Goal: Task Accomplishment & Management: Complete application form

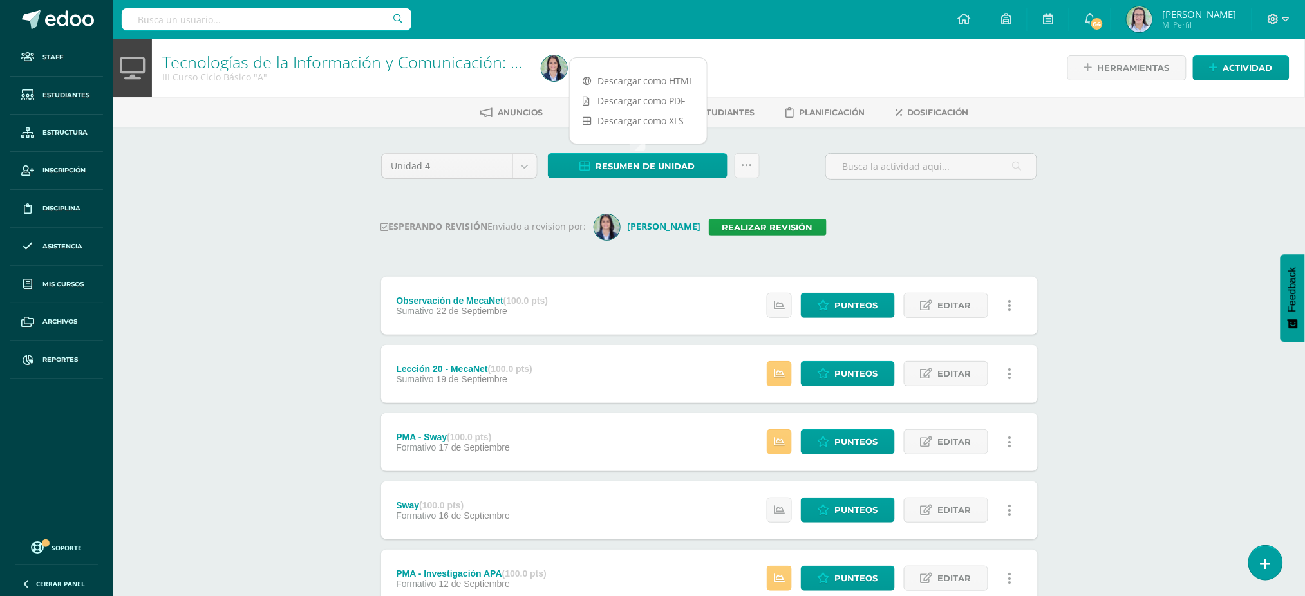
click at [1248, 227] on div "Tecnologías de la Información y Comunicación: Computación III Curso Ciclo Básic…" at bounding box center [709, 535] width 1192 height 992
click at [810, 223] on link "Realizar revisión" at bounding box center [768, 227] width 118 height 17
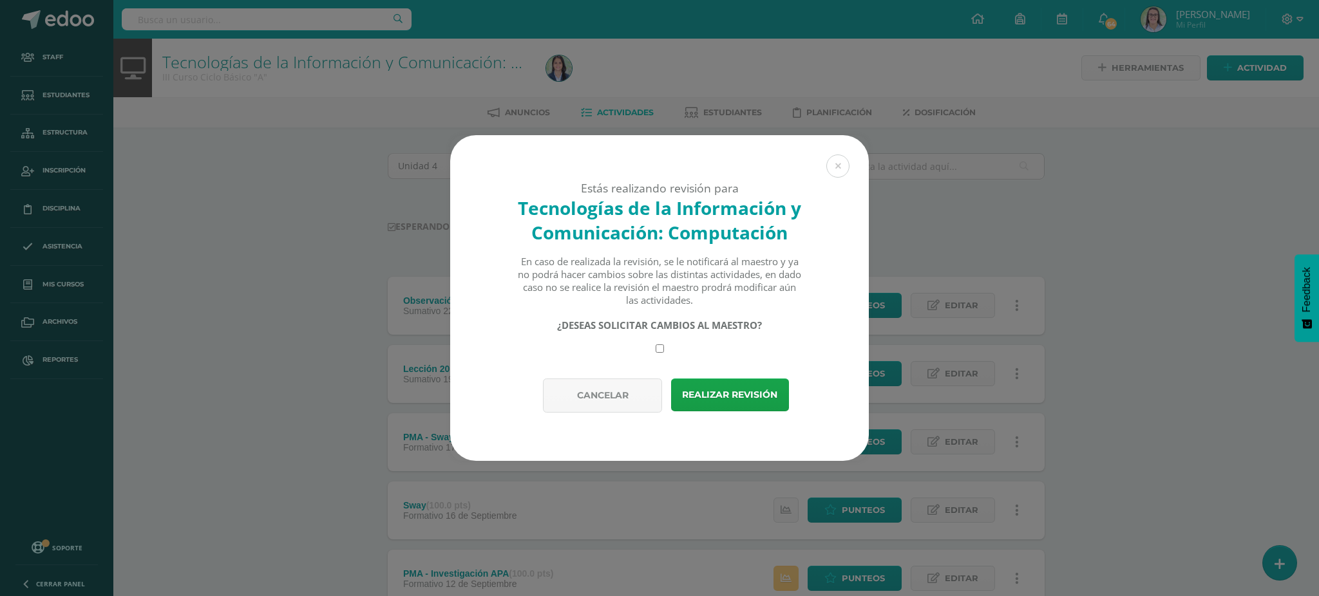
click at [577, 363] on div "Estás realizando revisión para Tecnologías de la Información y Comunicación: Co…" at bounding box center [659, 256] width 419 height 243
click at [661, 351] on input "checkbox" at bounding box center [659, 348] width 8 height 8
checkbox input "true"
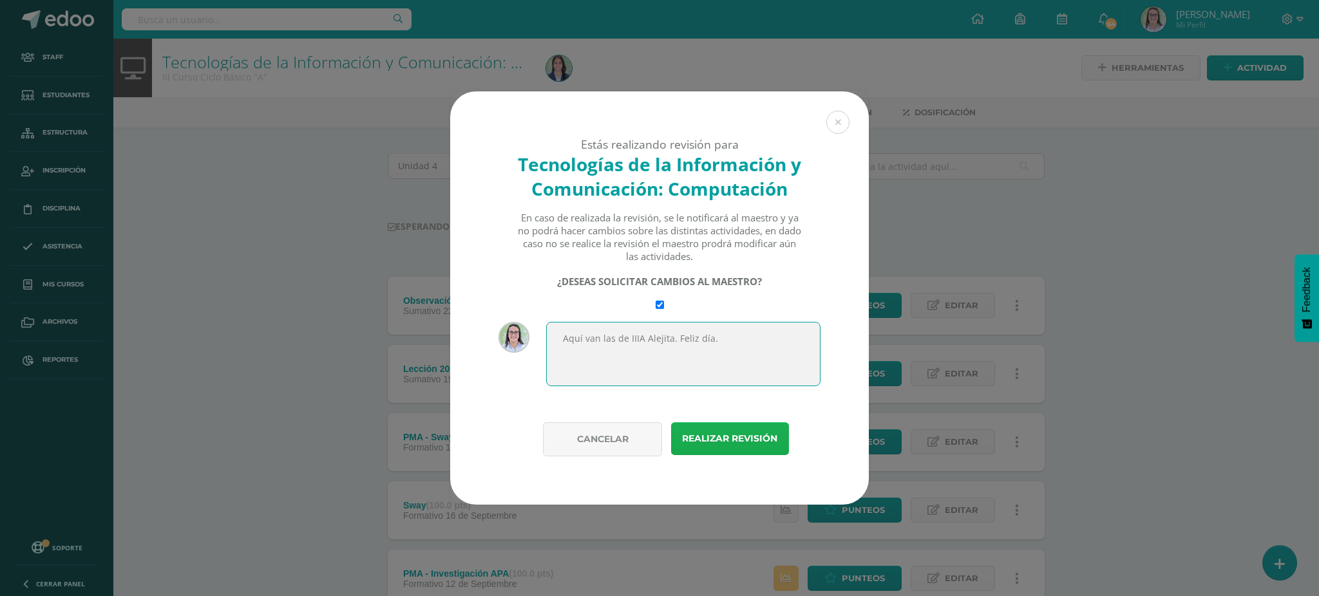
type textarea "Aquí van las de IIIA Alejita. Feliz día."
click at [706, 450] on button "Realizar revisión" at bounding box center [730, 438] width 118 height 33
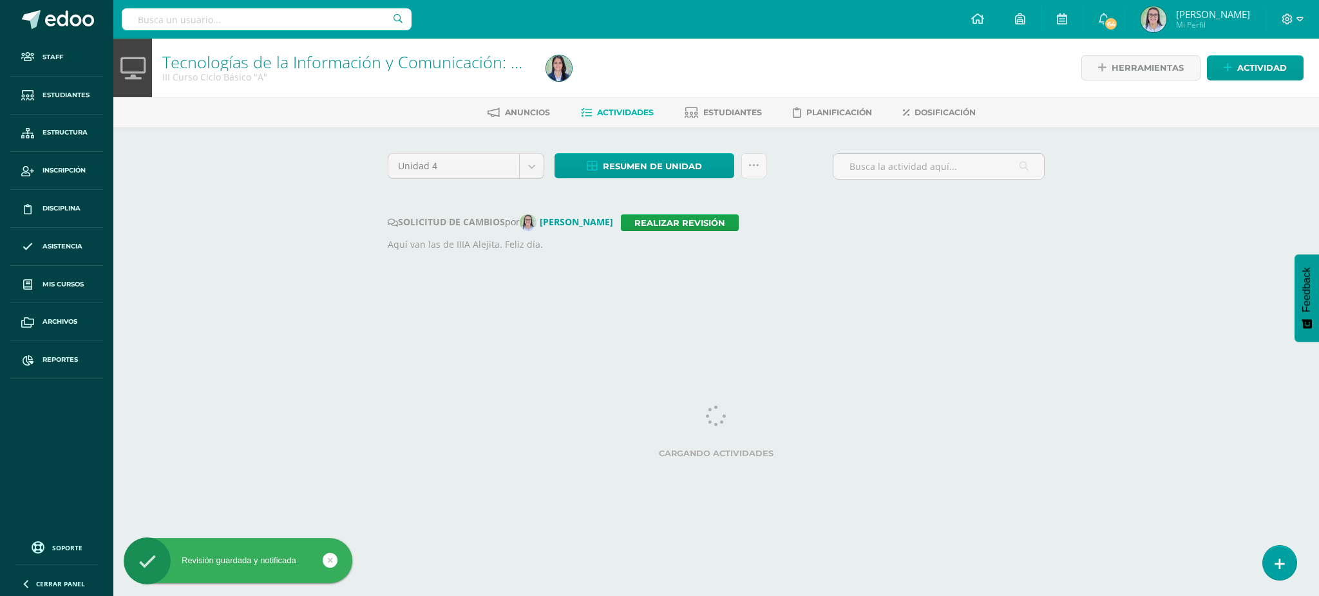
click at [281, 16] on input "text" at bounding box center [267, 19] width 290 height 22
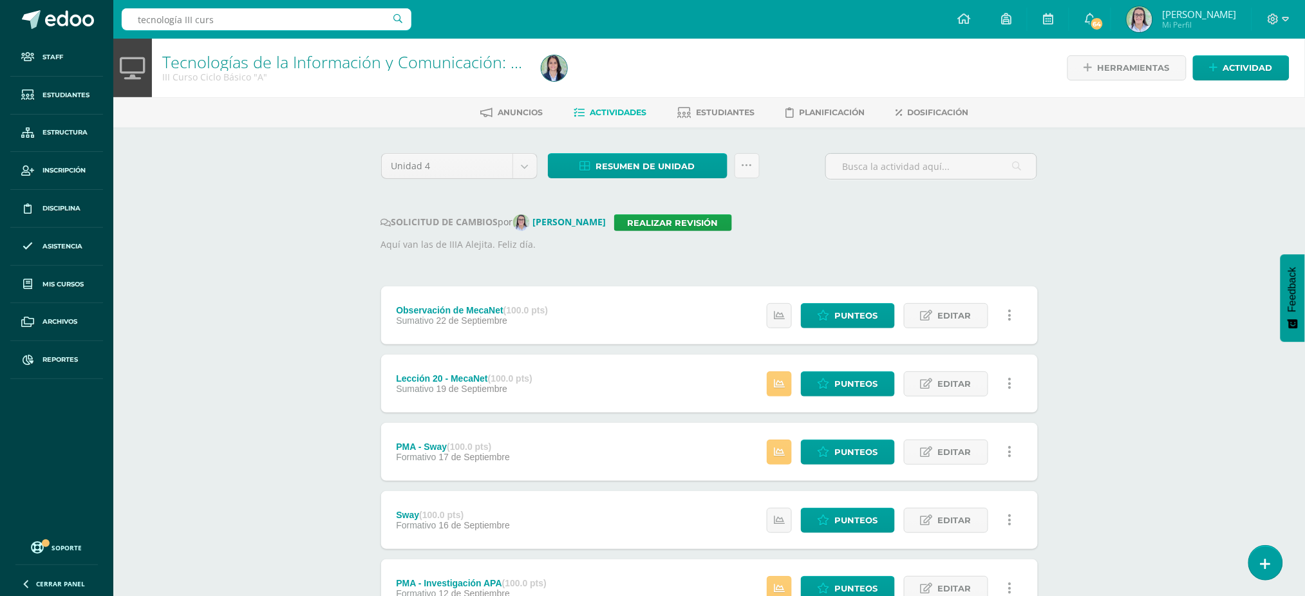
type input "tecnología III curso"
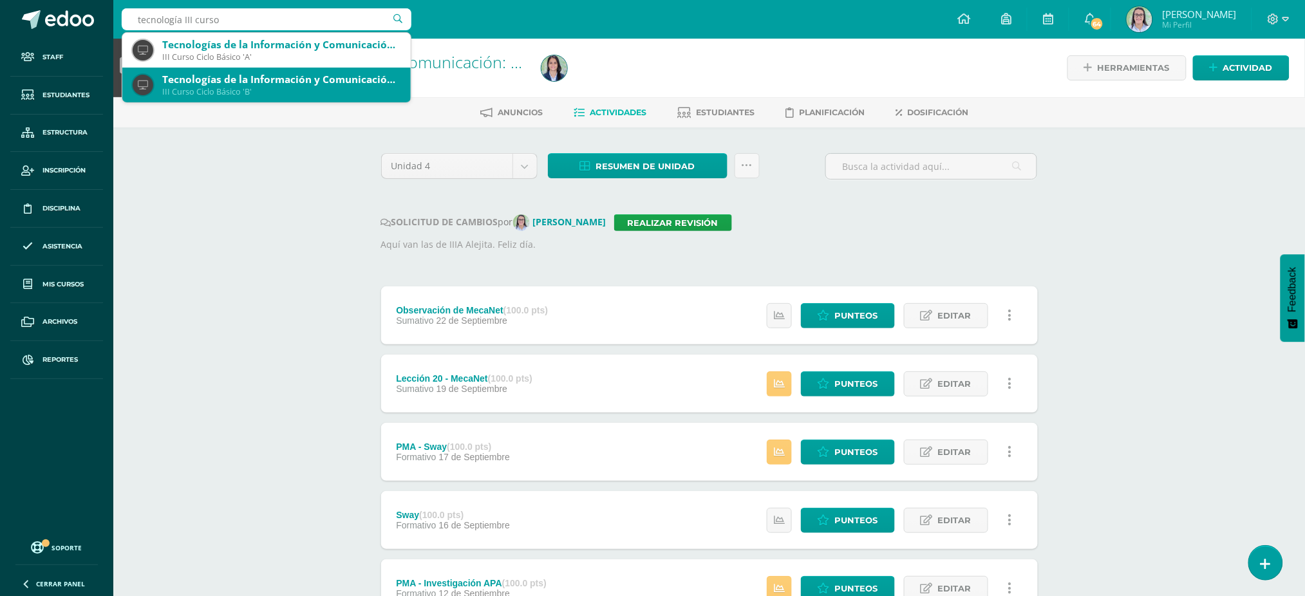
click at [270, 88] on div "III Curso Ciclo Básico 'B'" at bounding box center [281, 91] width 238 height 11
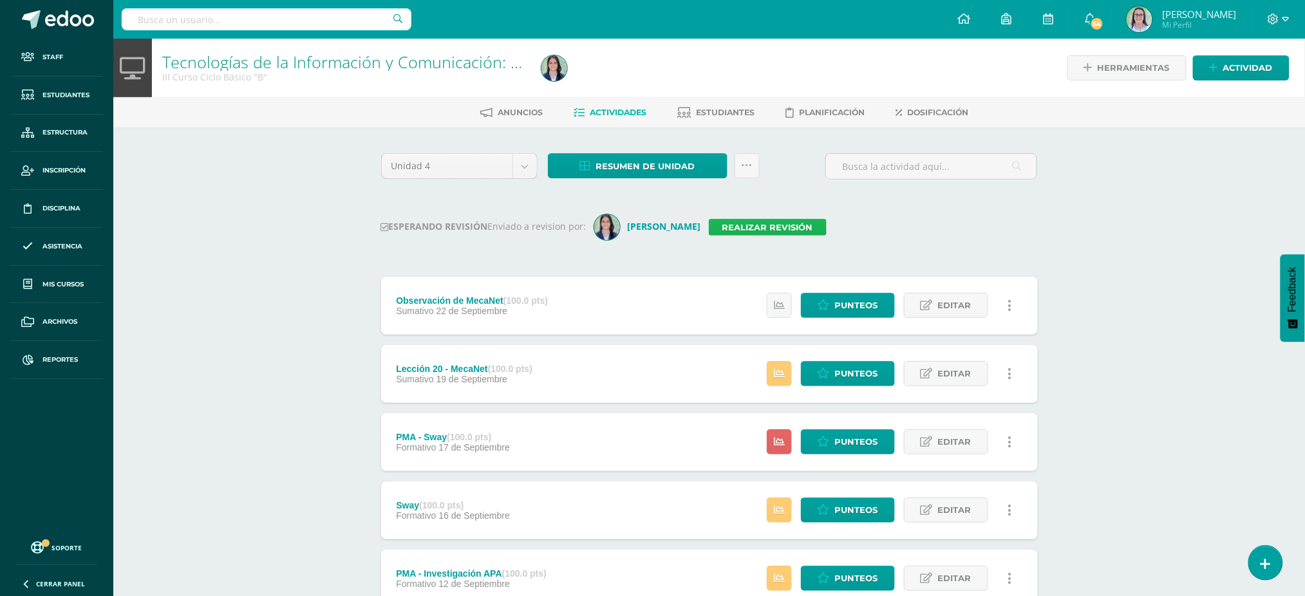
click at [790, 223] on link "Realizar revisión" at bounding box center [768, 227] width 118 height 17
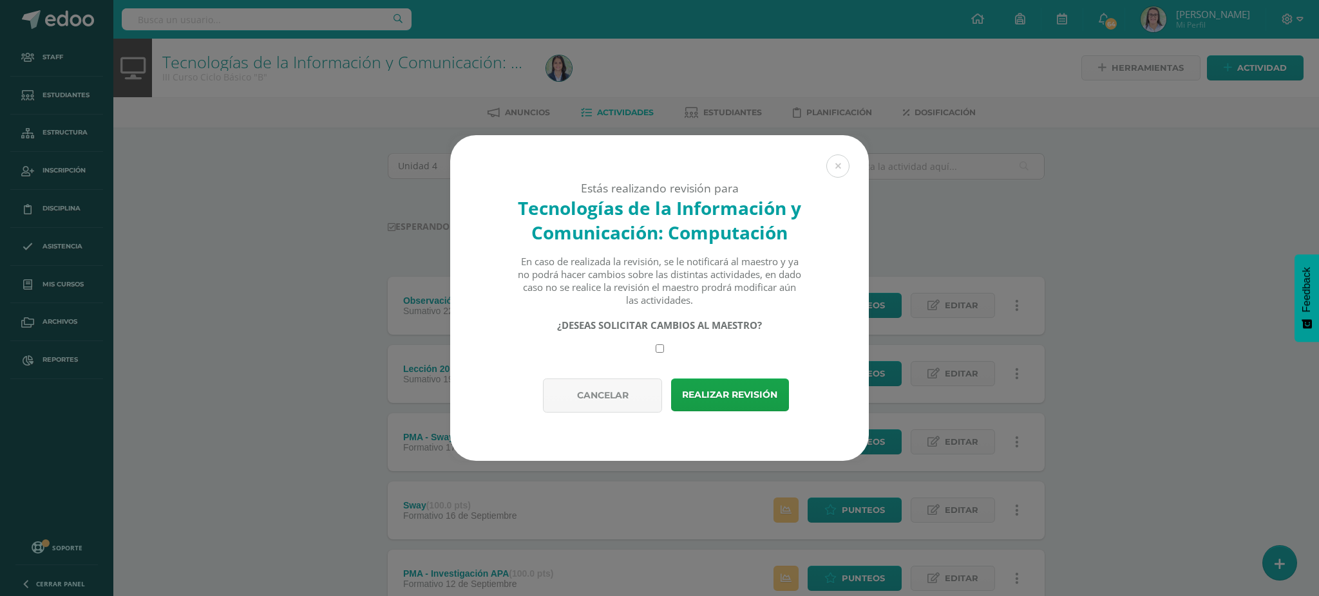
click at [660, 352] on input "checkbox" at bounding box center [659, 348] width 8 height 8
checkbox input "true"
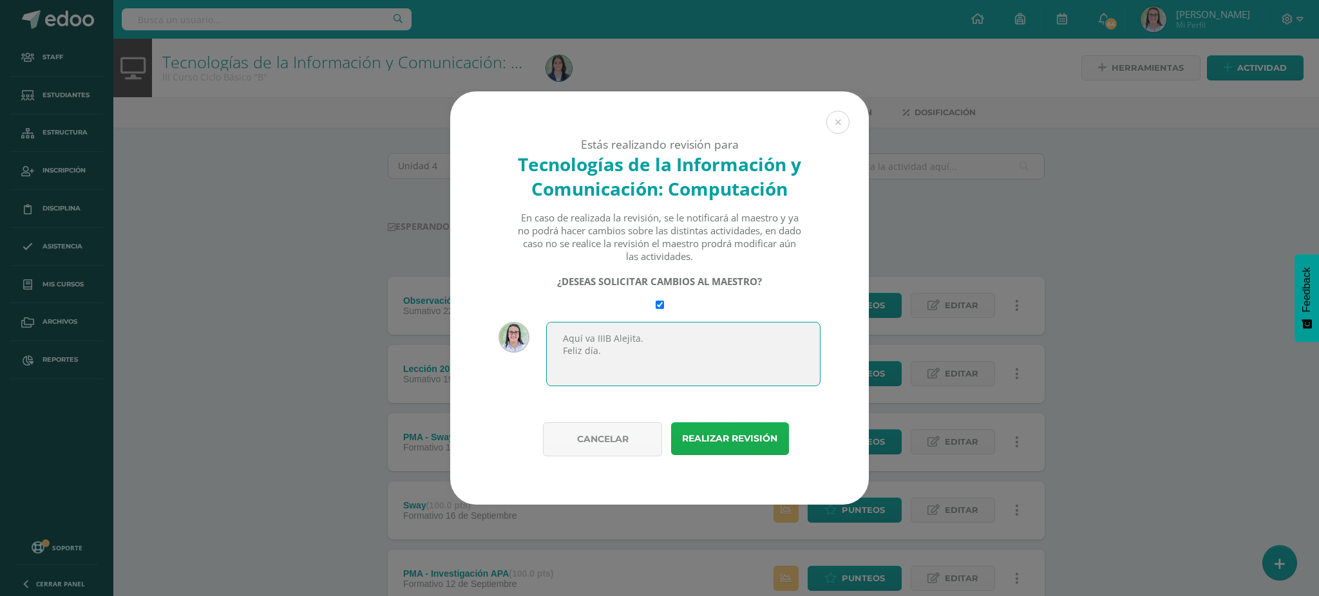
type textarea "Aquí va IIIB Alejita. Feliz día."
click at [722, 440] on button "Realizar revisión" at bounding box center [730, 438] width 118 height 33
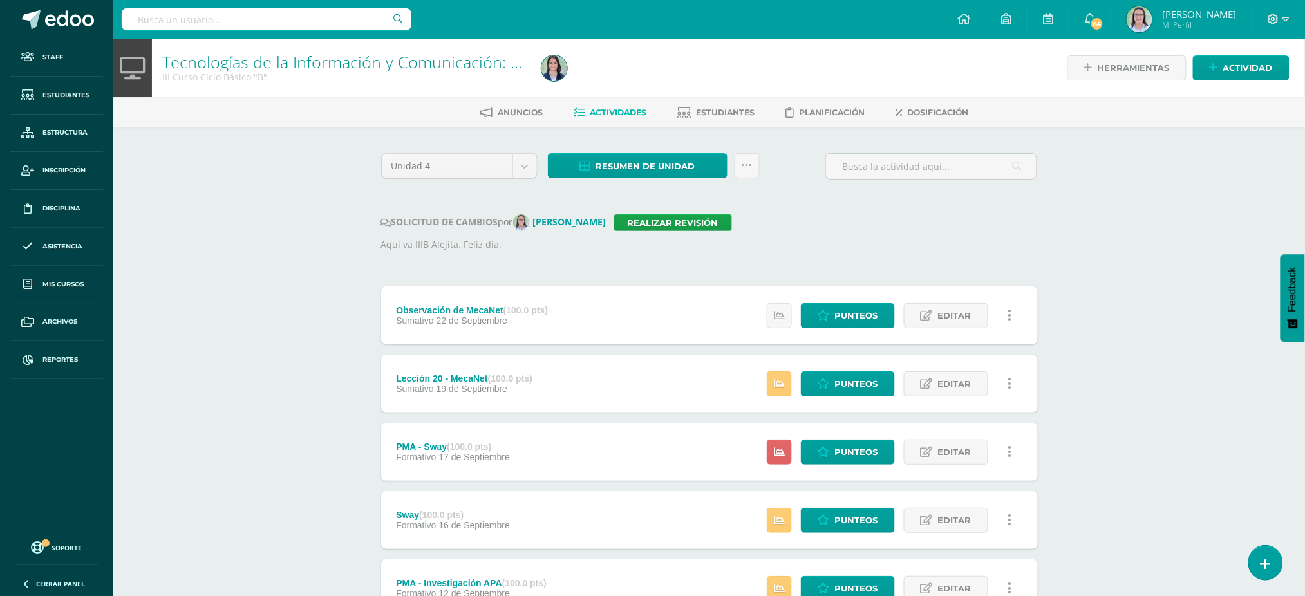
click at [274, 13] on input "text" at bounding box center [267, 19] width 290 height 22
type input "tecnología quinto"
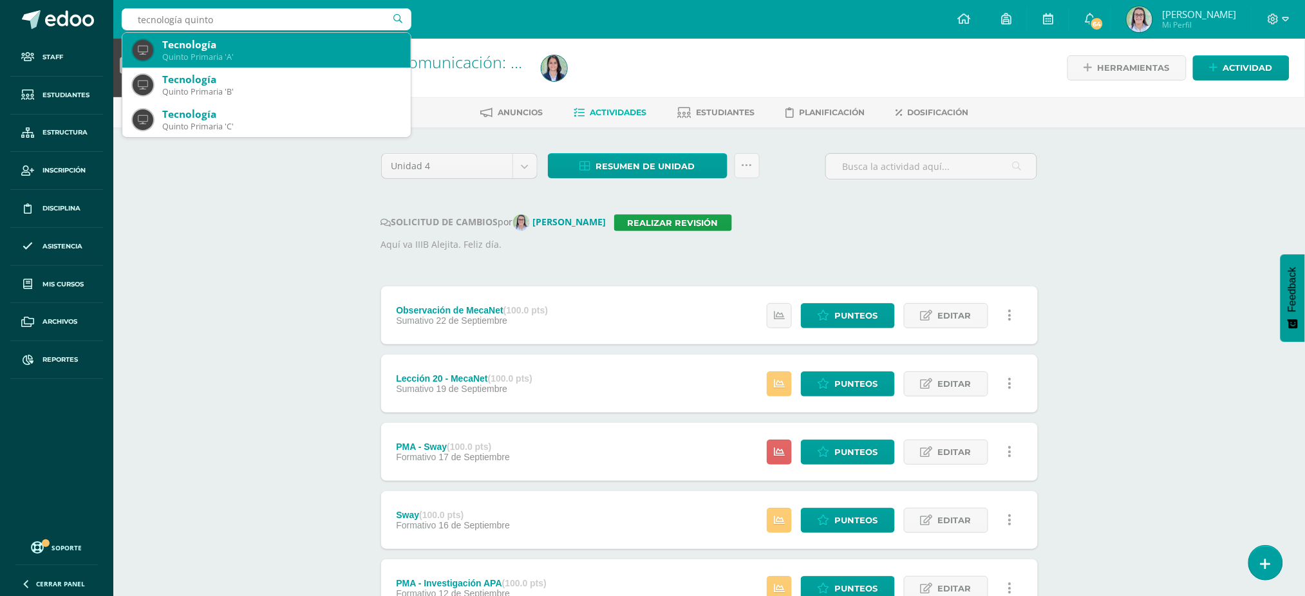
click at [299, 57] on div "Quinto Primaria 'A'" at bounding box center [281, 57] width 238 height 11
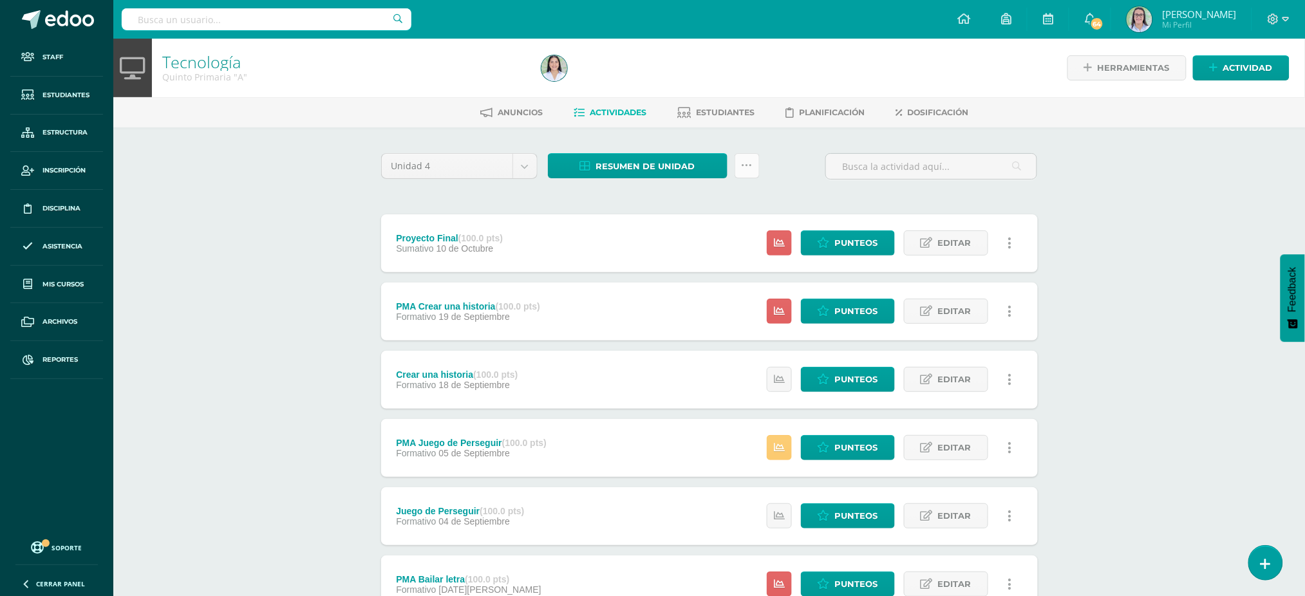
click at [748, 168] on icon at bounding box center [747, 165] width 11 height 11
click at [739, 236] on link "Enviar punteos a revision" at bounding box center [716, 236] width 142 height 31
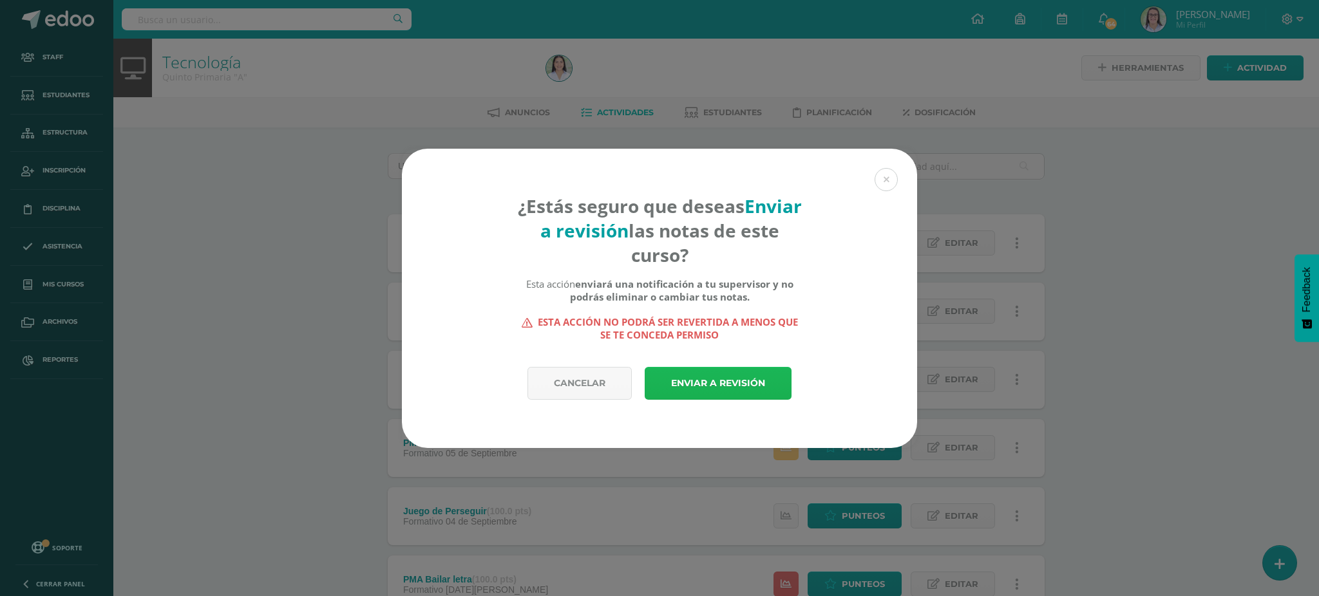
click at [706, 382] on link "Enviar a revisión" at bounding box center [718, 383] width 147 height 33
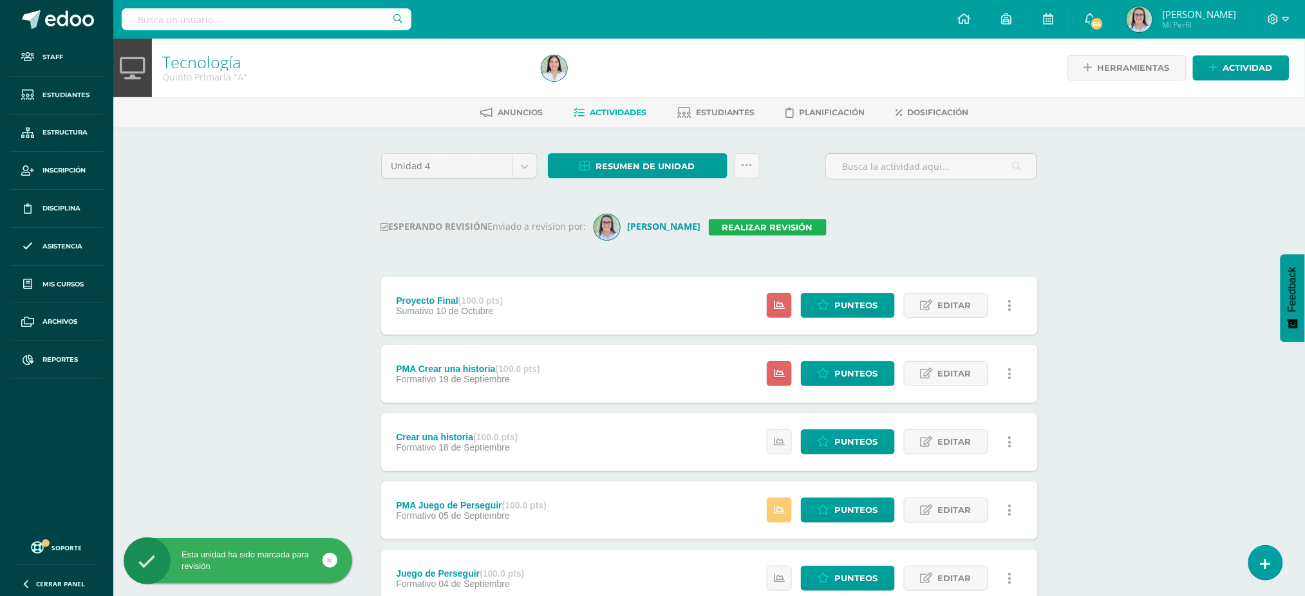
click at [769, 221] on link "Realizar revisión" at bounding box center [768, 227] width 118 height 17
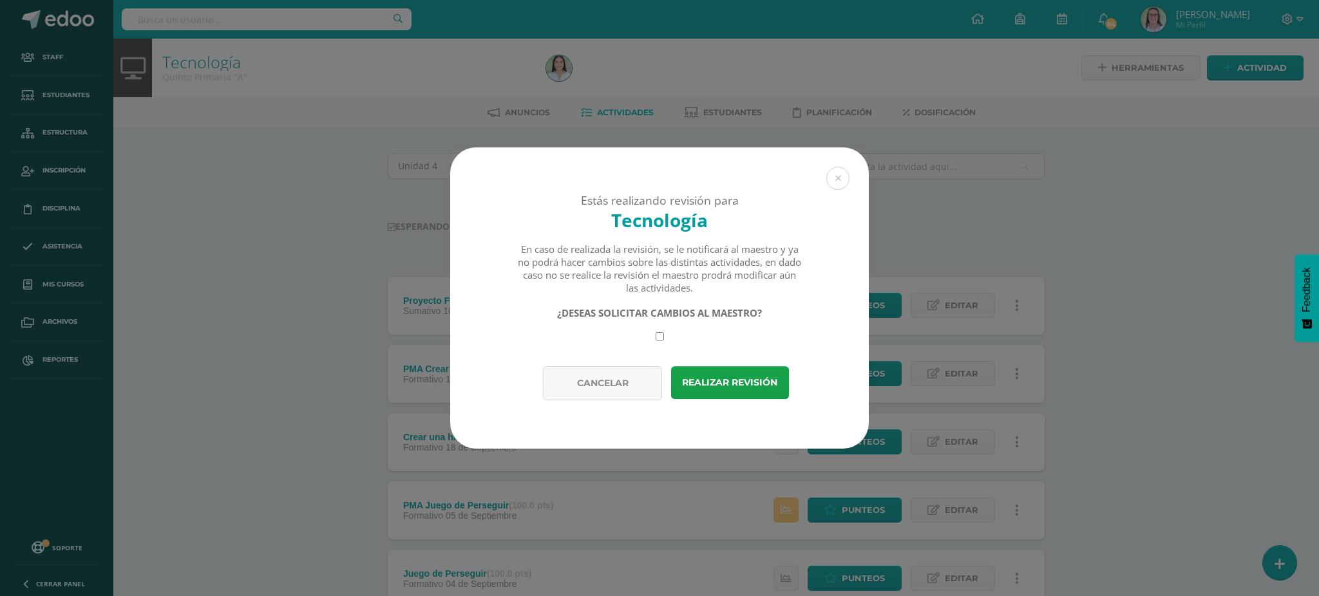
click at [663, 334] on input "checkbox" at bounding box center [659, 336] width 8 height 8
checkbox input "true"
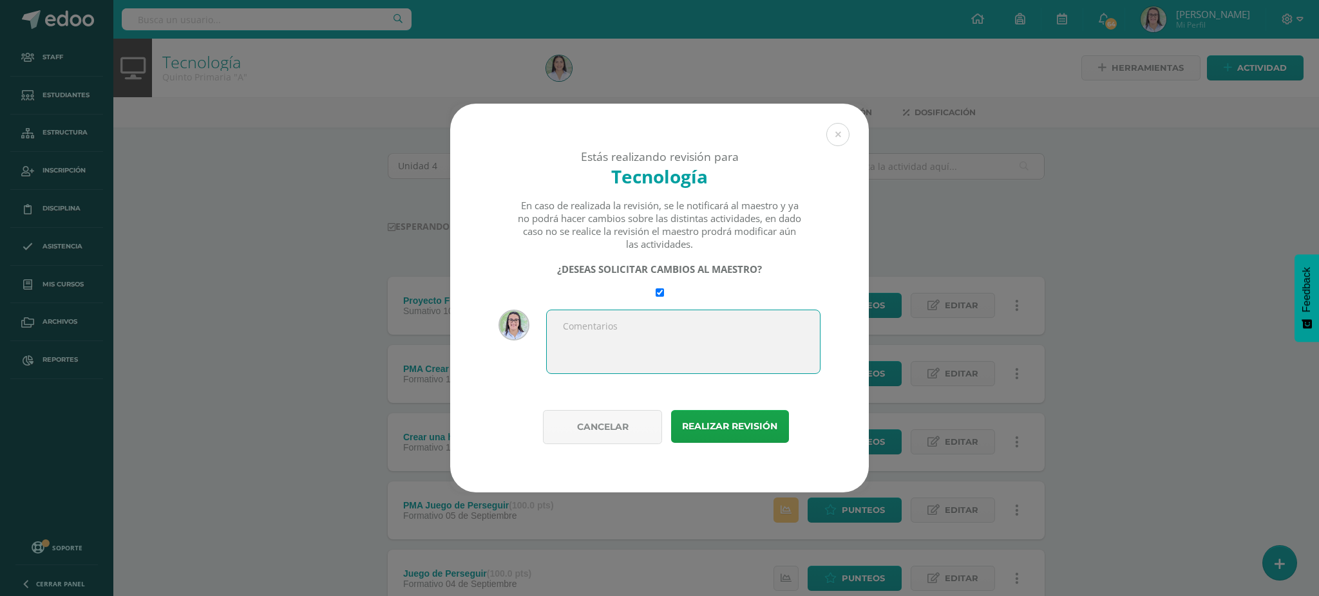
type textarea "Q"
type textarea "Aquí va 5° A :D"
click at [749, 428] on button "Realizar revisión" at bounding box center [730, 426] width 118 height 33
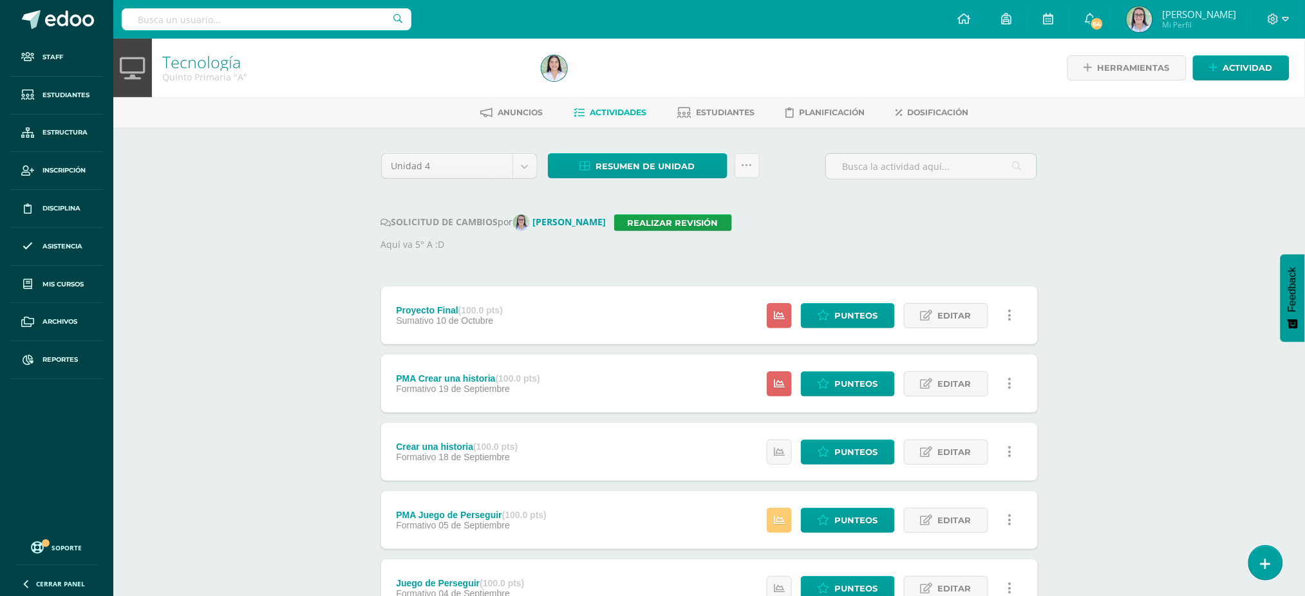
click at [314, 26] on input "text" at bounding box center [267, 19] width 290 height 22
type input "tecnología quinto"
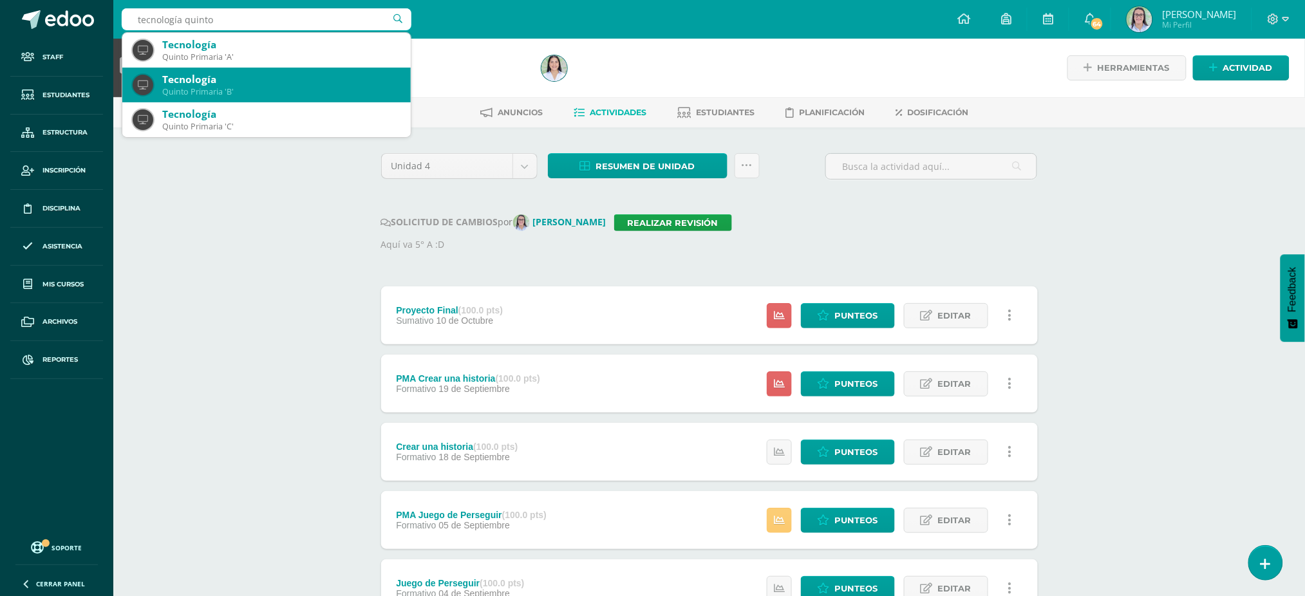
click at [285, 77] on div "Tecnología" at bounding box center [281, 80] width 238 height 14
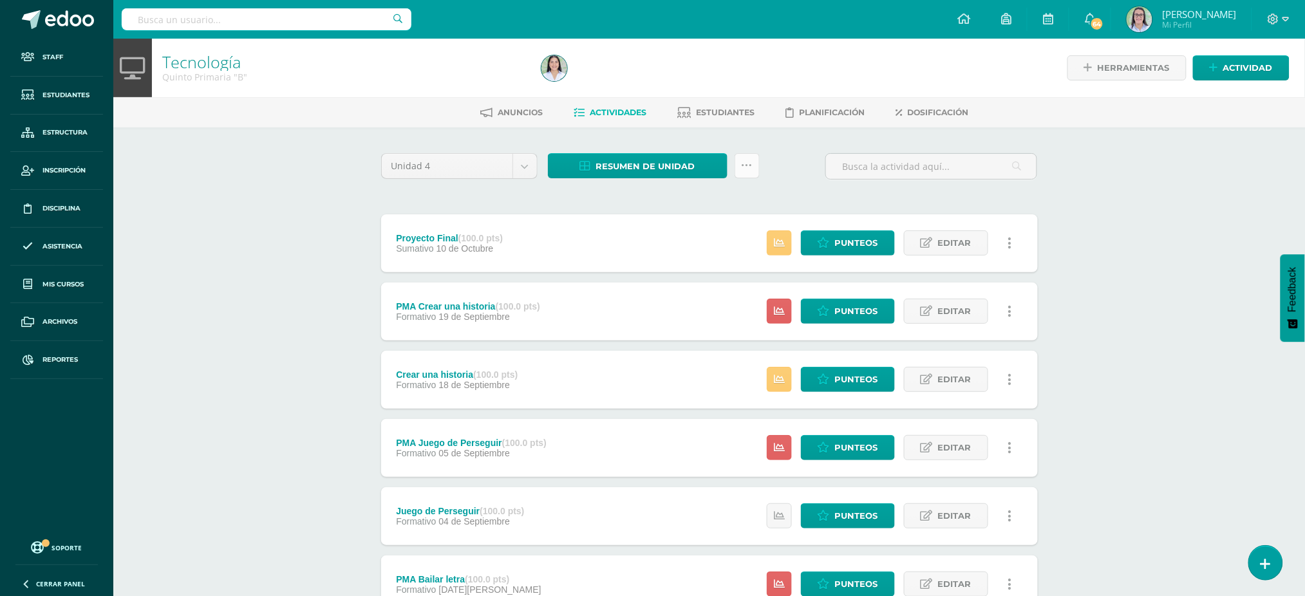
click at [748, 162] on icon at bounding box center [747, 165] width 11 height 11
click at [764, 232] on link "Enviar punteos a revision" at bounding box center [716, 236] width 142 height 31
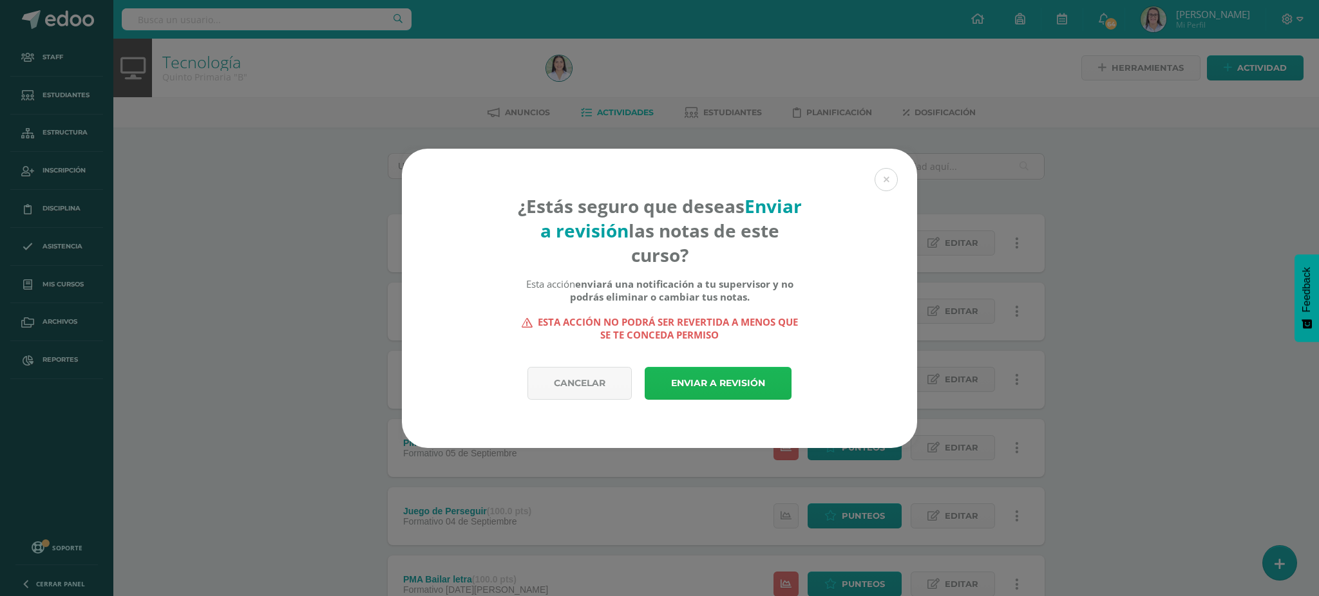
click at [703, 386] on link "Enviar a revisión" at bounding box center [718, 383] width 147 height 33
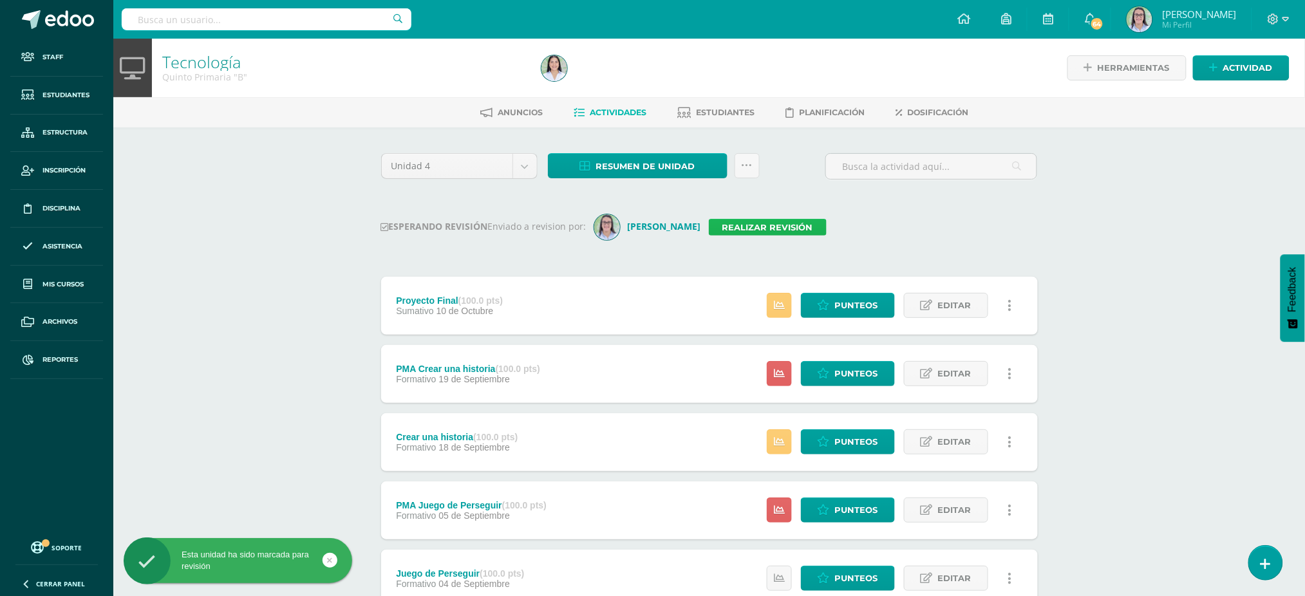
click at [792, 223] on link "Realizar revisión" at bounding box center [768, 227] width 118 height 17
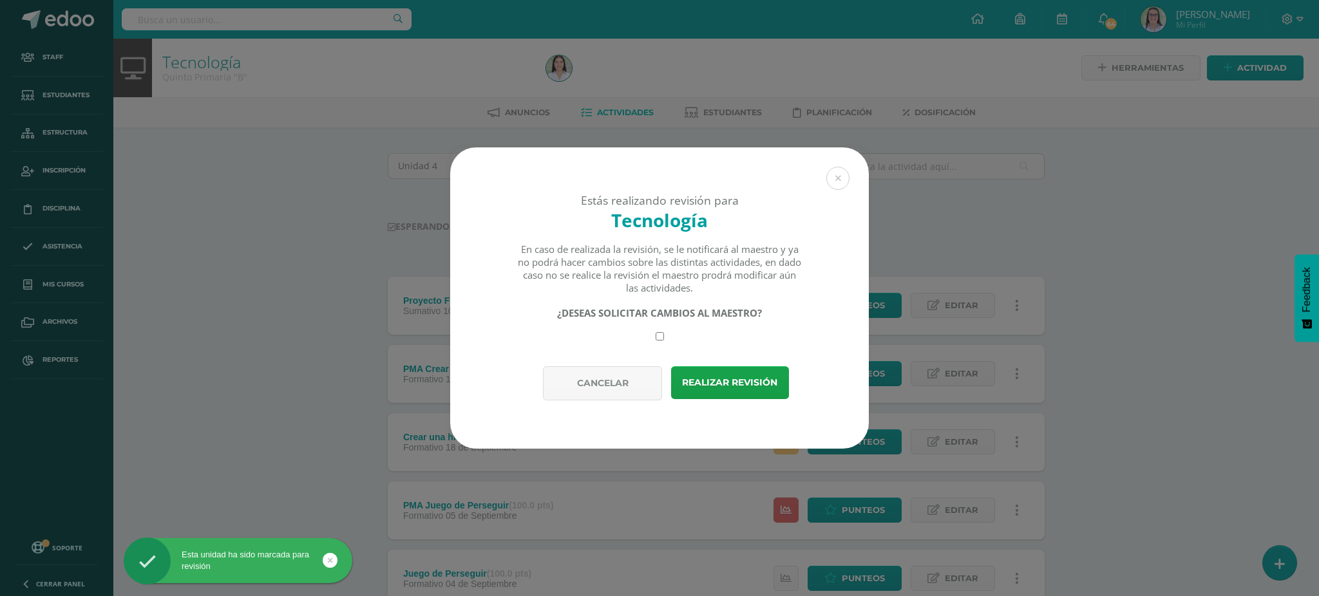
click at [663, 338] on input "checkbox" at bounding box center [659, 336] width 8 height 8
checkbox input "true"
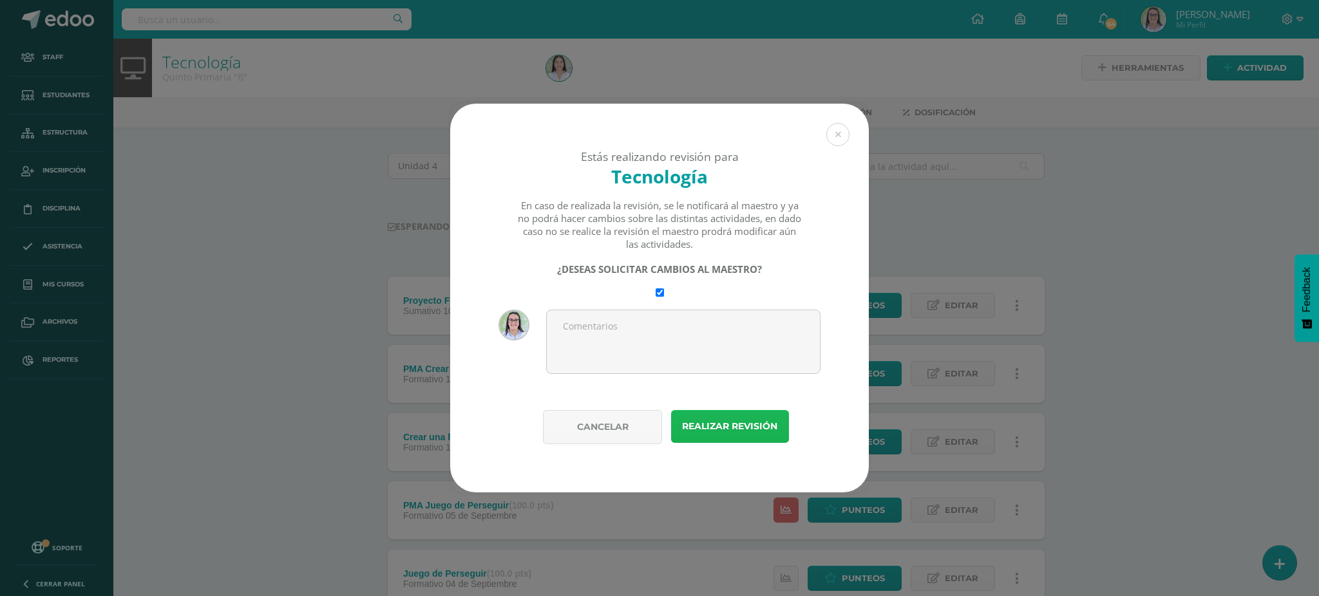
click at [737, 415] on button "Realizar revisión" at bounding box center [730, 426] width 118 height 33
click at [725, 341] on textarea at bounding box center [683, 342] width 274 height 64
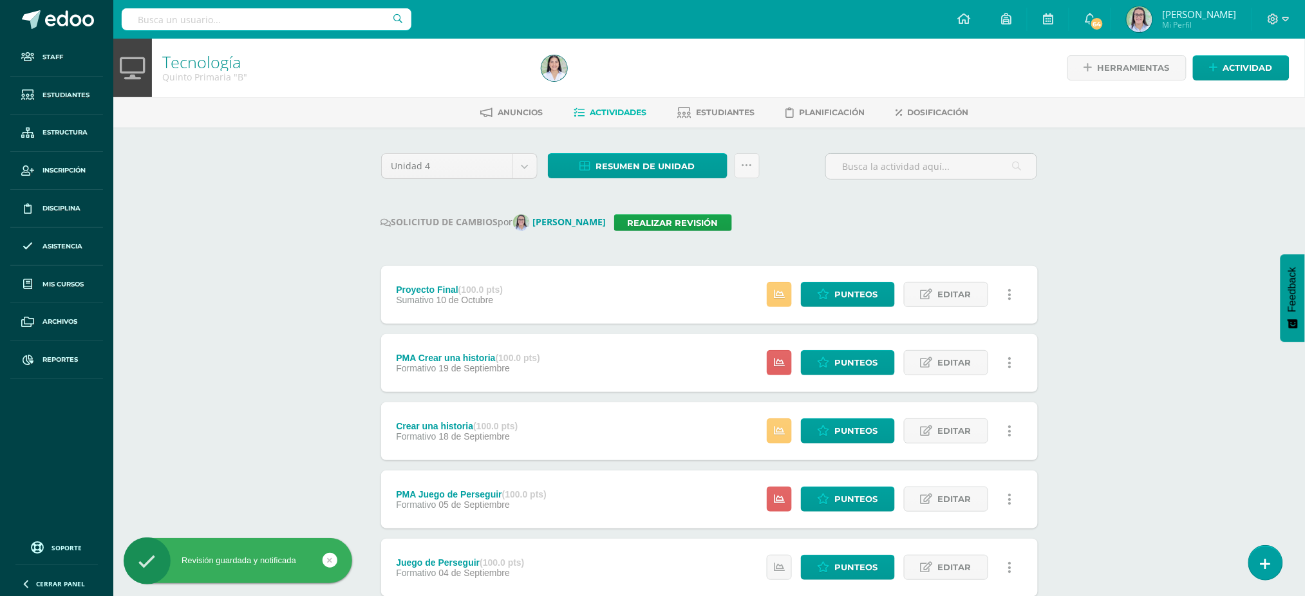
click at [276, 13] on input "text" at bounding box center [267, 19] width 290 height 22
type input "tecnología quinto"
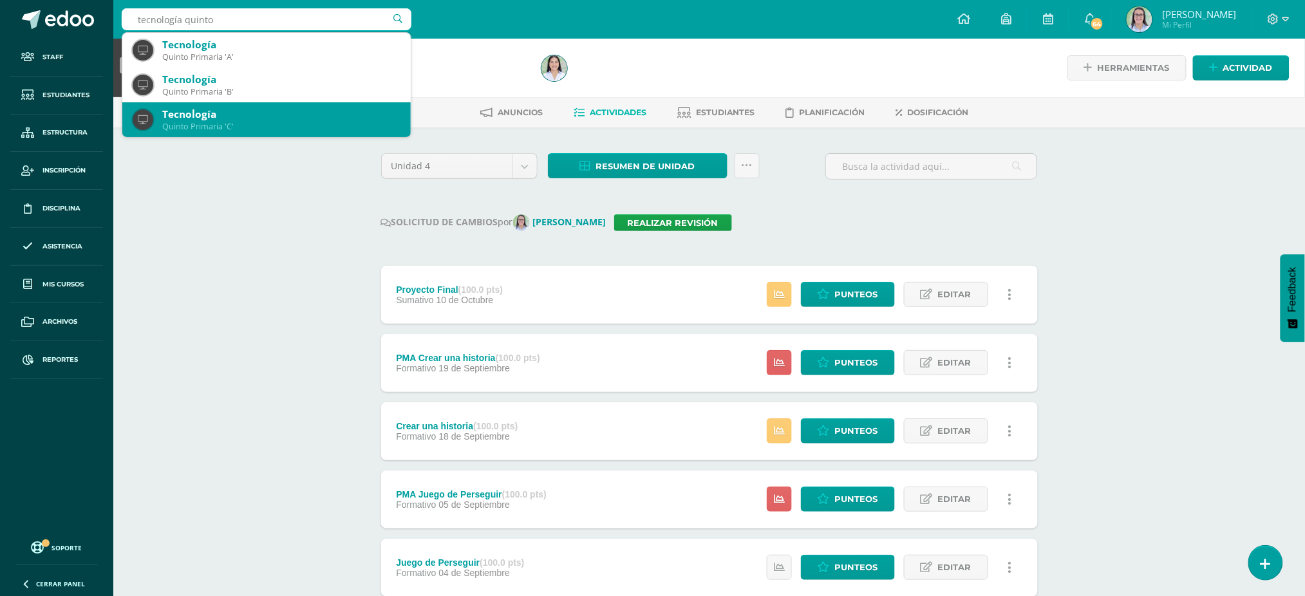
click at [311, 118] on div "Tecnología" at bounding box center [281, 115] width 238 height 14
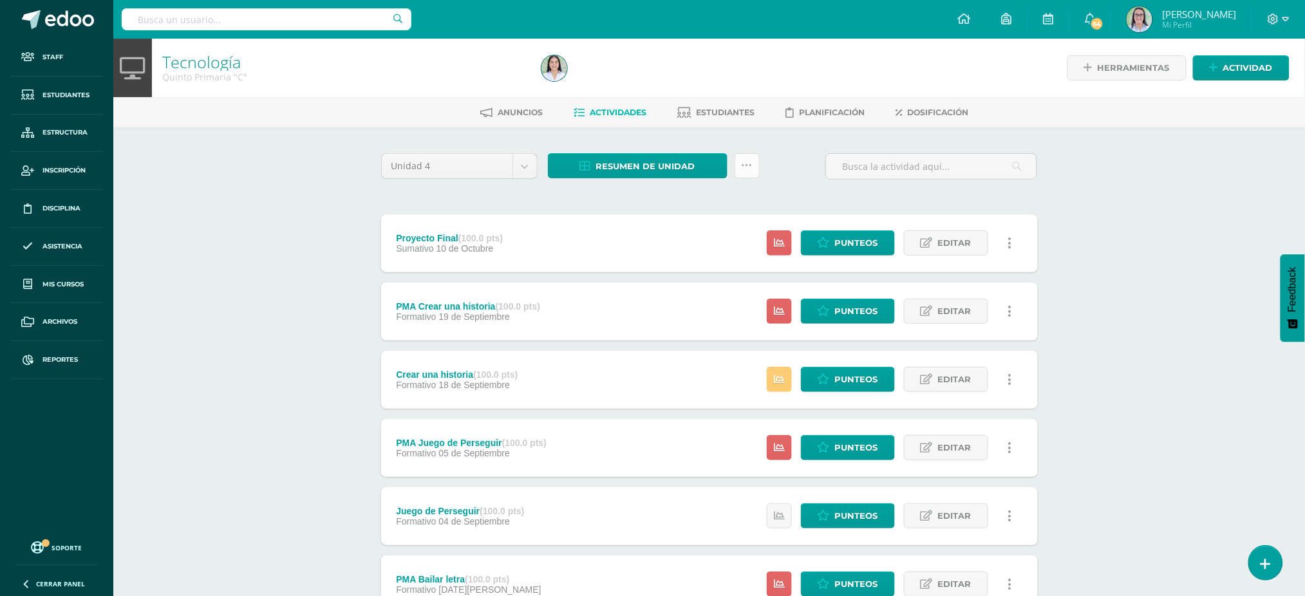
click at [751, 169] on icon at bounding box center [747, 165] width 11 height 11
click at [743, 240] on link "Enviar punteos a revision" at bounding box center [716, 236] width 142 height 31
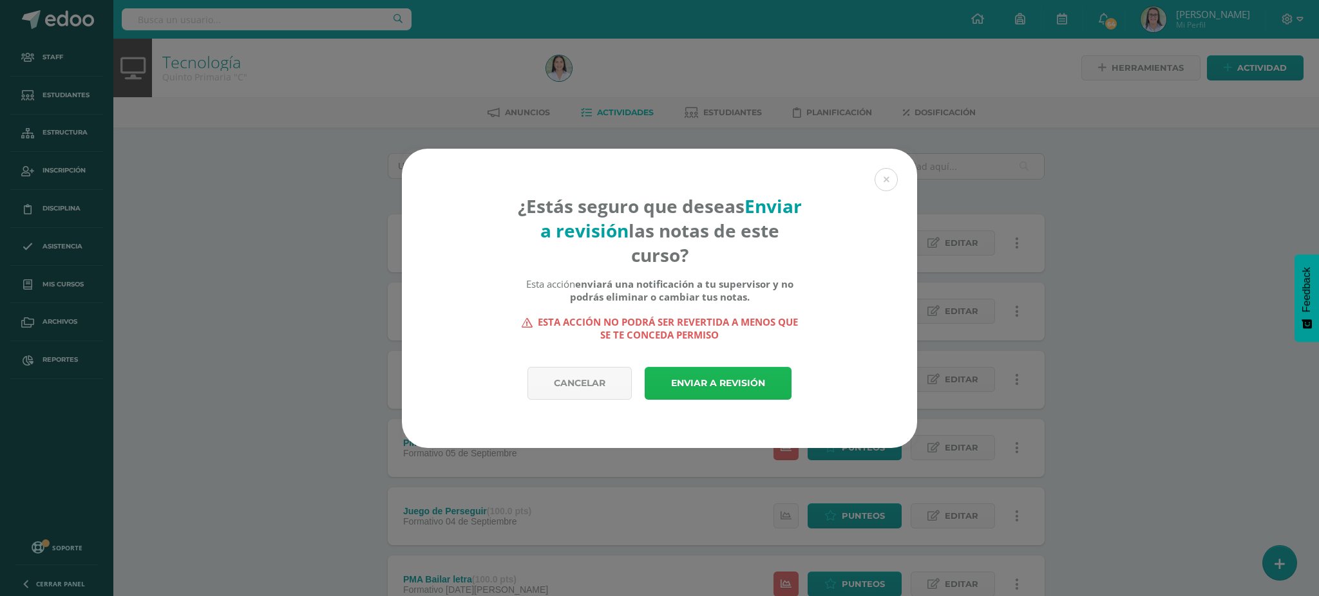
click at [723, 379] on link "Enviar a revisión" at bounding box center [718, 383] width 147 height 33
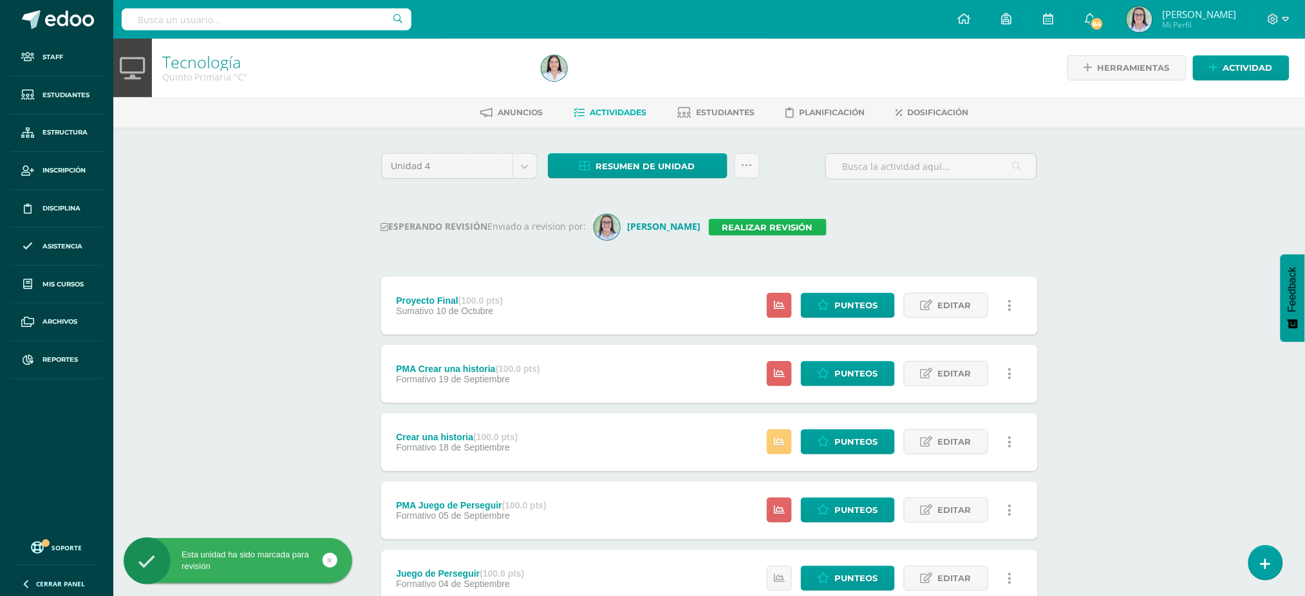
click at [769, 220] on link "Realizar revisión" at bounding box center [768, 227] width 118 height 17
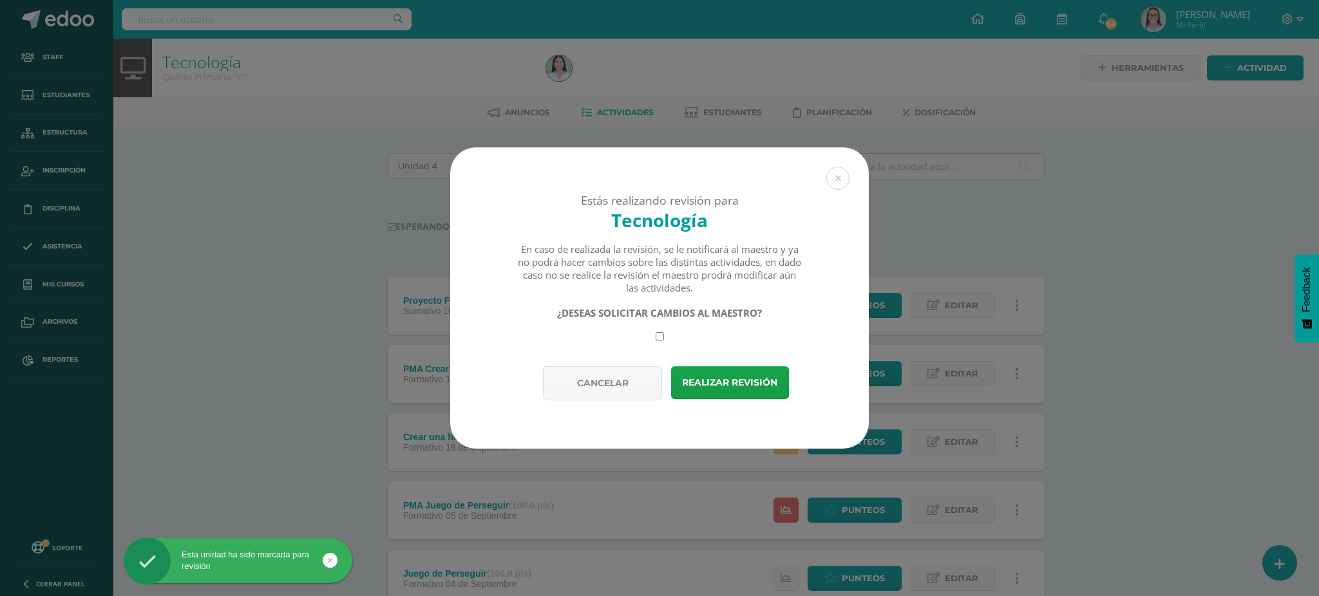
click at [659, 340] on input "checkbox" at bounding box center [659, 336] width 8 height 8
checkbox input "true"
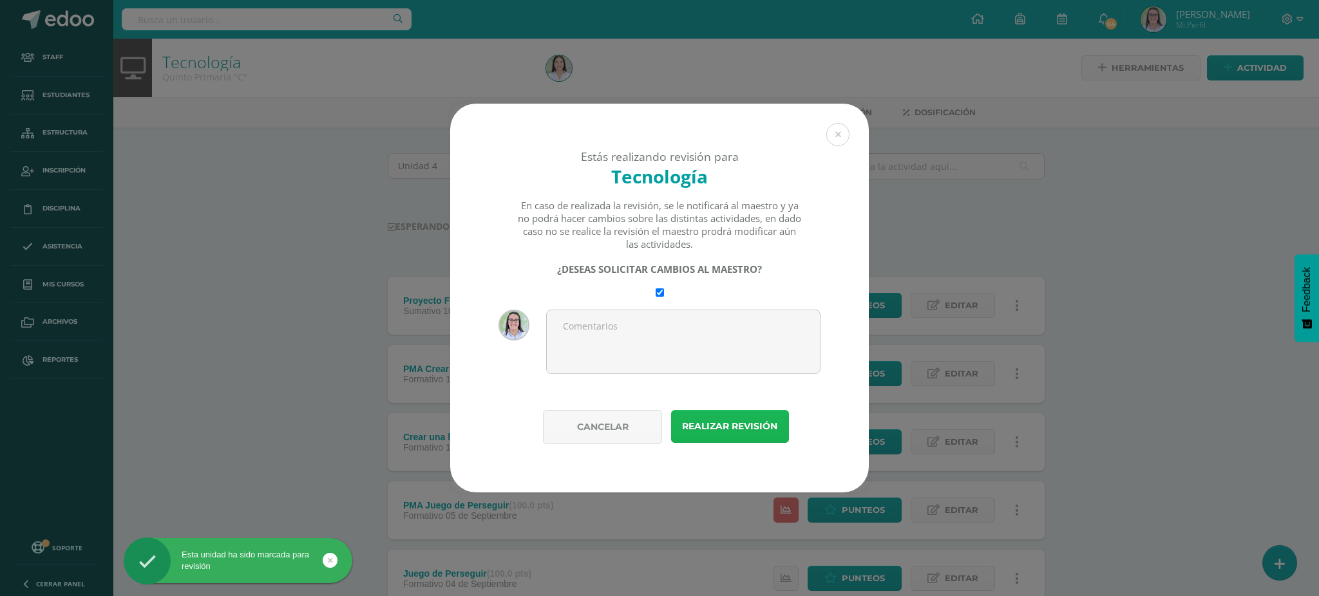
click at [733, 420] on button "Realizar revisión" at bounding box center [730, 426] width 118 height 33
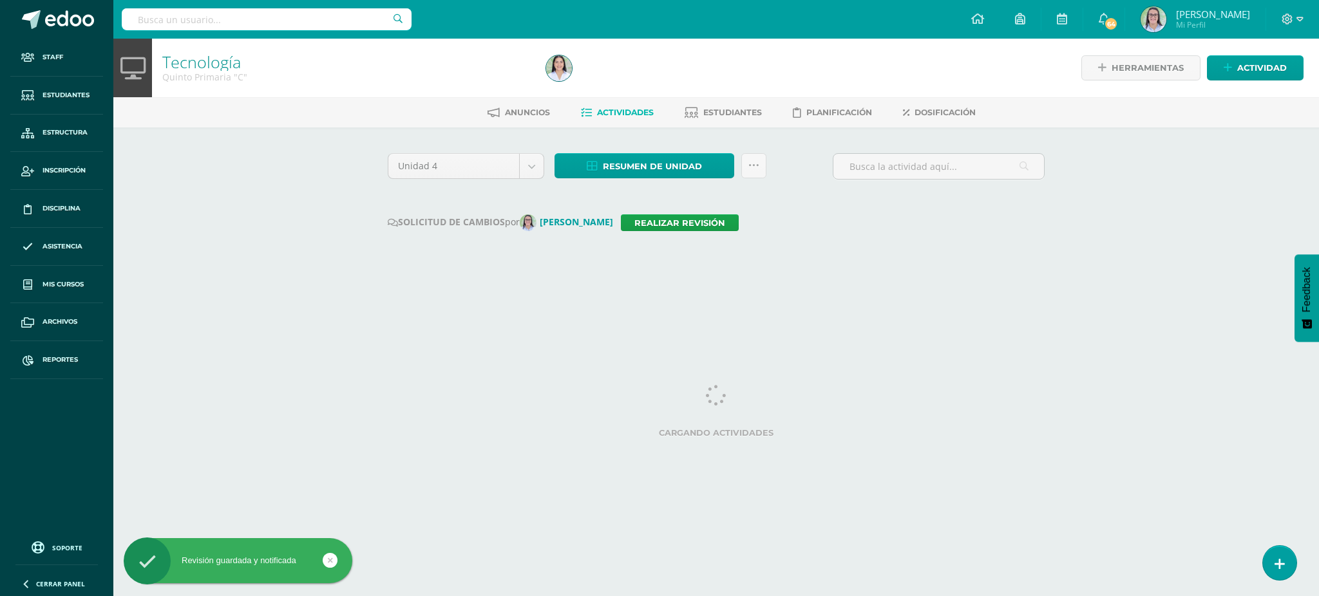
click at [327, 19] on input "text" at bounding box center [267, 19] width 290 height 22
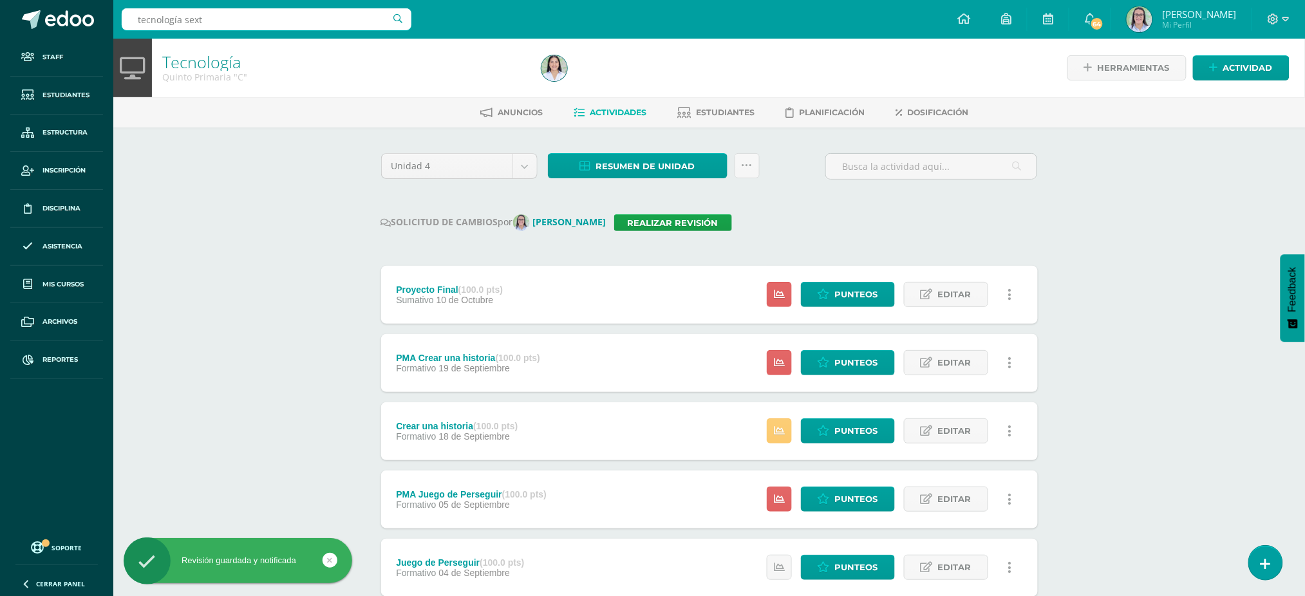
type input "tecnología sexto"
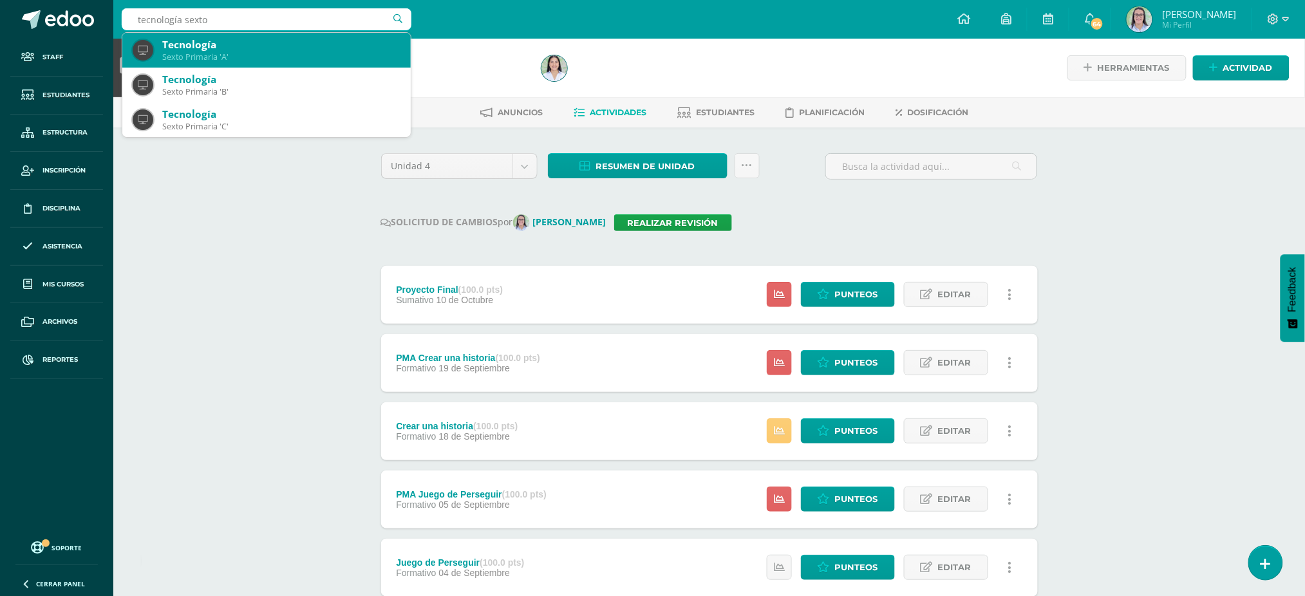
click at [345, 53] on div "Sexto Primaria 'A'" at bounding box center [281, 57] width 238 height 11
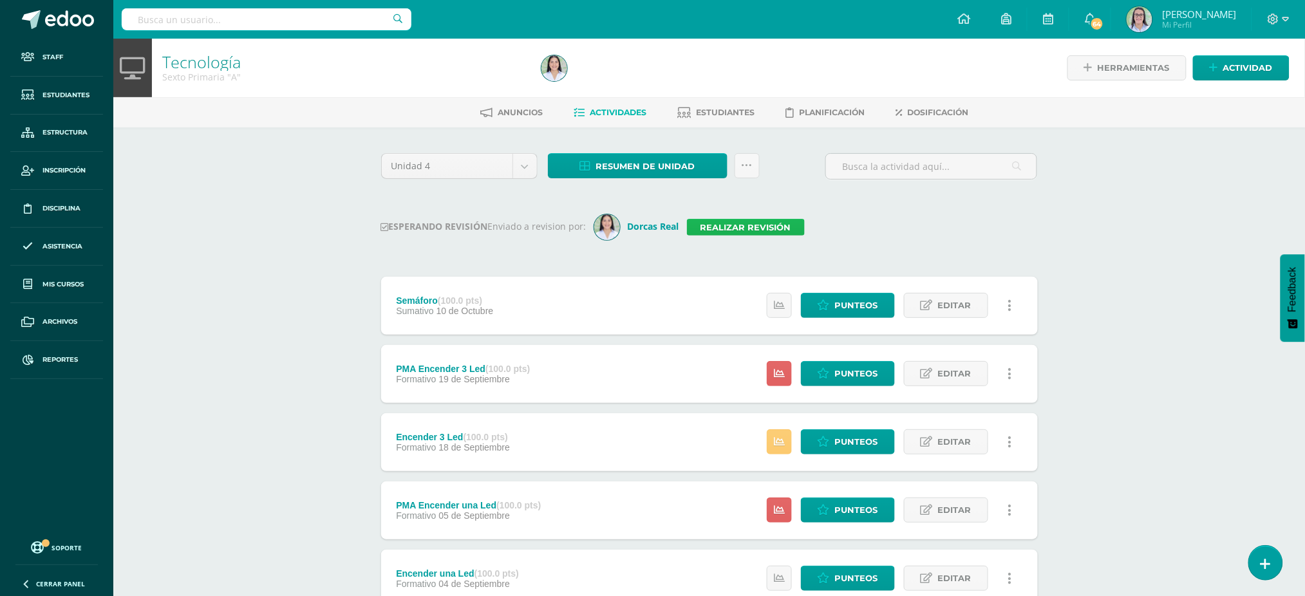
click at [760, 225] on link "Realizar revisión" at bounding box center [746, 227] width 118 height 17
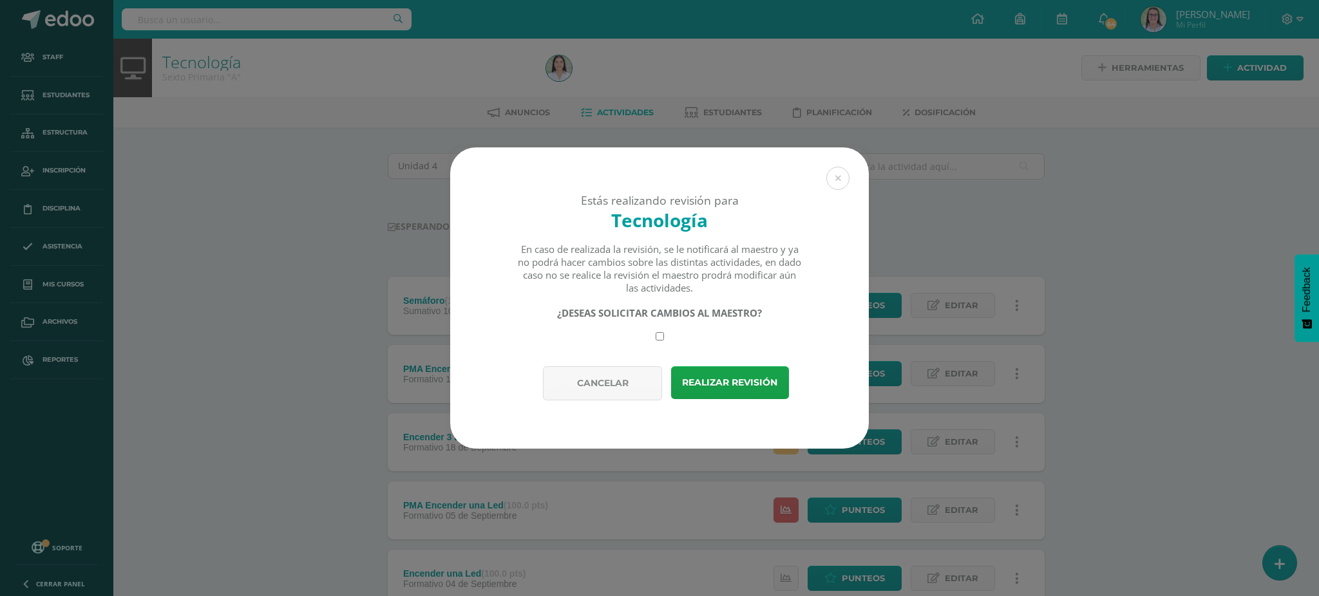
click at [657, 339] on input "checkbox" at bounding box center [659, 336] width 8 height 8
checkbox input "true"
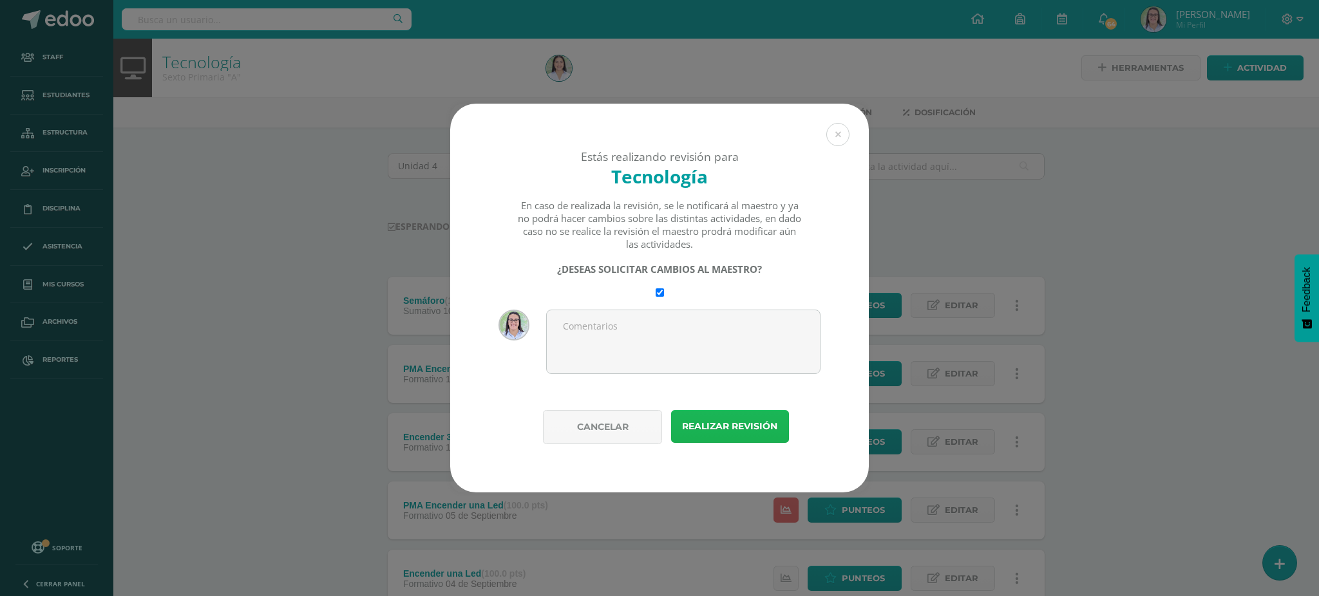
click at [730, 427] on button "Realizar revisión" at bounding box center [730, 426] width 118 height 33
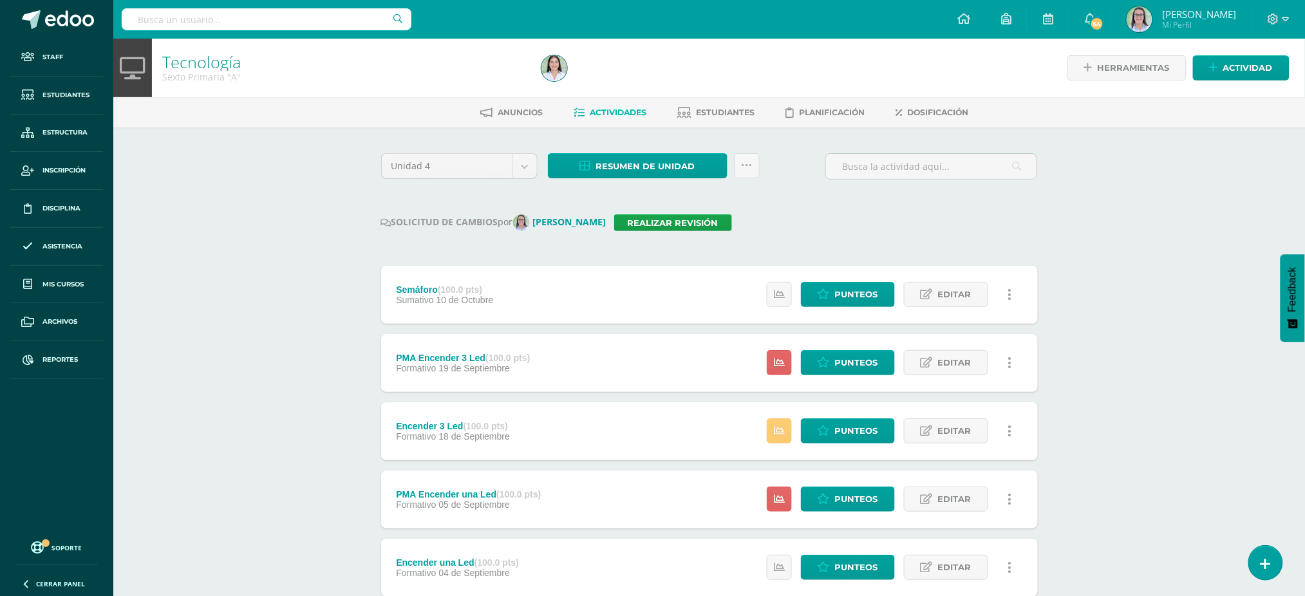
click at [333, 27] on input "text" at bounding box center [267, 19] width 290 height 22
type input "tecnología sexto"
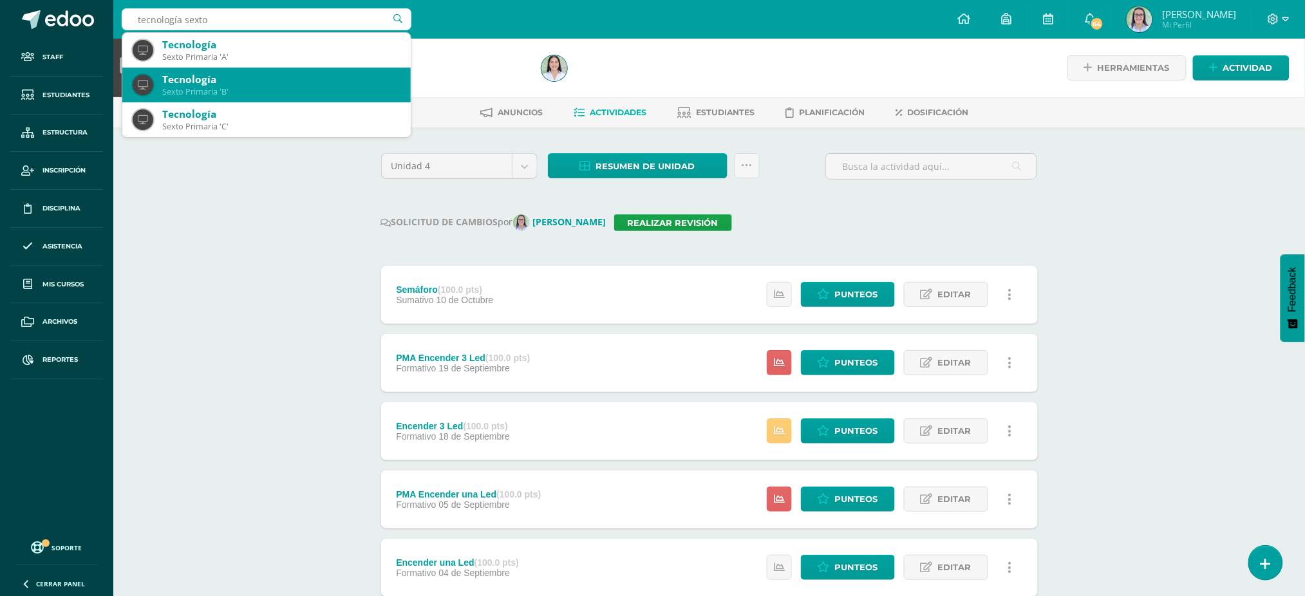
click at [315, 82] on div "Tecnología" at bounding box center [281, 80] width 238 height 14
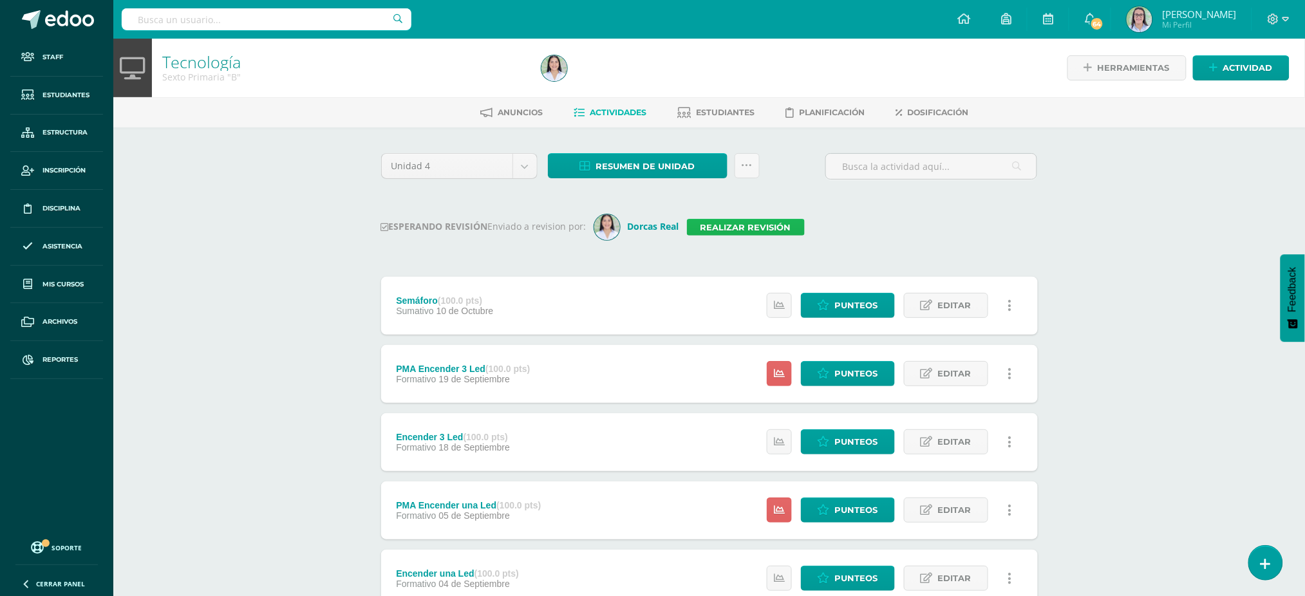
click at [744, 225] on link "Realizar revisión" at bounding box center [746, 227] width 118 height 17
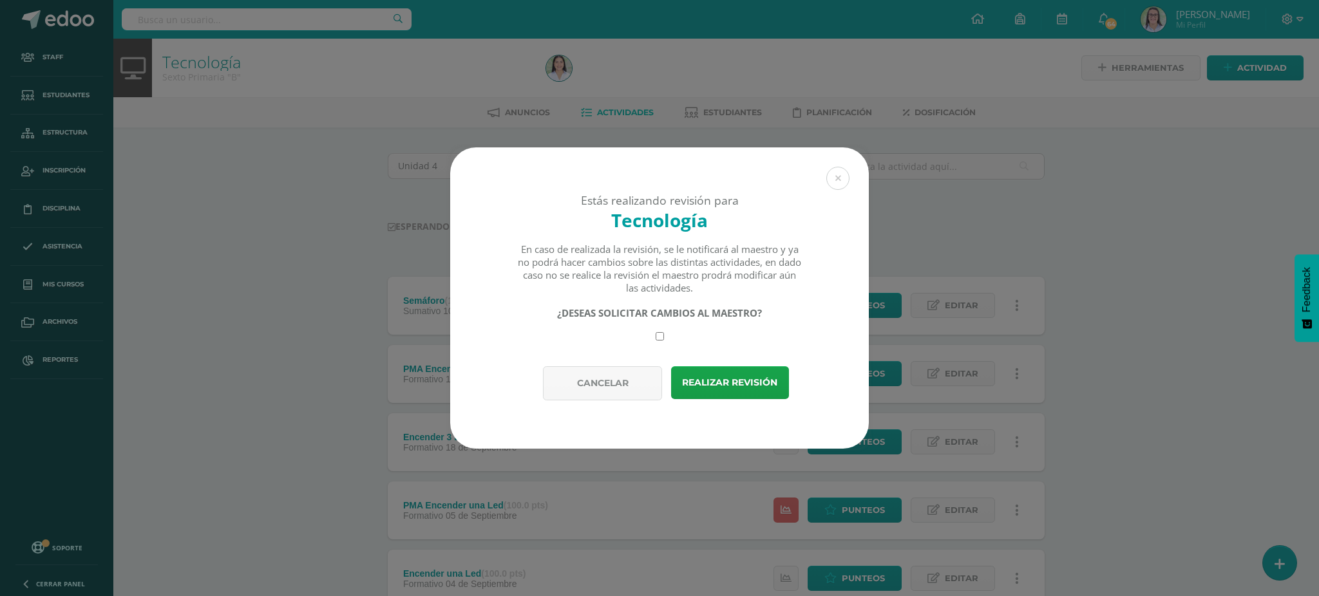
click at [657, 341] on input "checkbox" at bounding box center [659, 336] width 8 height 8
checkbox input "true"
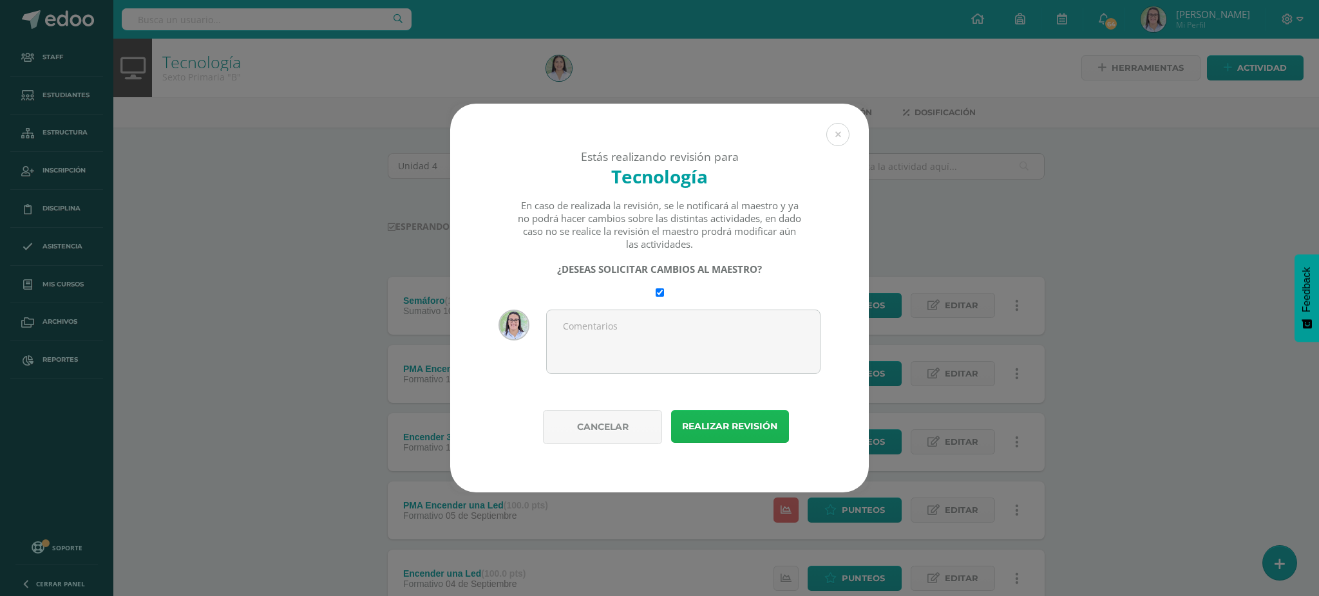
click at [723, 426] on button "Realizar revisión" at bounding box center [730, 426] width 118 height 33
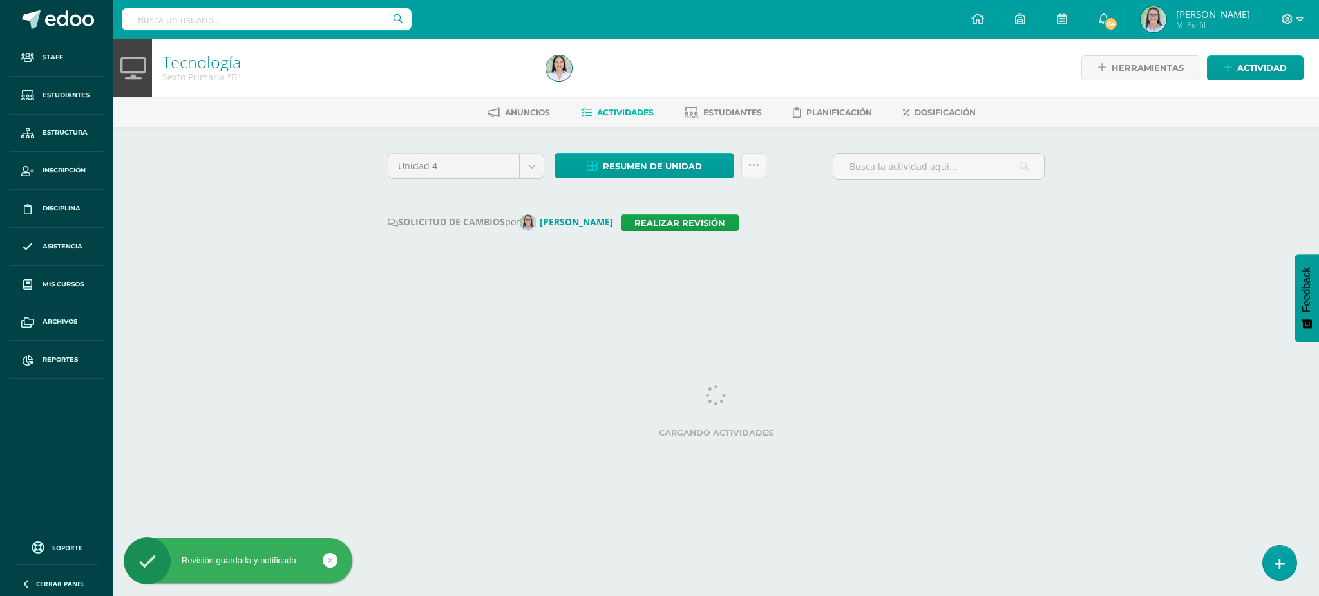
click at [341, 24] on input "text" at bounding box center [267, 19] width 290 height 22
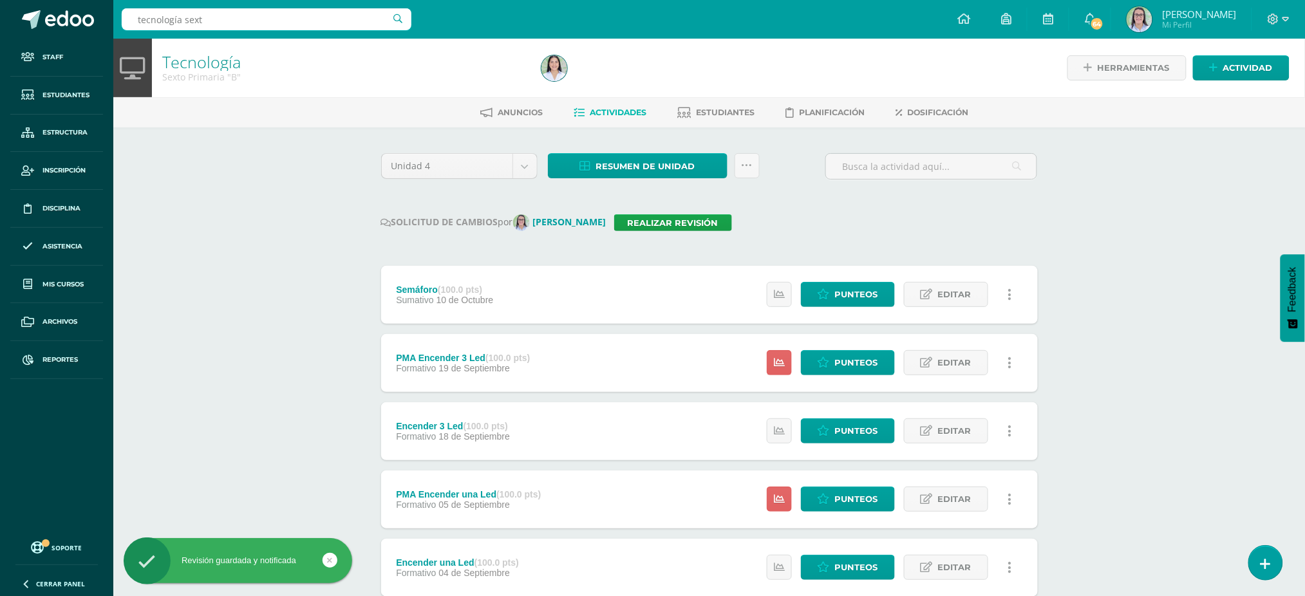
type input "tecnología sexto"
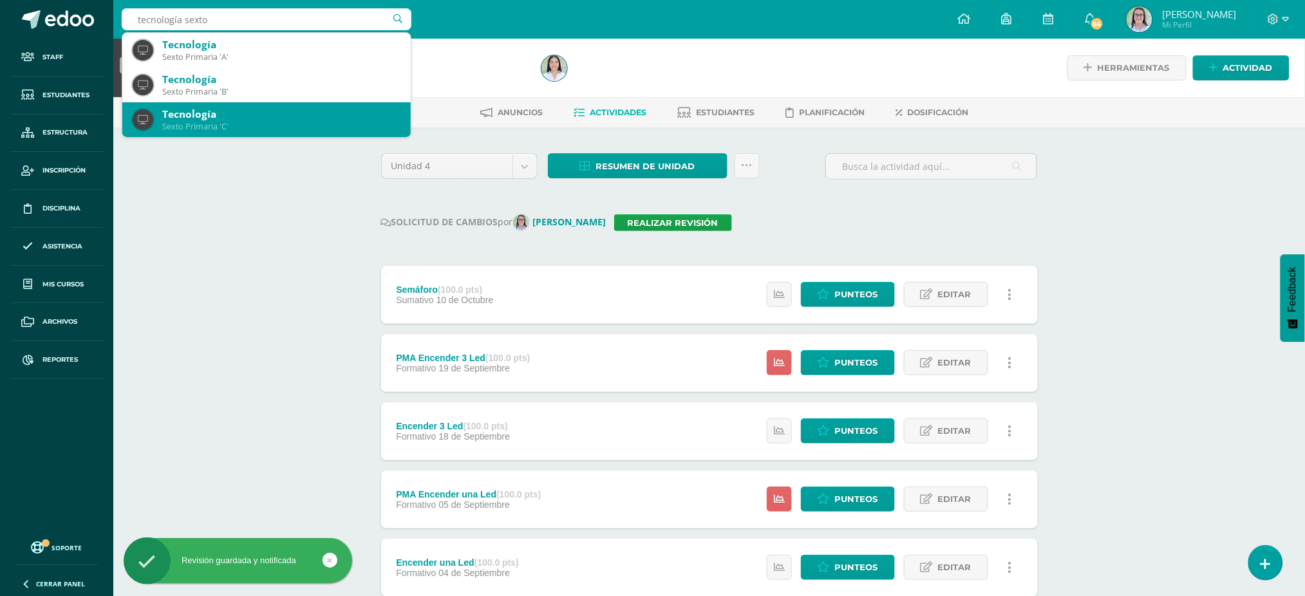
click at [333, 117] on div "Tecnología" at bounding box center [281, 115] width 238 height 14
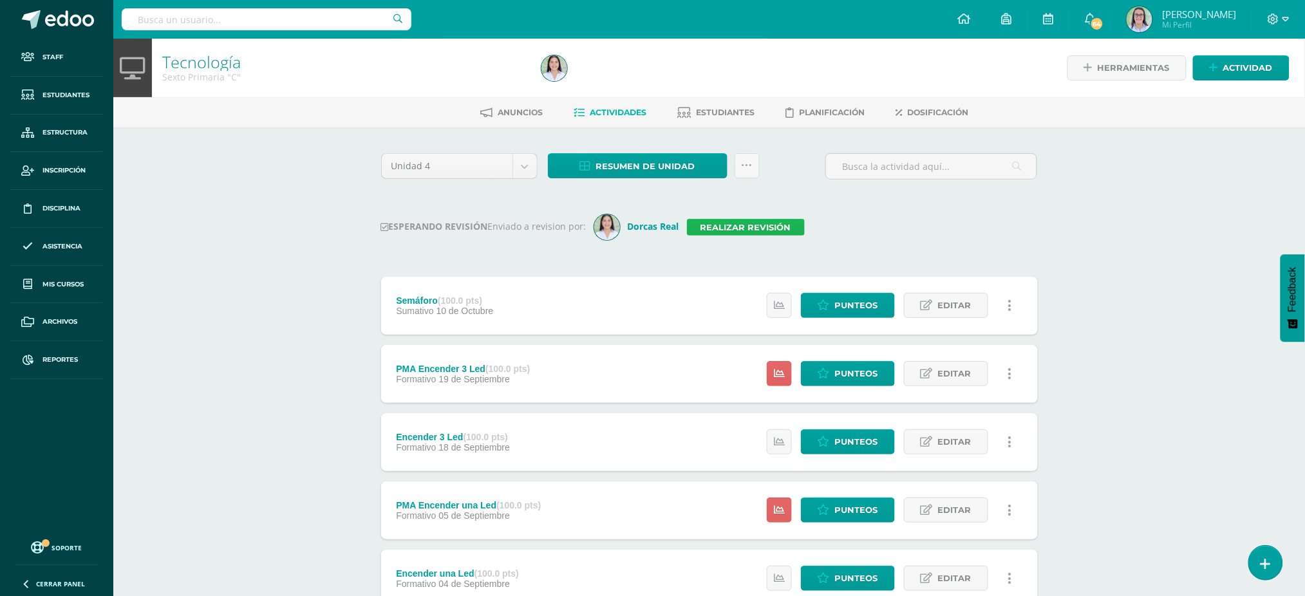
click at [730, 230] on link "Realizar revisión" at bounding box center [746, 227] width 118 height 17
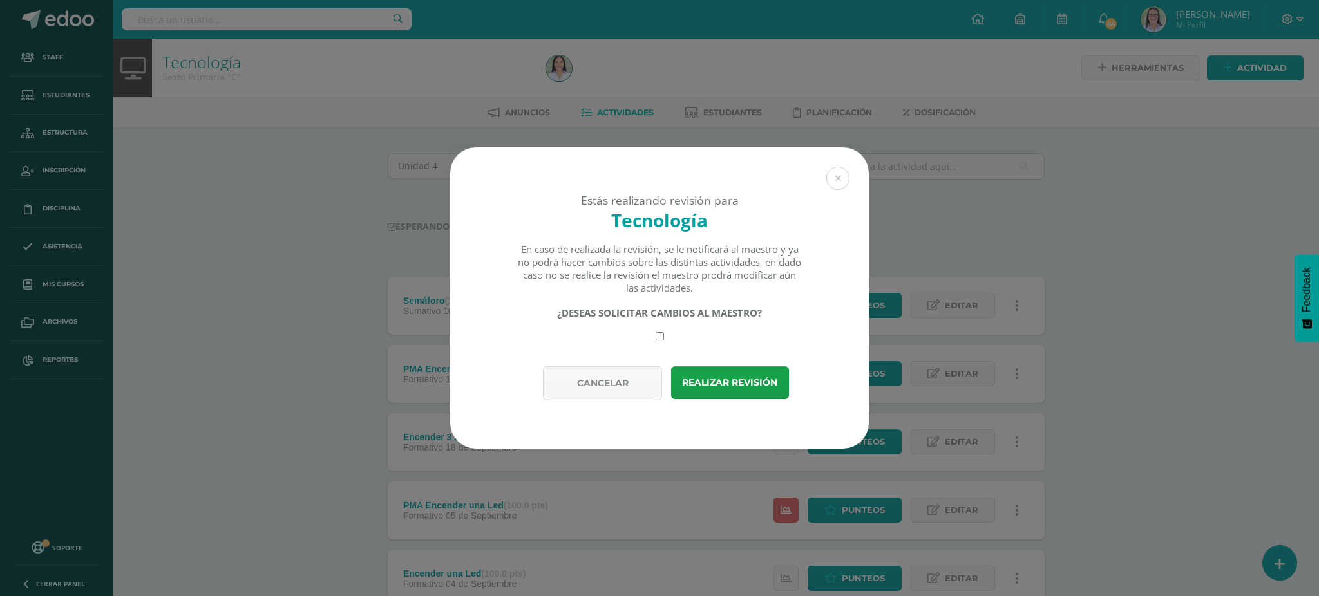
click at [655, 338] on input "checkbox" at bounding box center [659, 336] width 8 height 8
checkbox input "true"
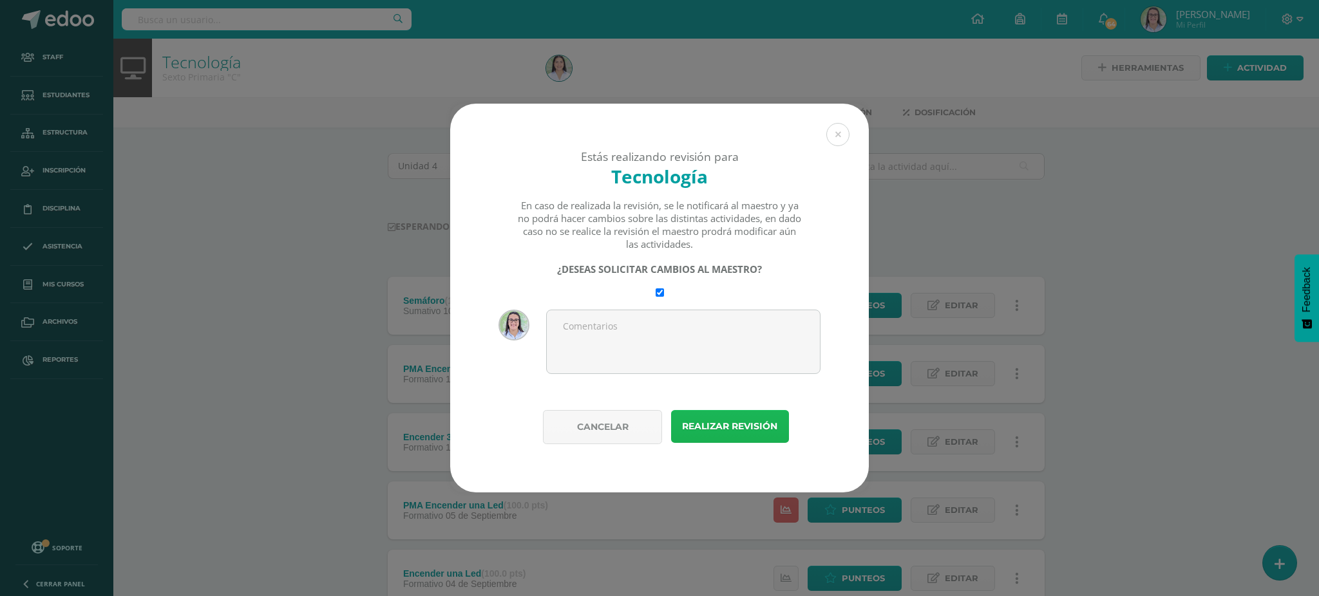
click at [735, 434] on button "Realizar revisión" at bounding box center [730, 426] width 118 height 33
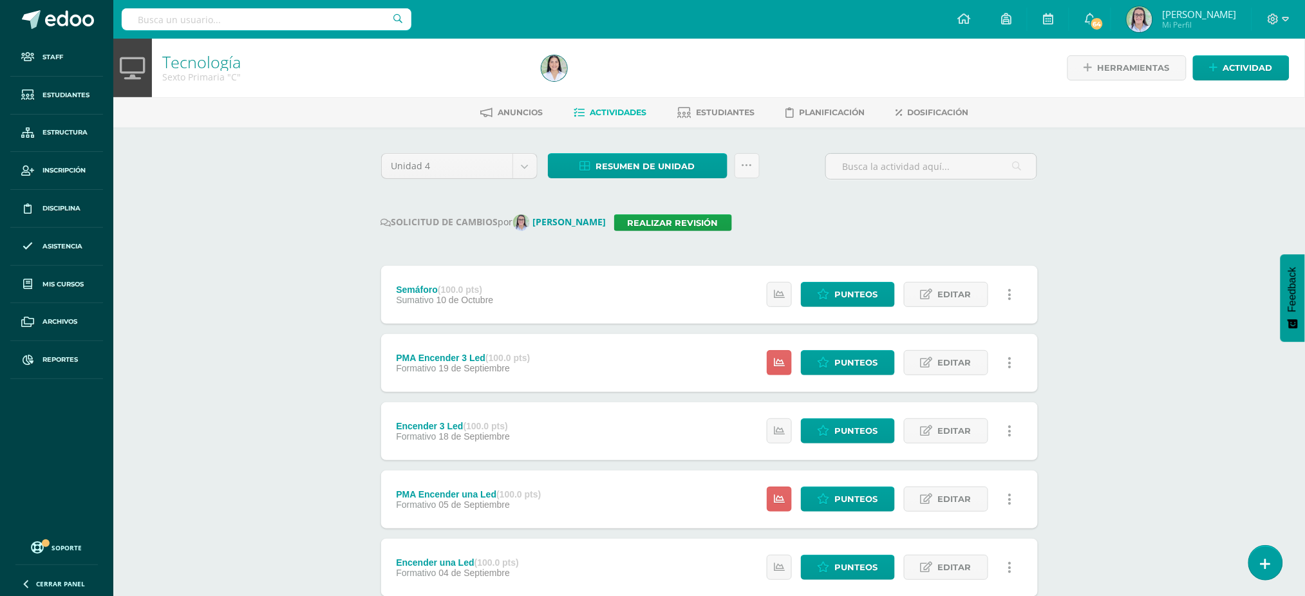
click at [258, 17] on input "text" at bounding box center [267, 19] width 290 height 22
type input "tecnología cuarto"
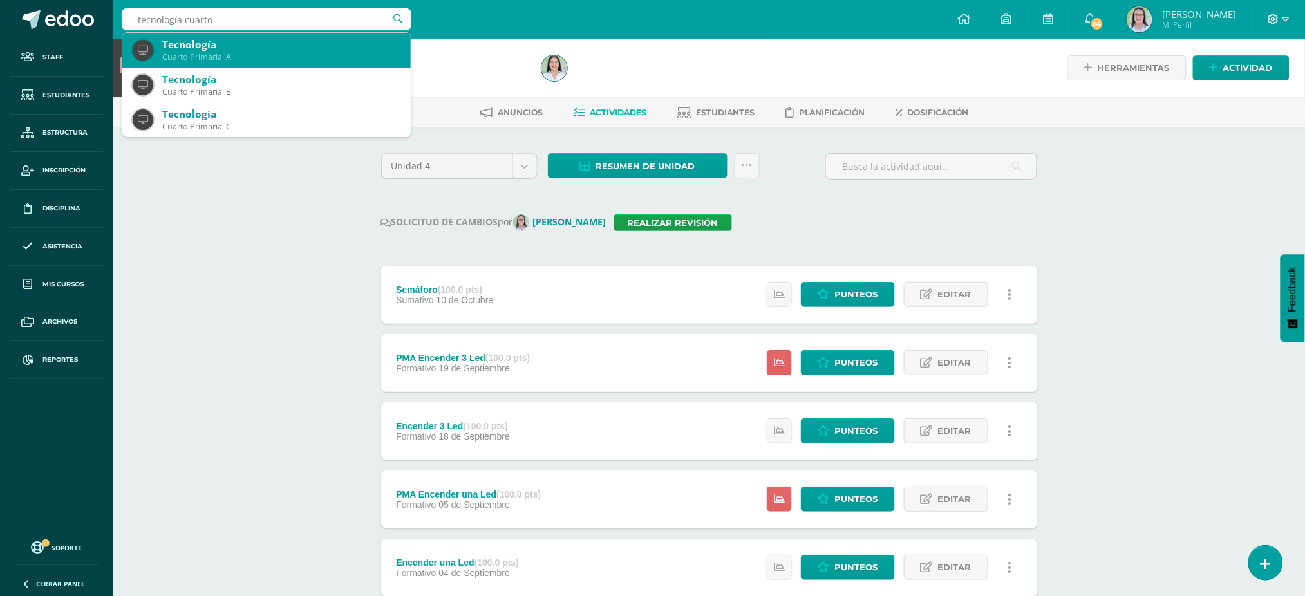
click at [229, 57] on div "Cuarto Primaria 'A'" at bounding box center [281, 57] width 238 height 11
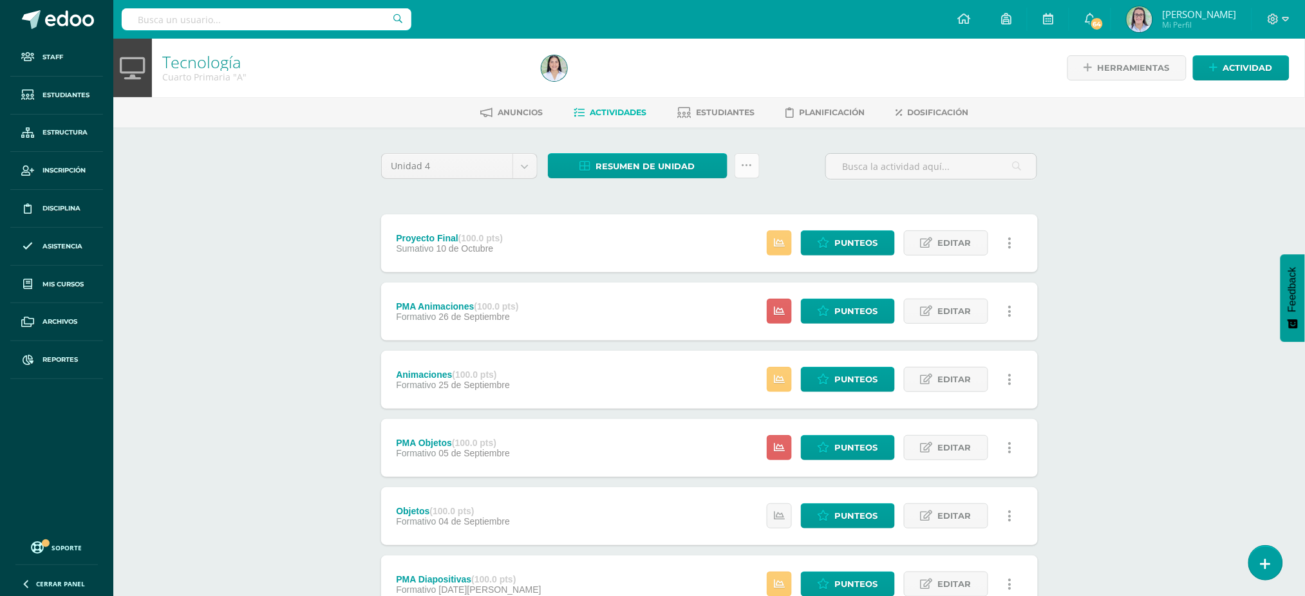
click at [739, 167] on link at bounding box center [747, 165] width 25 height 25
click at [757, 229] on link "Enviar punteos a revision" at bounding box center [716, 236] width 142 height 31
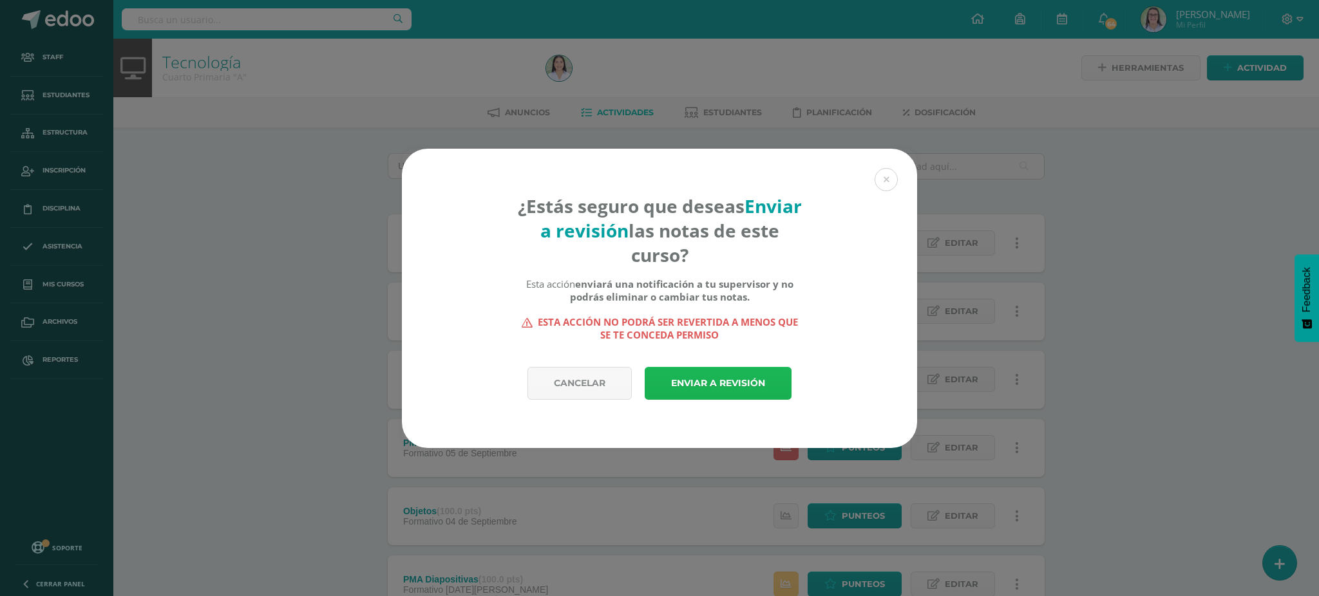
click at [681, 387] on link "Enviar a revisión" at bounding box center [718, 383] width 147 height 33
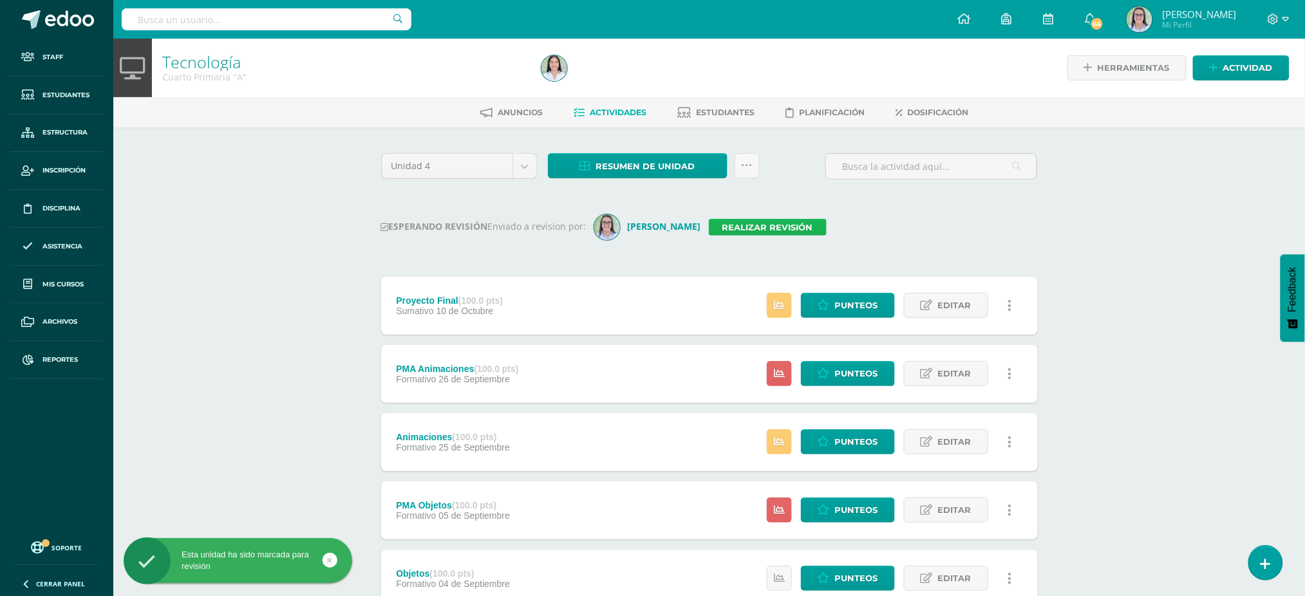
click at [767, 232] on link "Realizar revisión" at bounding box center [768, 227] width 118 height 17
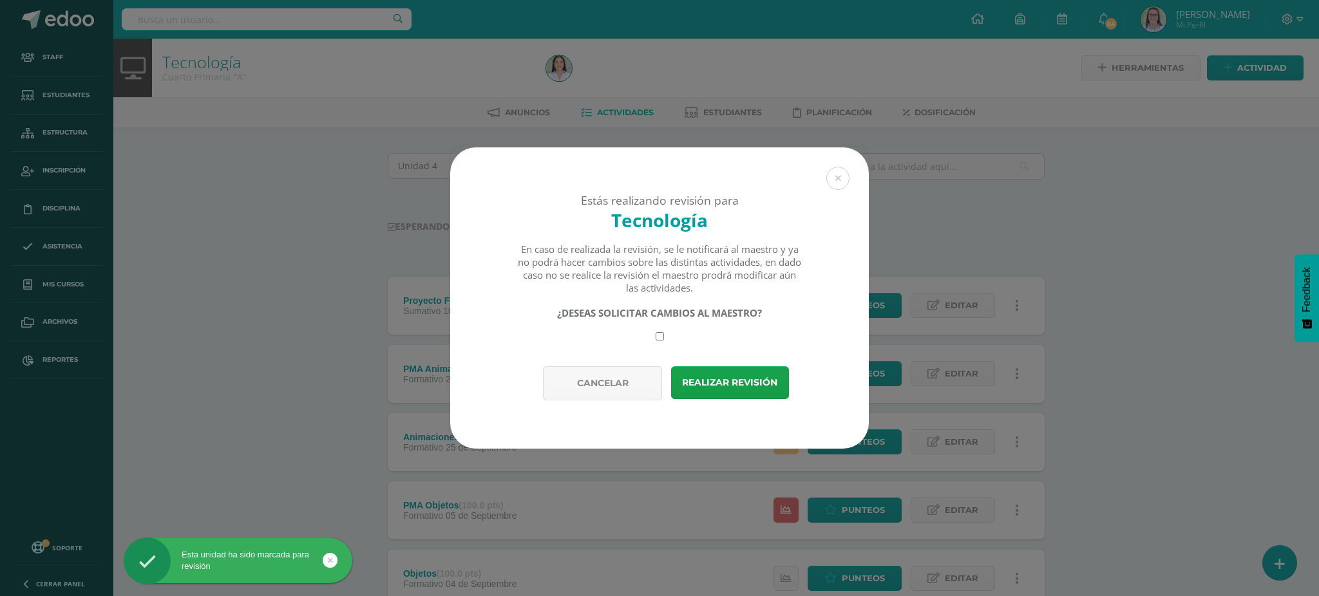
click at [662, 340] on input "checkbox" at bounding box center [659, 336] width 8 height 8
checkbox input "true"
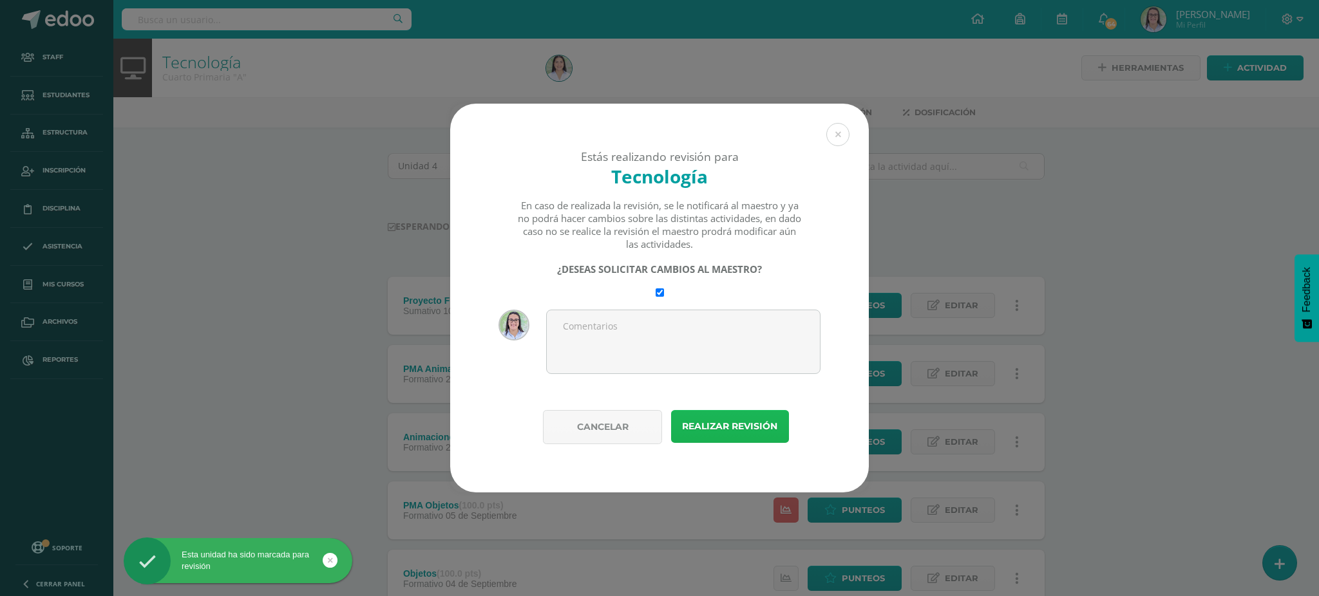
click at [730, 430] on button "Realizar revisión" at bounding box center [730, 426] width 118 height 33
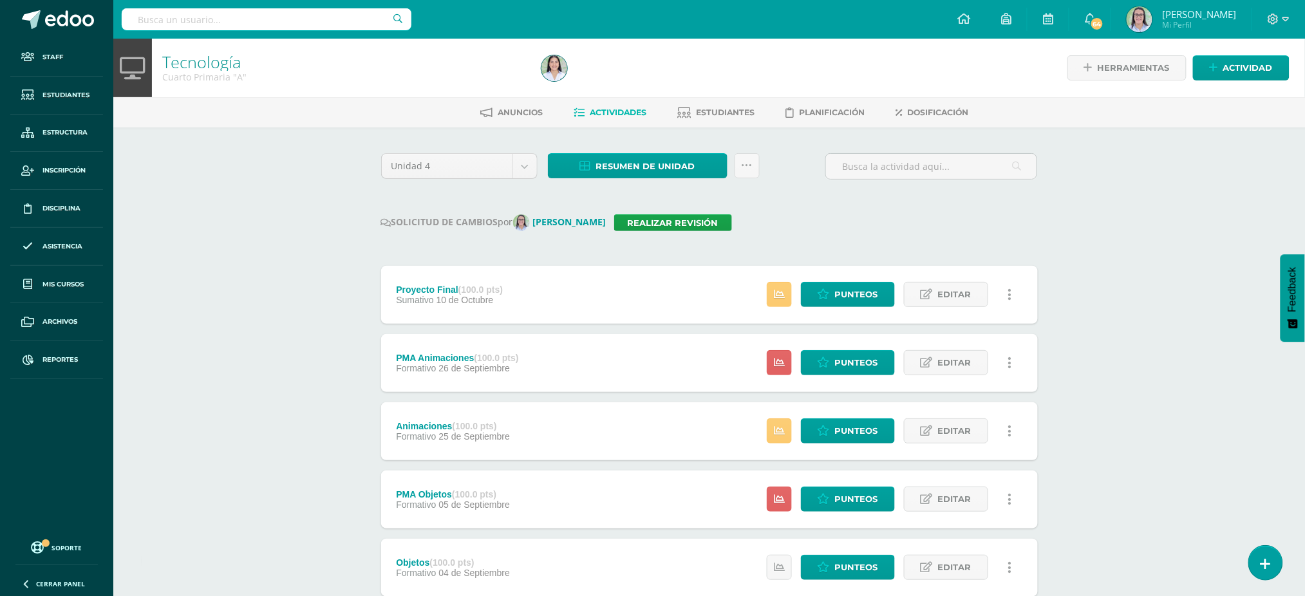
click at [336, 15] on input "text" at bounding box center [267, 19] width 290 height 22
type input "tecnología cuarto"
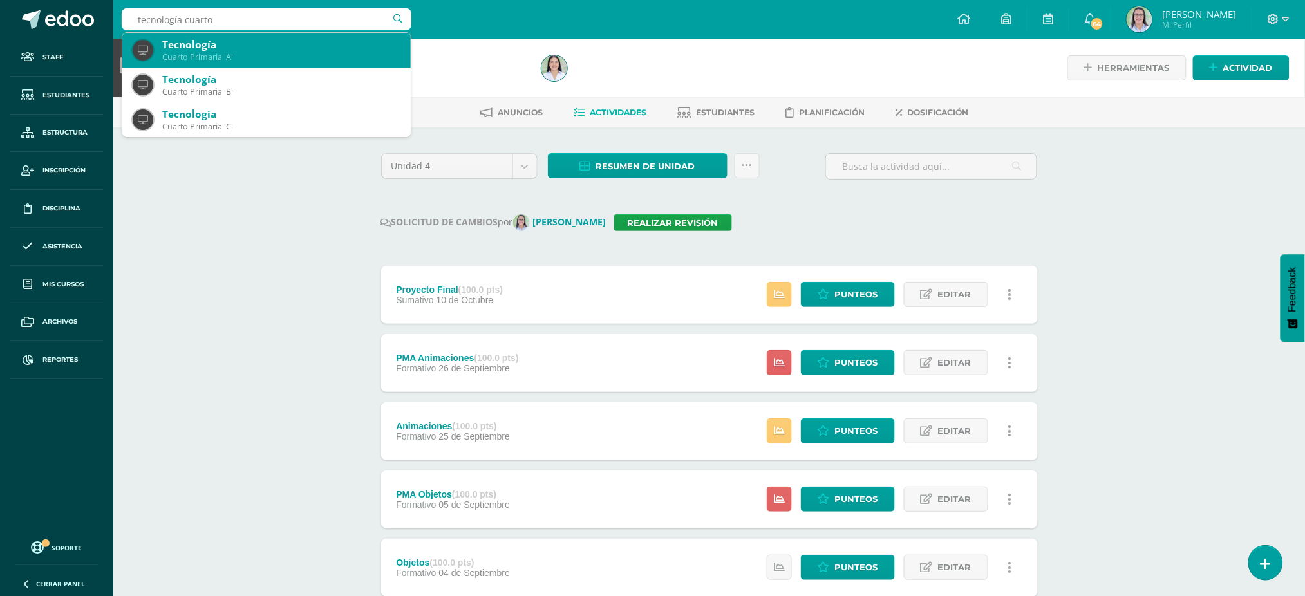
click at [310, 65] on div "Tecnología Cuarto Primaria 'A'" at bounding box center [267, 50] width 268 height 35
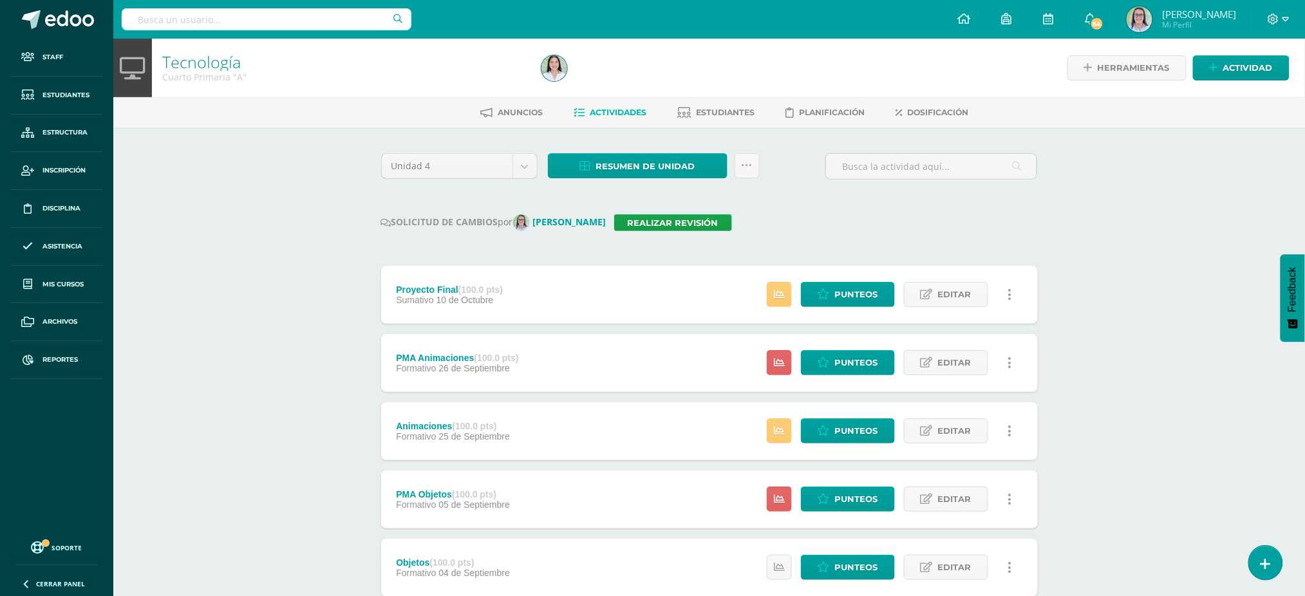
click at [290, 21] on input "text" at bounding box center [267, 19] width 290 height 22
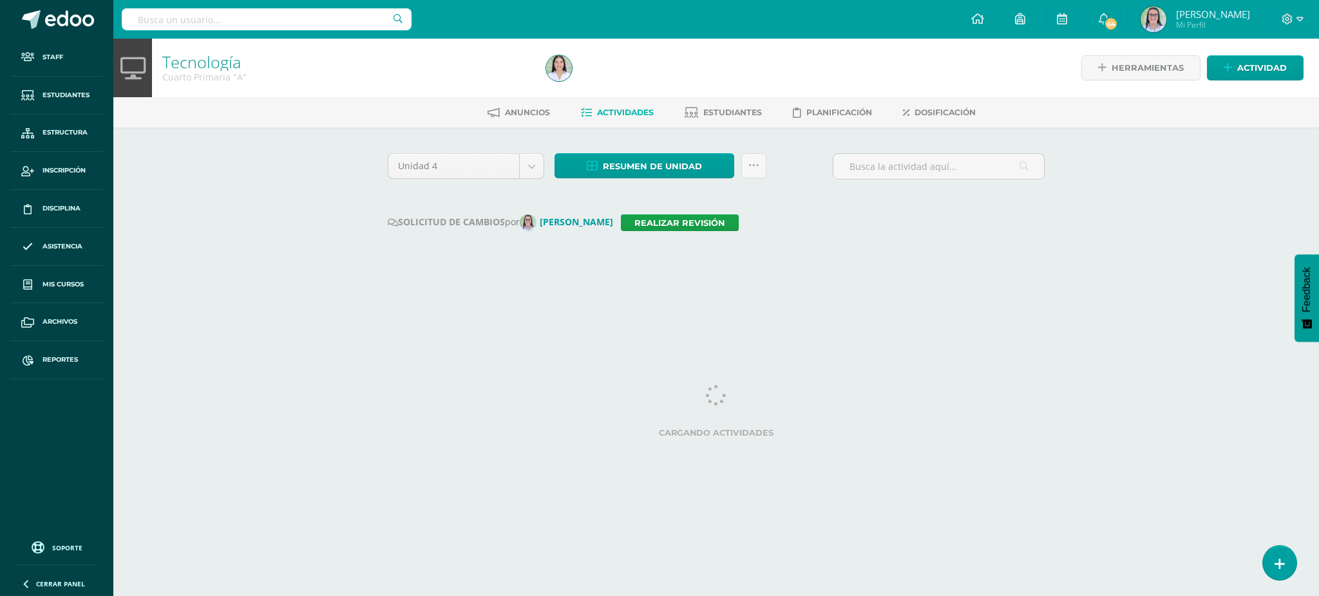
click at [284, 26] on input "text" at bounding box center [267, 19] width 290 height 22
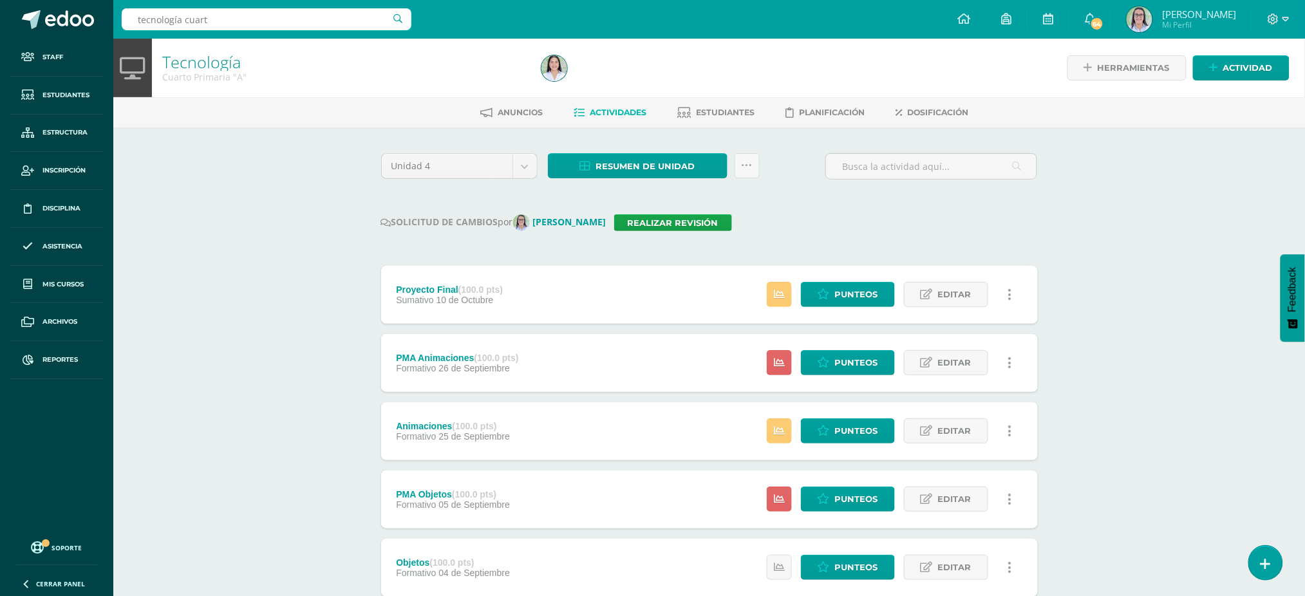
type input "tecnología cuarto"
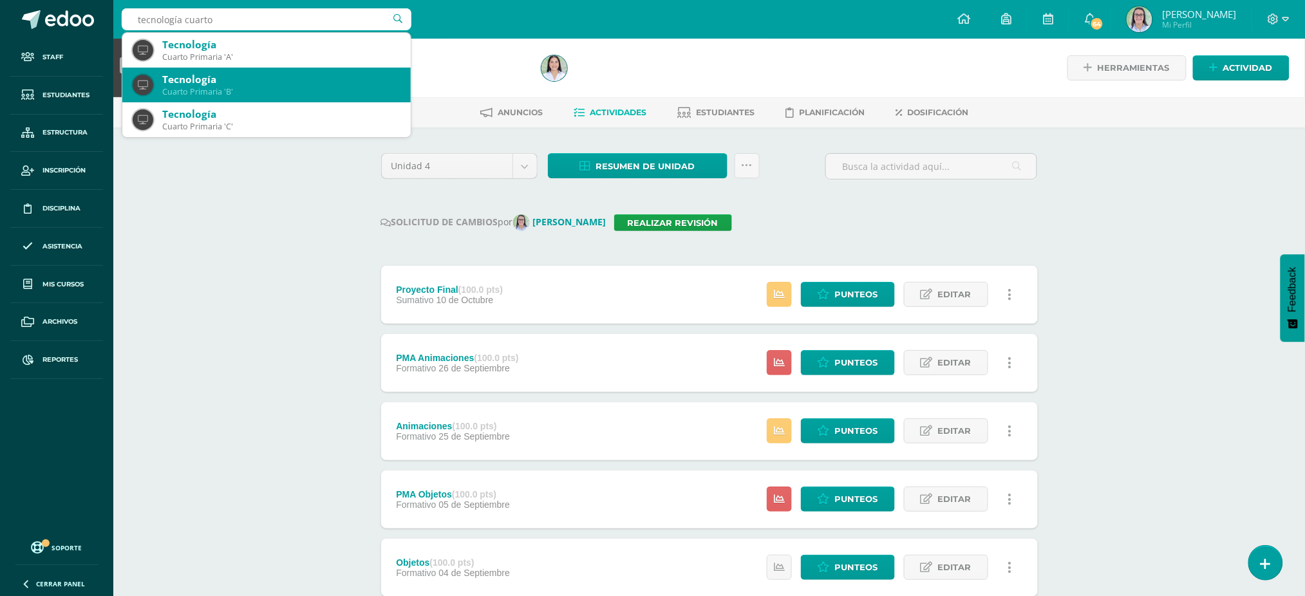
click at [276, 71] on div "Tecnología Cuarto Primaria 'B'" at bounding box center [267, 85] width 268 height 35
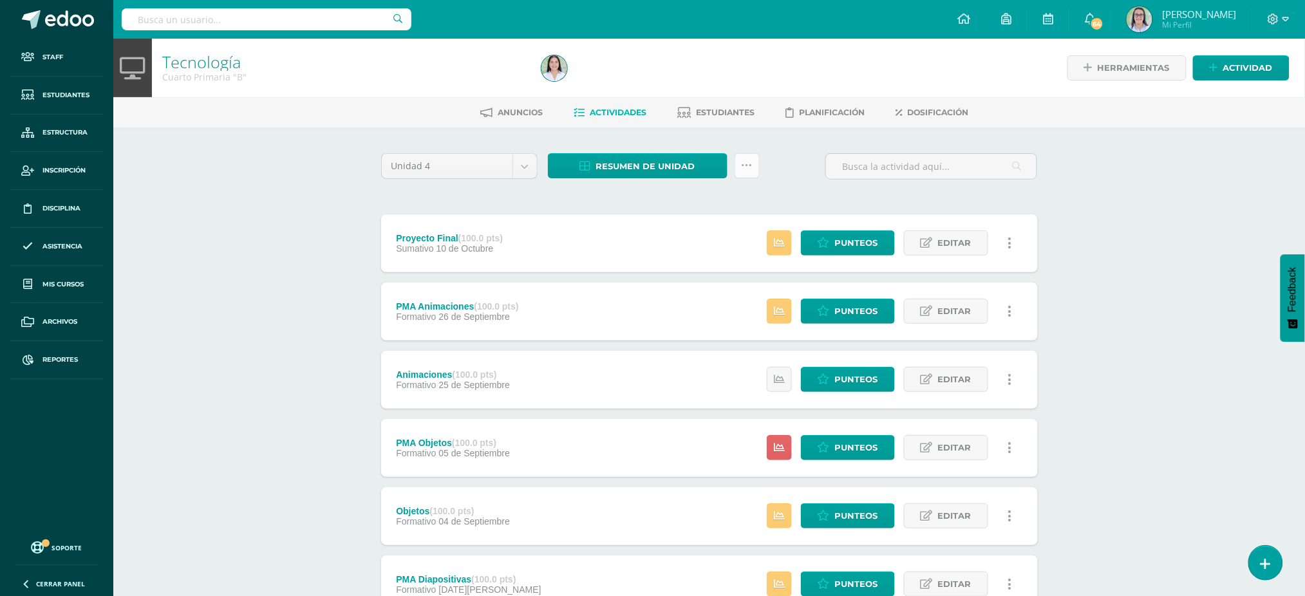
click at [749, 160] on icon at bounding box center [747, 165] width 11 height 11
click at [735, 236] on link "Enviar punteos a revision" at bounding box center [716, 236] width 142 height 31
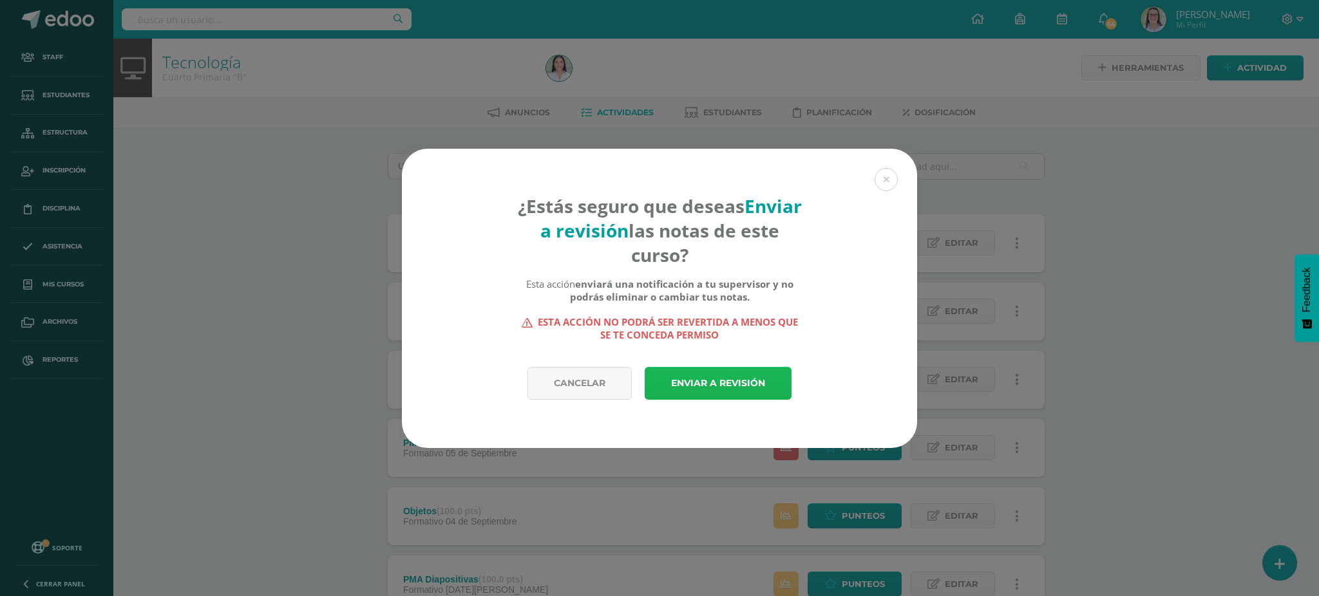
click at [714, 382] on link "Enviar a revisión" at bounding box center [718, 383] width 147 height 33
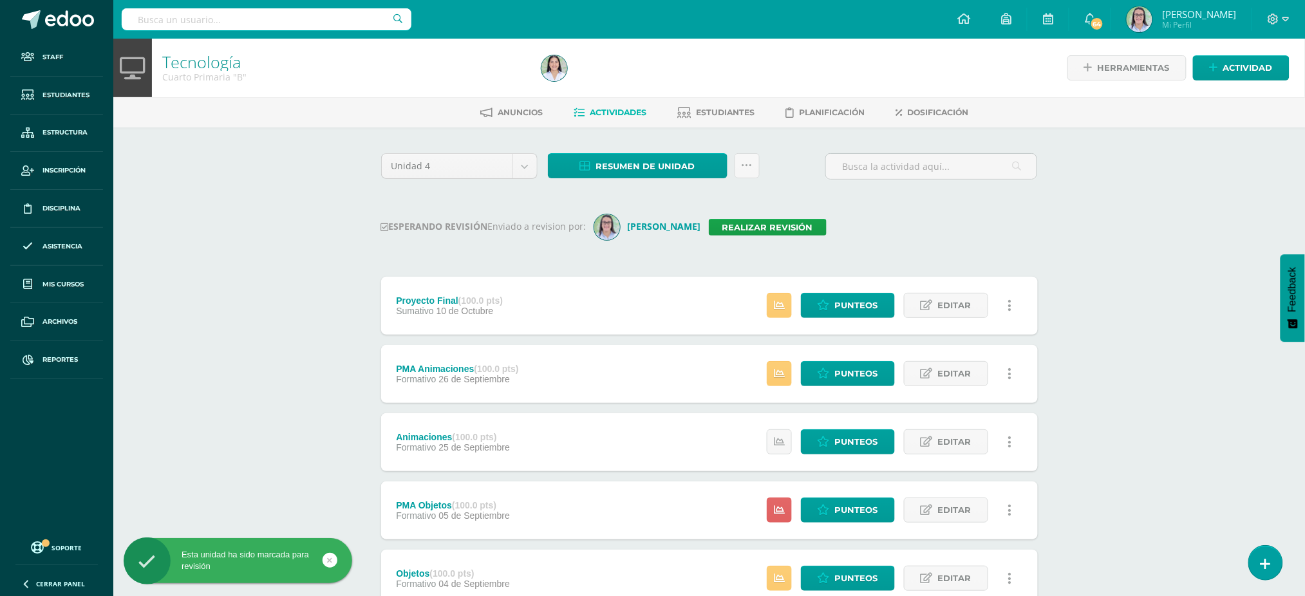
click at [285, 15] on input "text" at bounding box center [267, 19] width 290 height 22
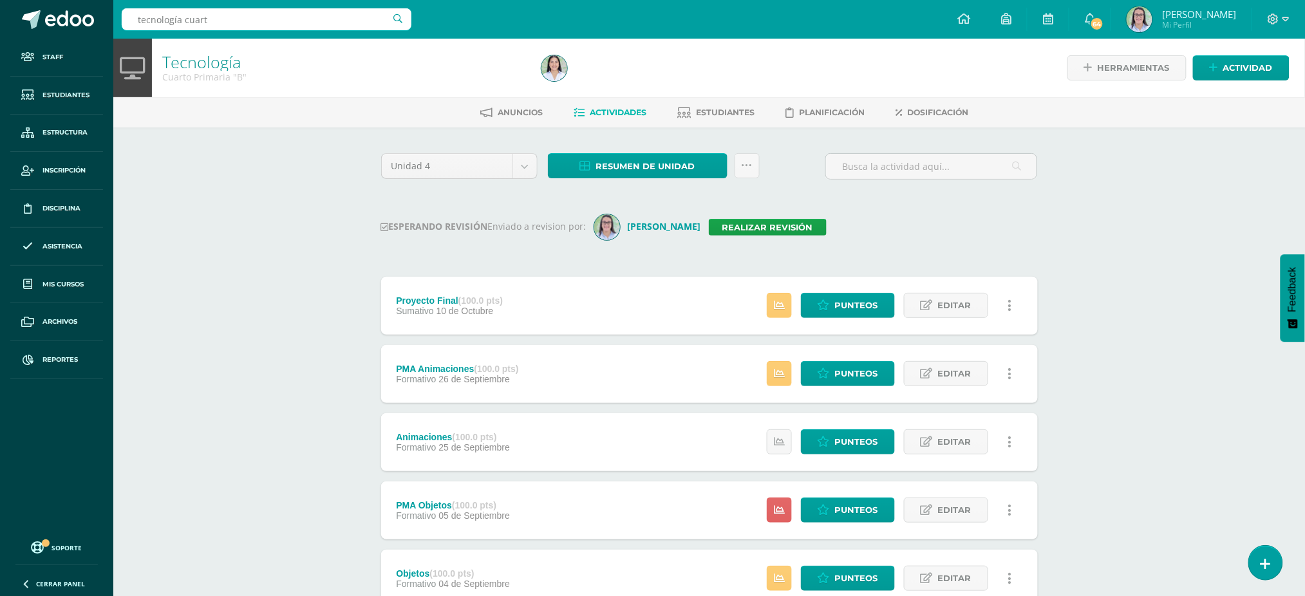
type input "tecnología cuarto"
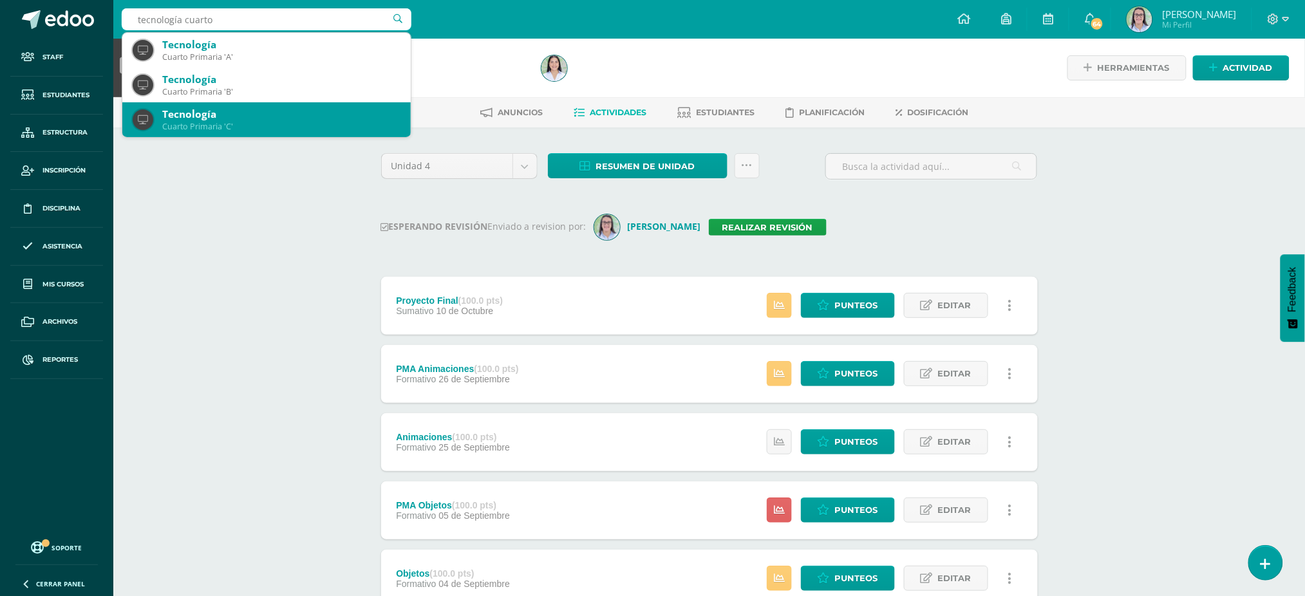
click at [326, 104] on div "Tecnología Cuarto Primaria 'C'" at bounding box center [267, 119] width 268 height 35
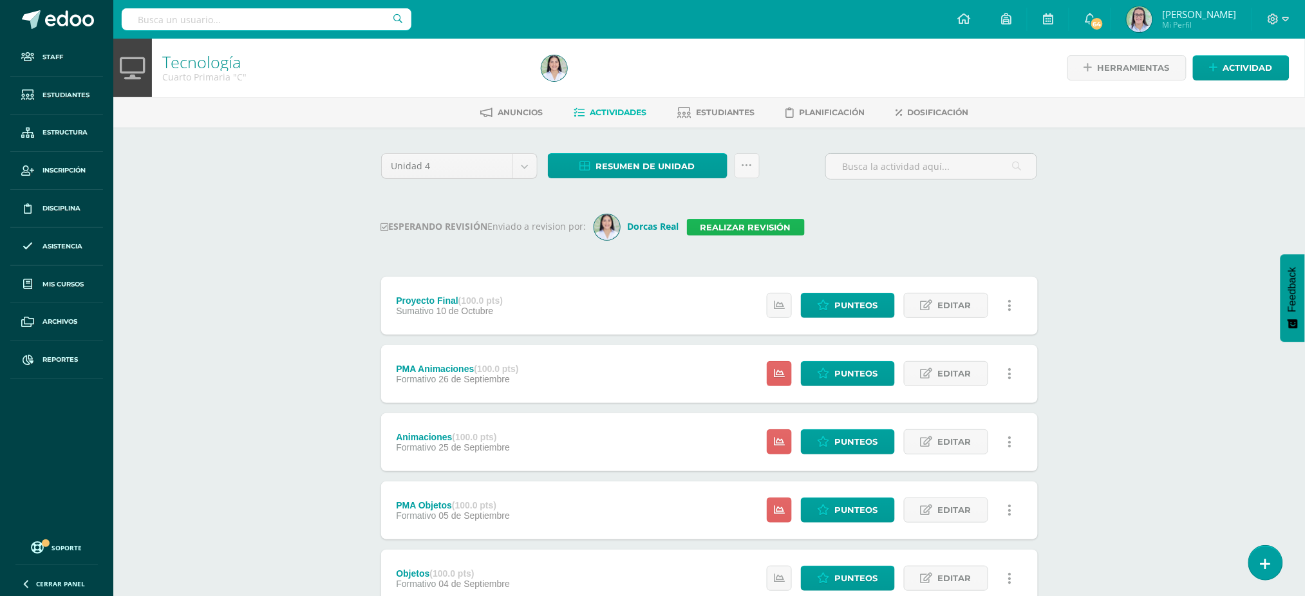
click at [793, 230] on link "Realizar revisión" at bounding box center [746, 227] width 118 height 17
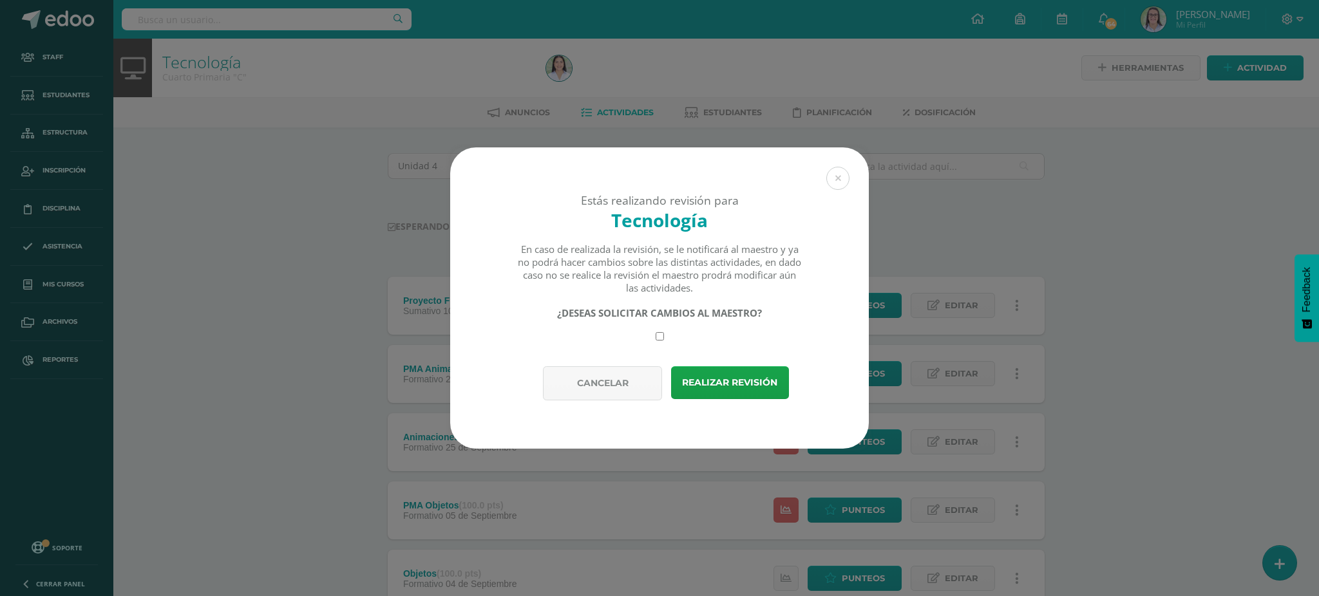
click at [660, 339] on input "checkbox" at bounding box center [659, 336] width 8 height 8
checkbox input "true"
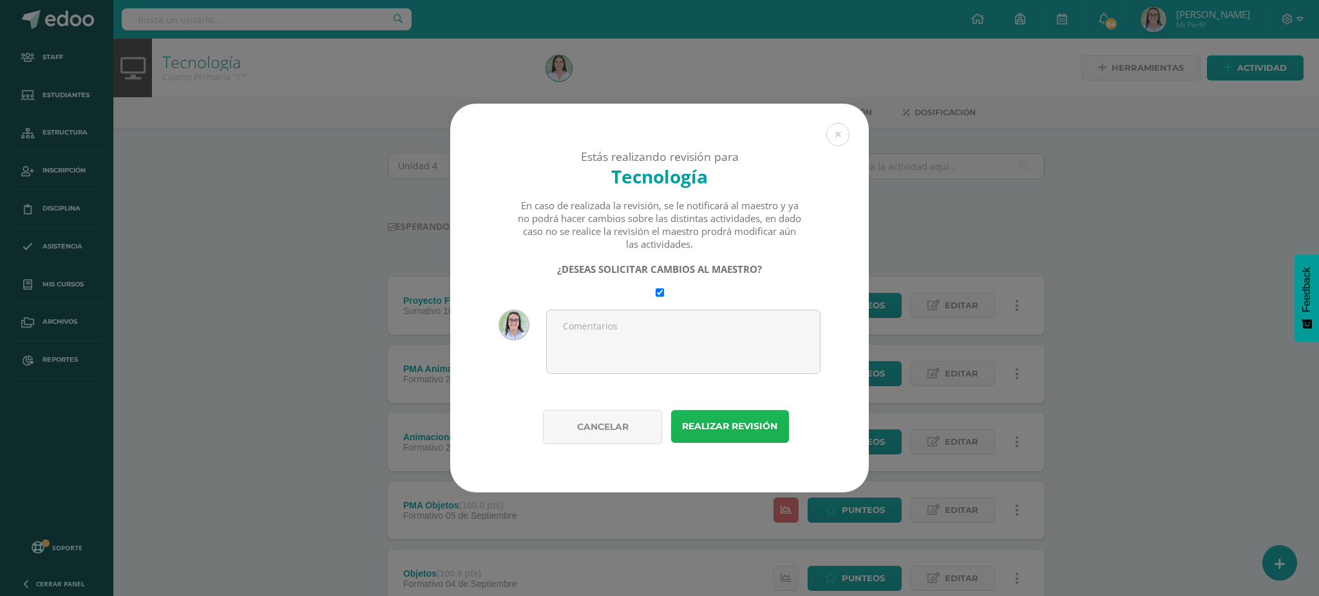
click at [728, 422] on button "Realizar revisión" at bounding box center [730, 426] width 118 height 33
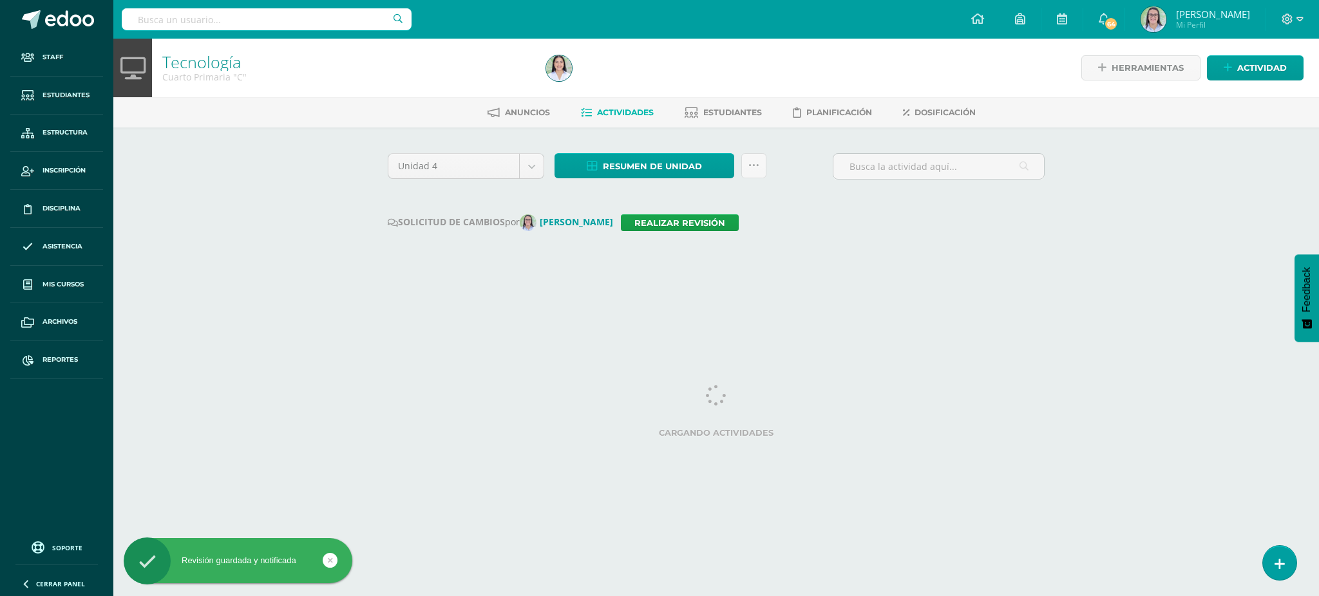
click at [211, 26] on input "text" at bounding box center [267, 19] width 290 height 22
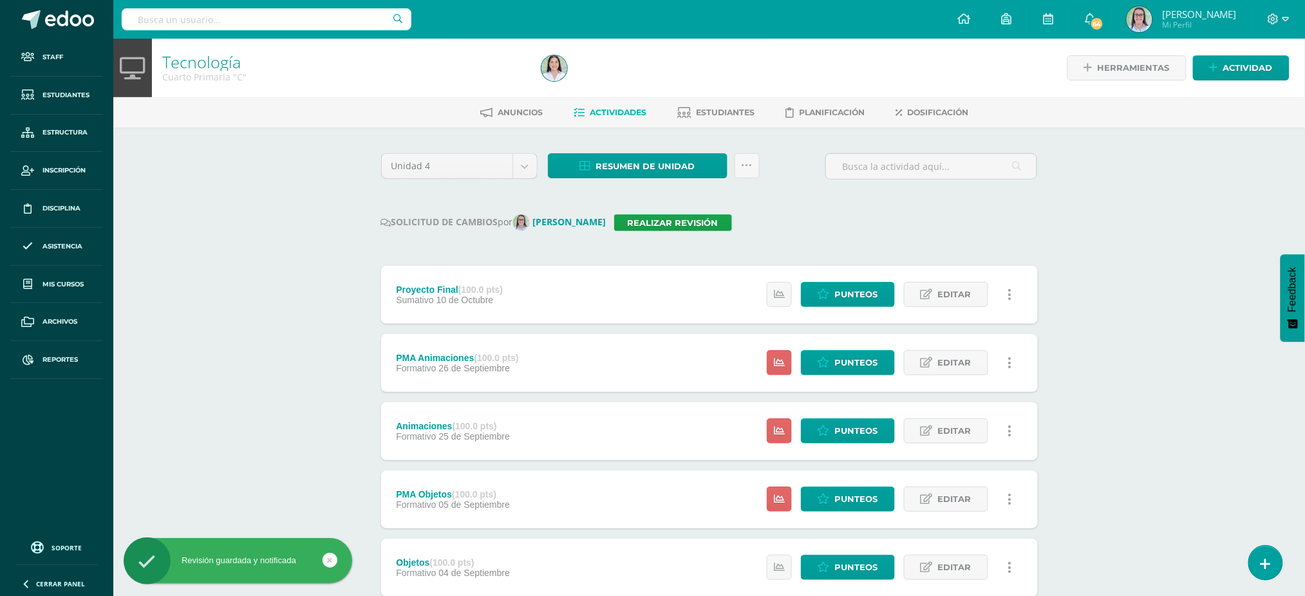
type input "e"
type input "tecnología tercero"
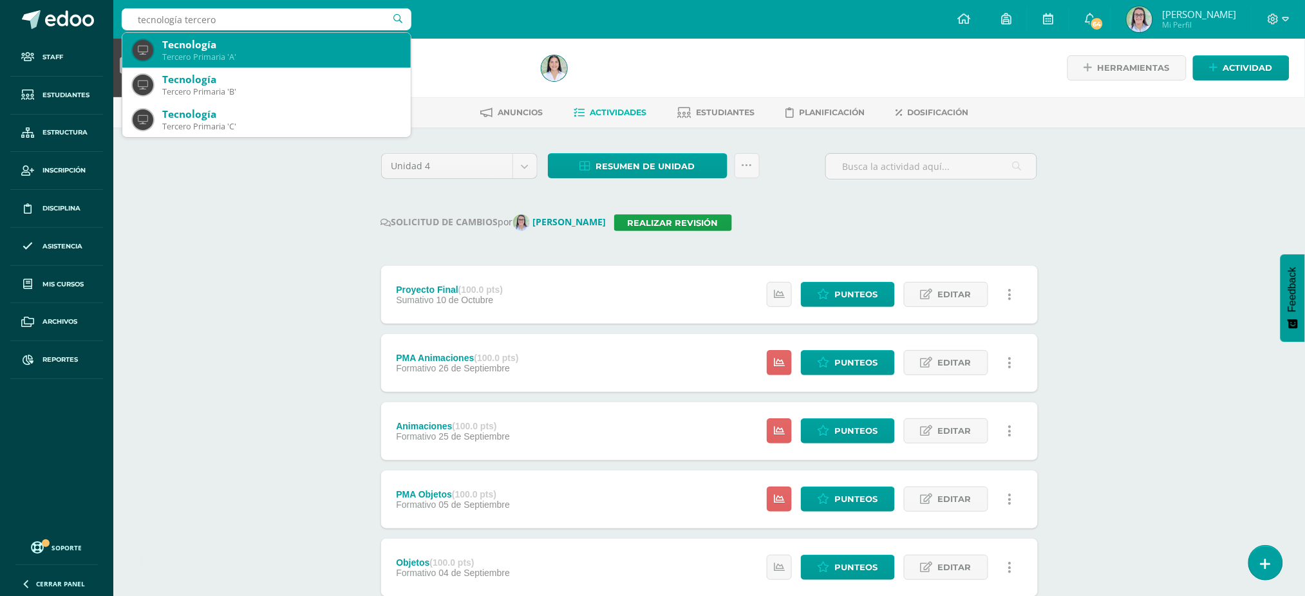
click at [212, 45] on div "Tecnología" at bounding box center [281, 45] width 238 height 14
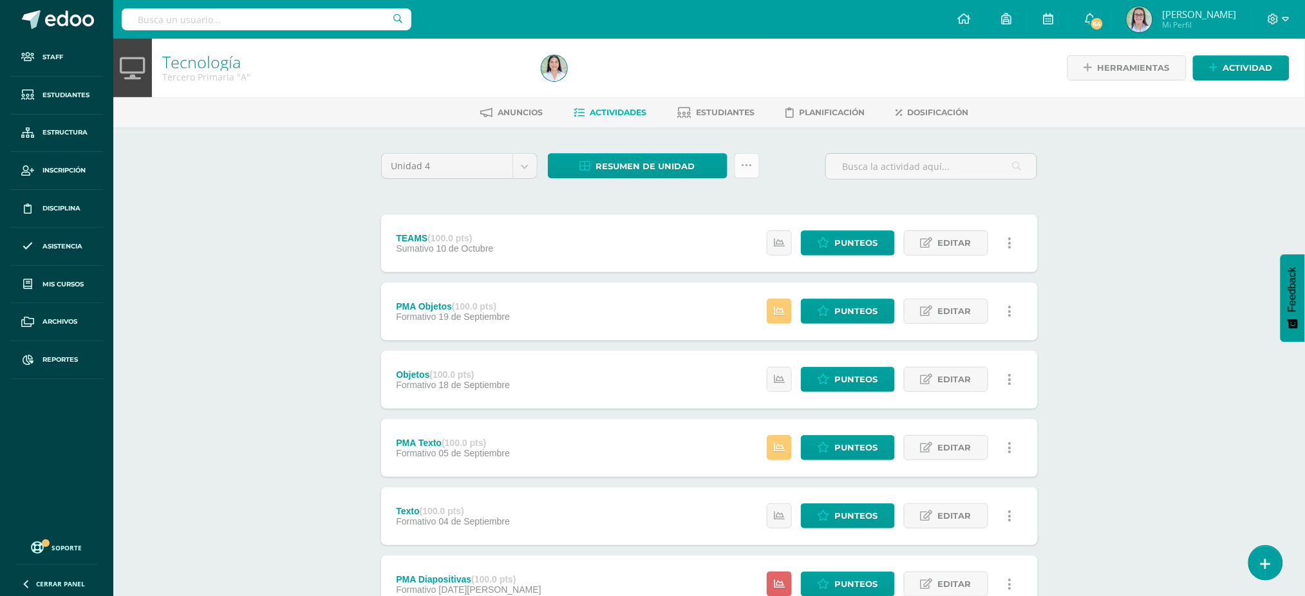
click at [739, 158] on link at bounding box center [747, 165] width 25 height 25
click at [753, 238] on link "Enviar punteos a revision" at bounding box center [716, 236] width 142 height 31
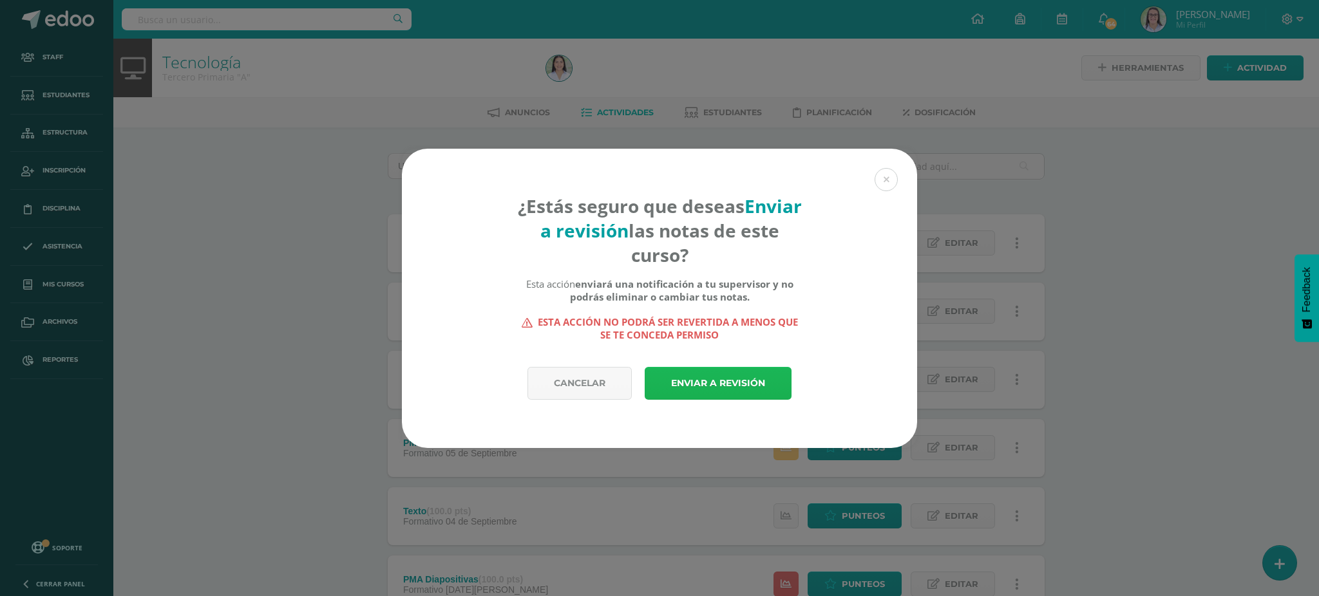
click at [717, 373] on link "Enviar a revisión" at bounding box center [718, 383] width 147 height 33
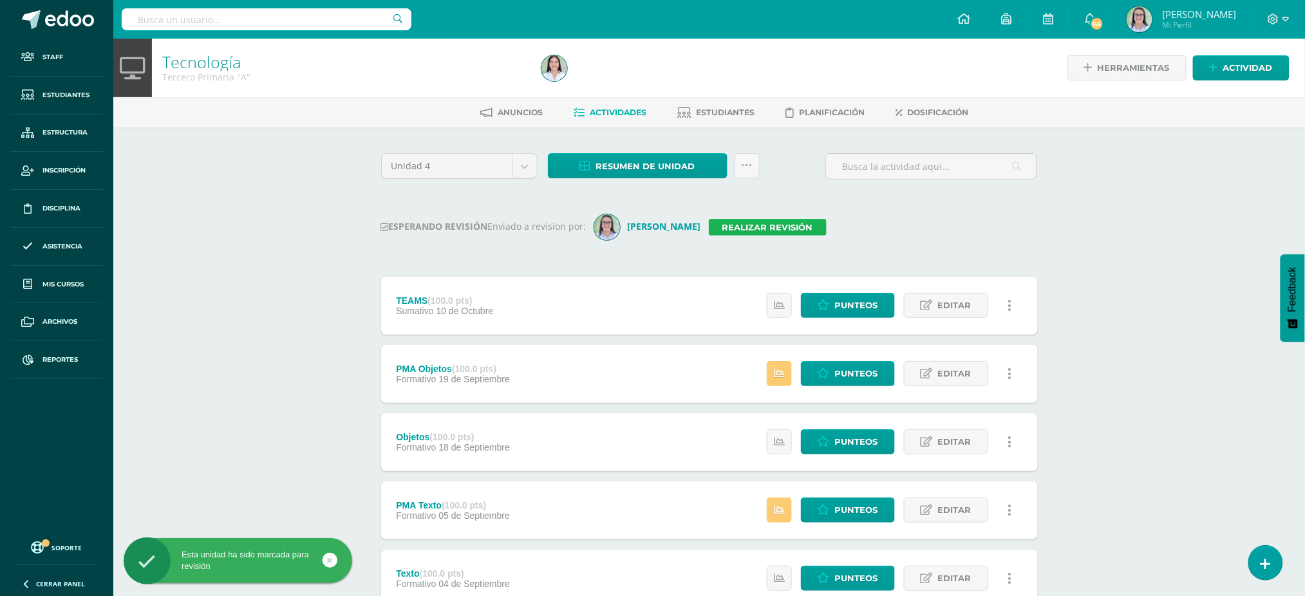
click at [742, 225] on link "Realizar revisión" at bounding box center [768, 227] width 118 height 17
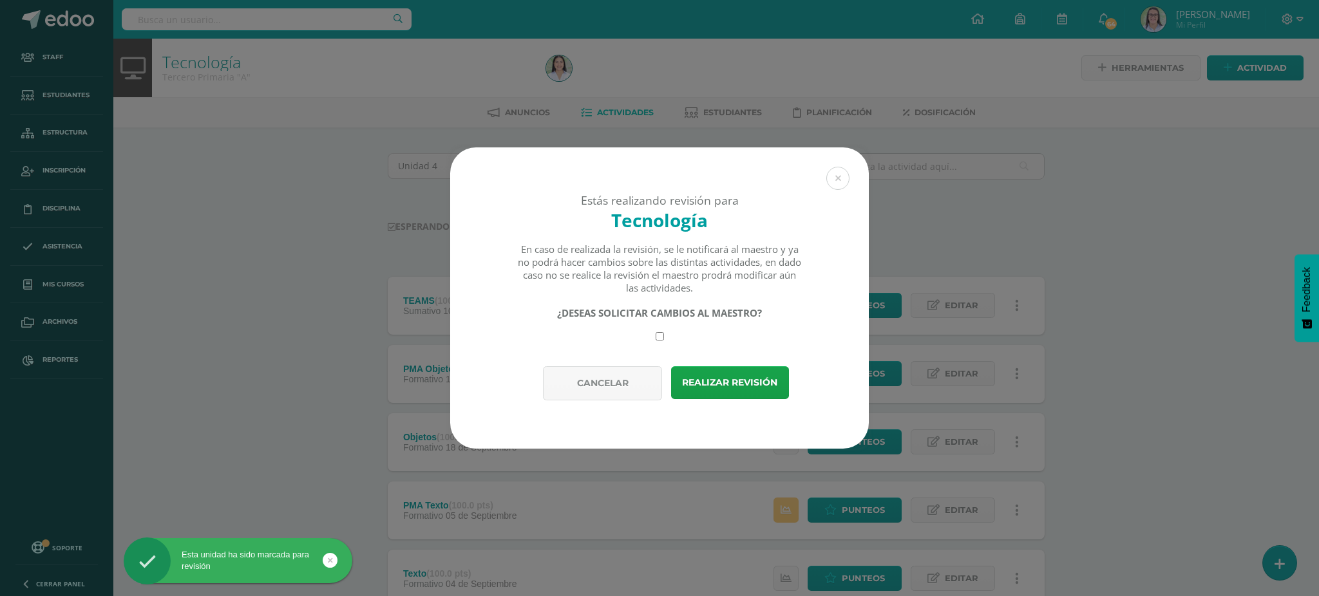
click at [657, 335] on input "checkbox" at bounding box center [659, 336] width 8 height 8
checkbox input "true"
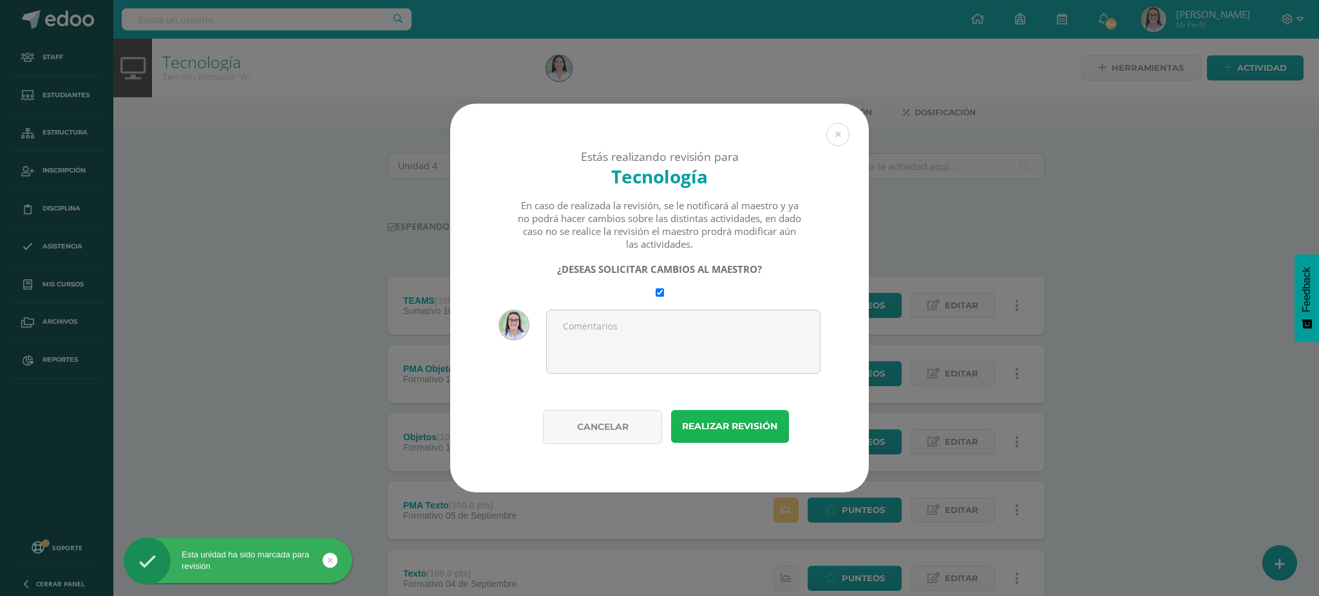
click at [750, 433] on button "Realizar revisión" at bounding box center [730, 426] width 118 height 33
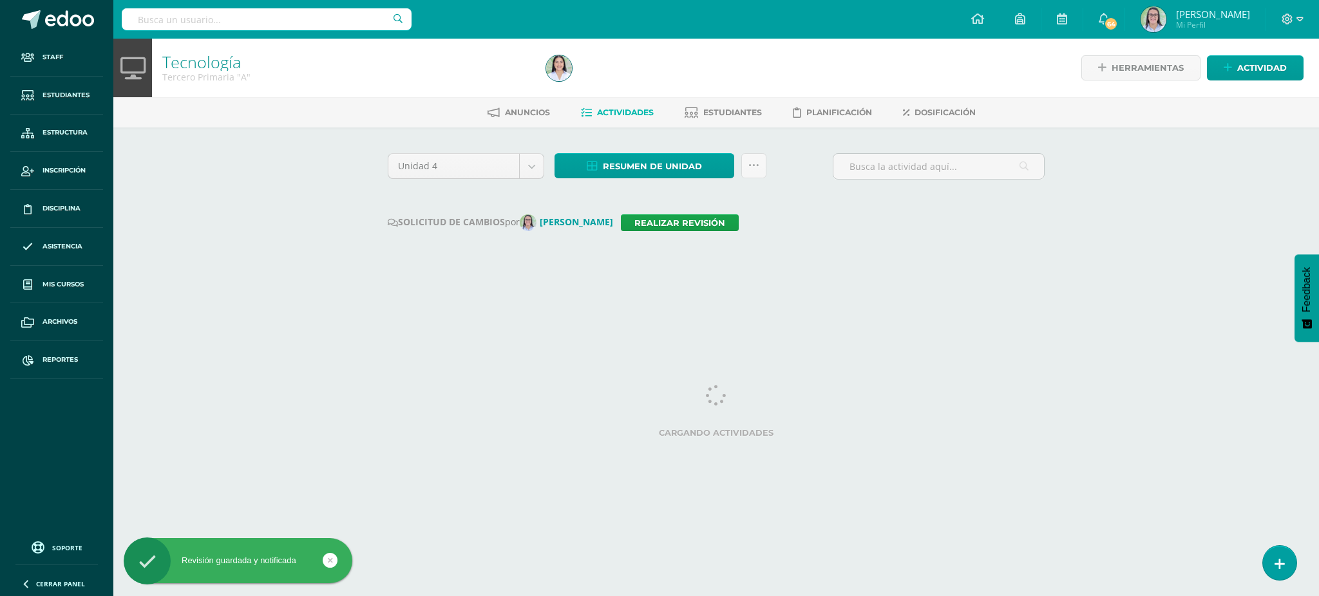
click at [252, 33] on div at bounding box center [267, 19] width 290 height 39
click at [264, 19] on input "text" at bounding box center [267, 19] width 290 height 22
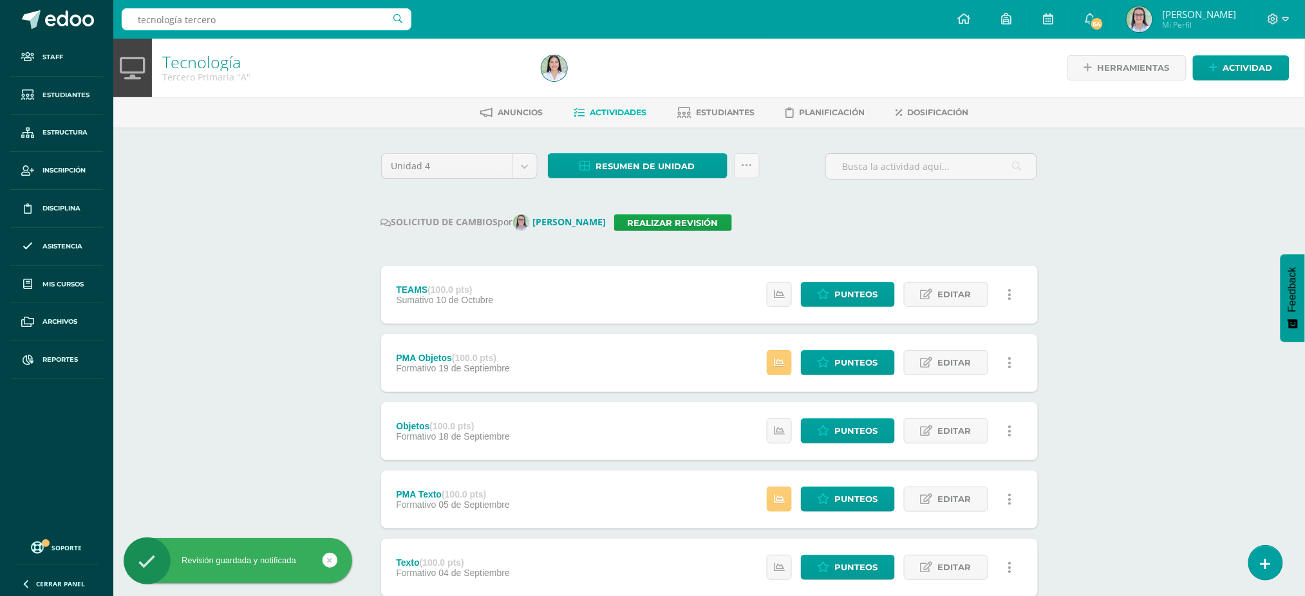
type input "tecnología tercero"
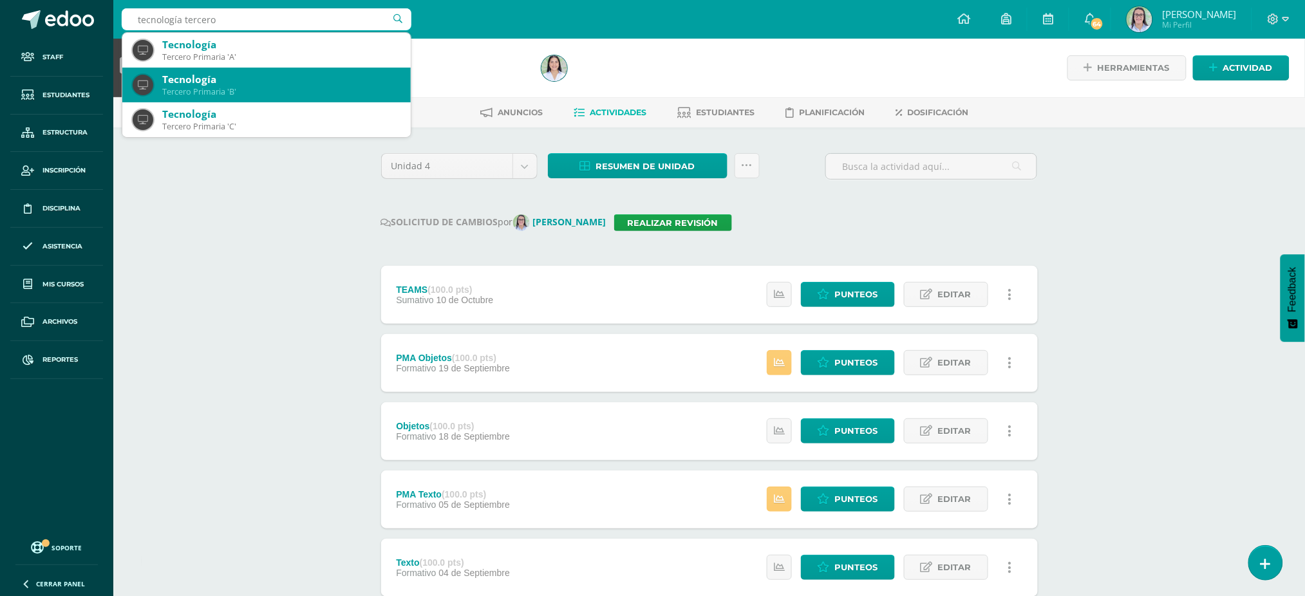
click at [258, 89] on div "Tercero Primaria 'B'" at bounding box center [281, 91] width 238 height 11
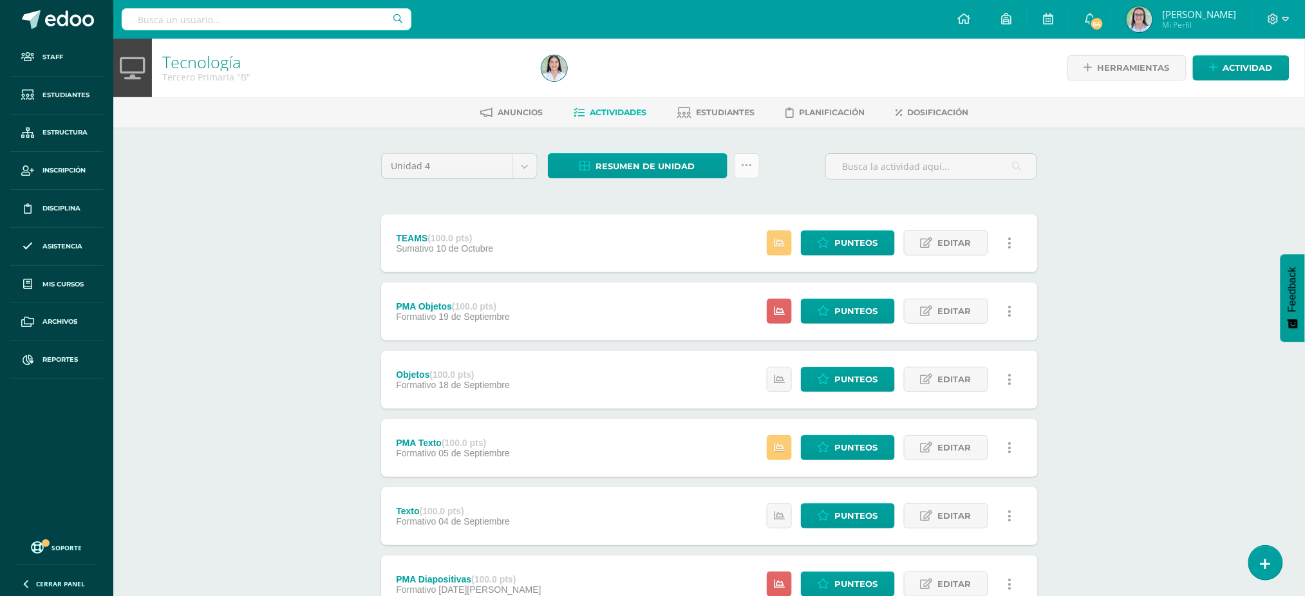
click at [739, 164] on link at bounding box center [747, 165] width 25 height 25
click at [769, 235] on link "Enviar punteos a revision" at bounding box center [716, 236] width 142 height 31
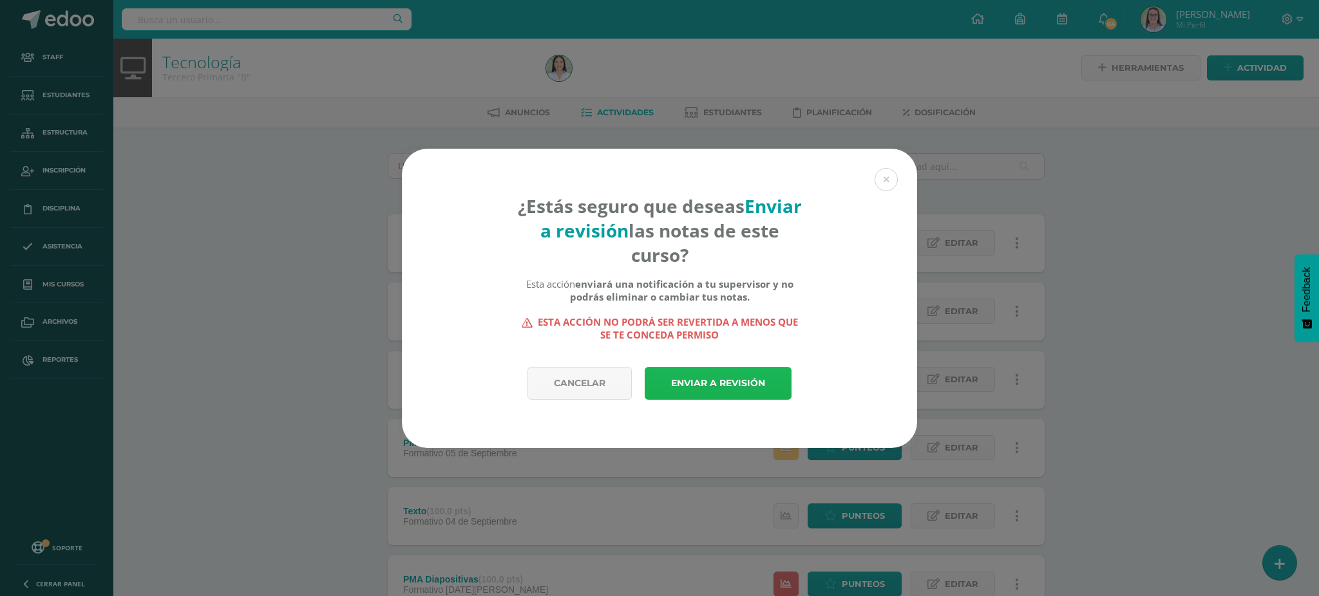
click at [731, 386] on link "Enviar a revisión" at bounding box center [718, 383] width 147 height 33
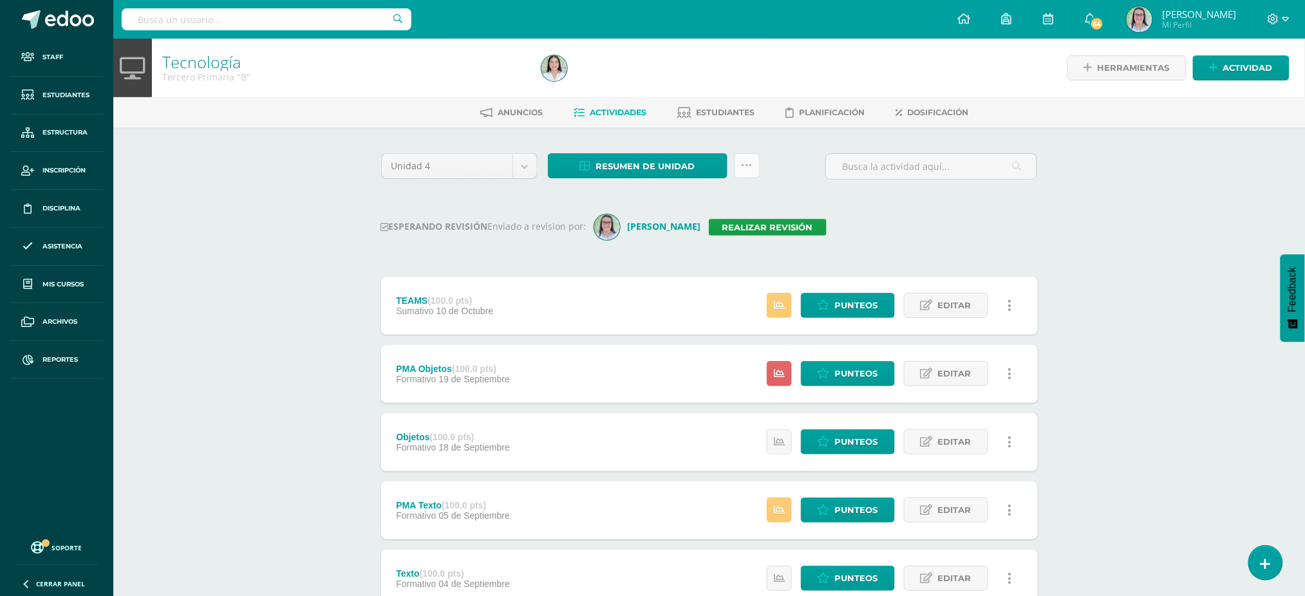
click at [743, 164] on icon at bounding box center [747, 165] width 11 height 11
click at [882, 250] on div "Unidad 4 Unidad 1 Unidad 2 Unidad 3 Unidad 4 Resumen de unidad Descargar como H…" at bounding box center [709, 478] width 667 height 651
click at [799, 222] on link "Realizar revisión" at bounding box center [768, 227] width 118 height 17
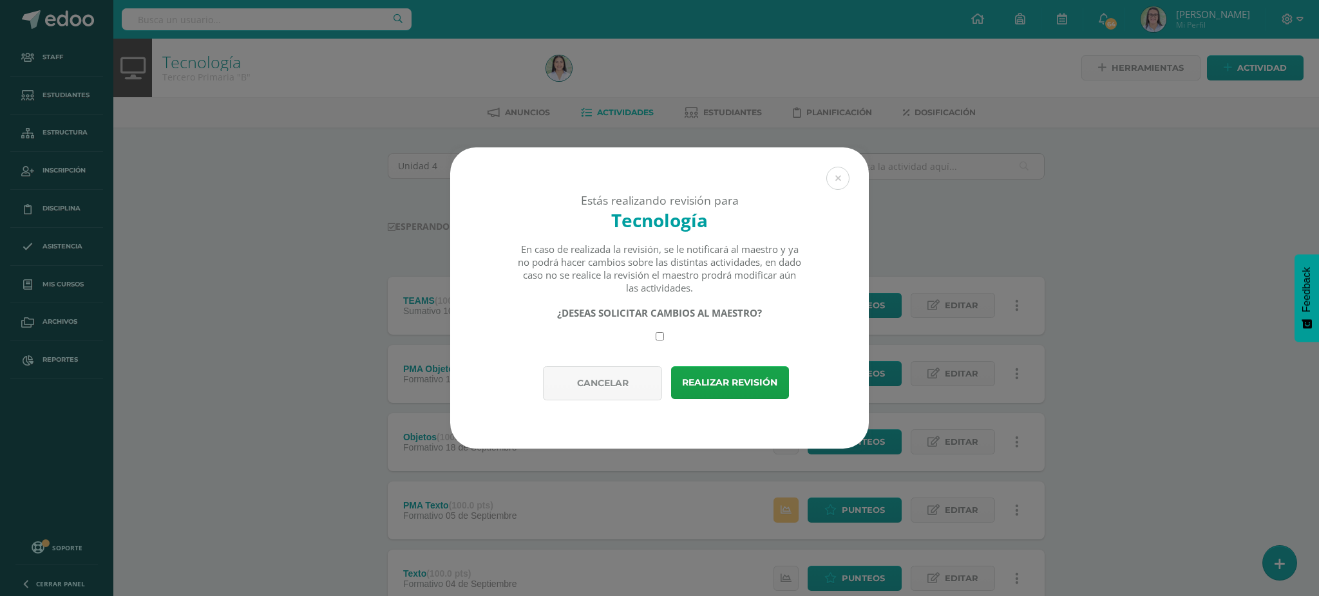
click at [658, 339] on input "checkbox" at bounding box center [659, 336] width 8 height 8
checkbox input "true"
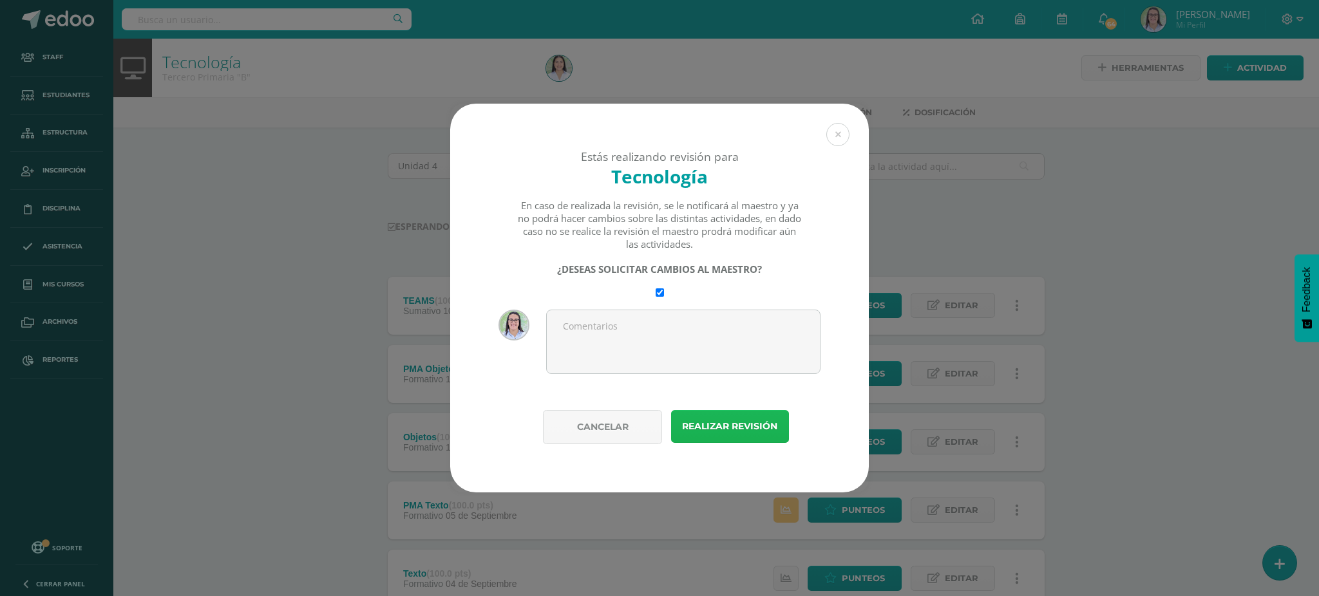
click at [740, 429] on button "Realizar revisión" at bounding box center [730, 426] width 118 height 33
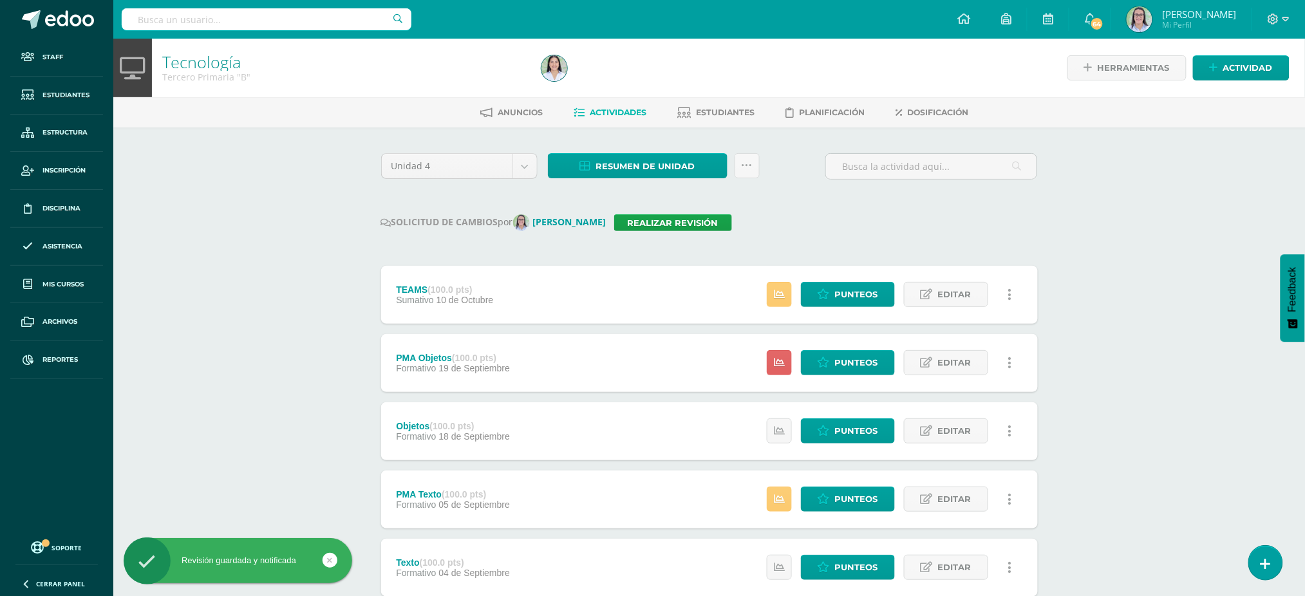
click at [328, 17] on input "text" at bounding box center [267, 19] width 290 height 22
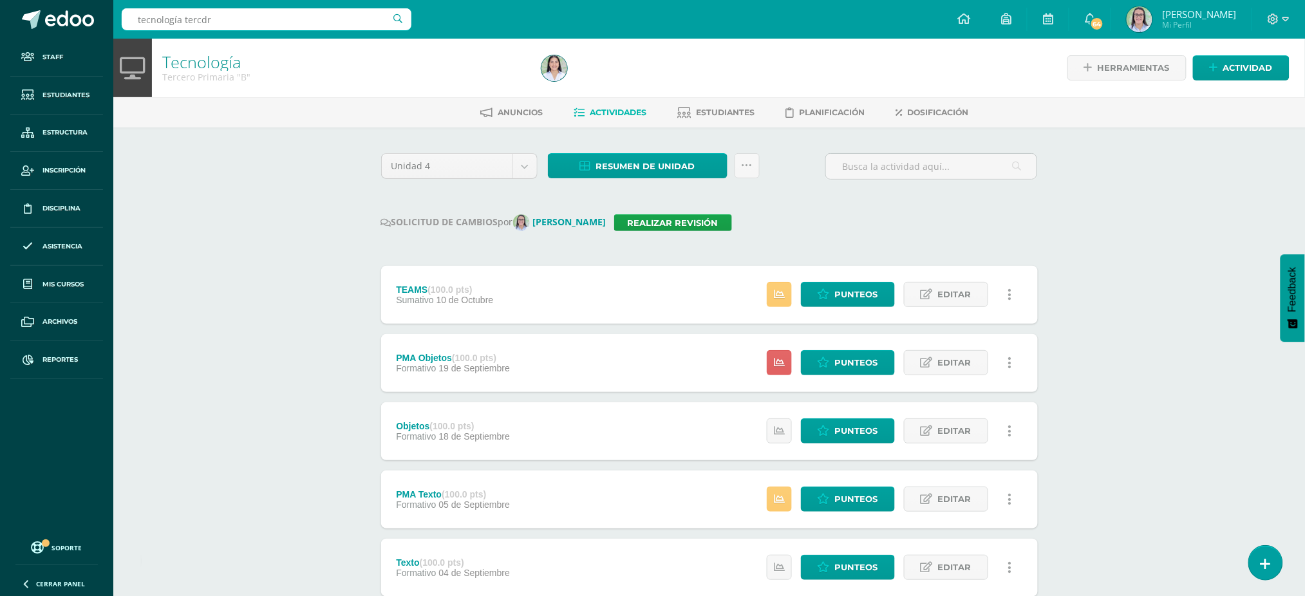
type input "tecnología tercdro"
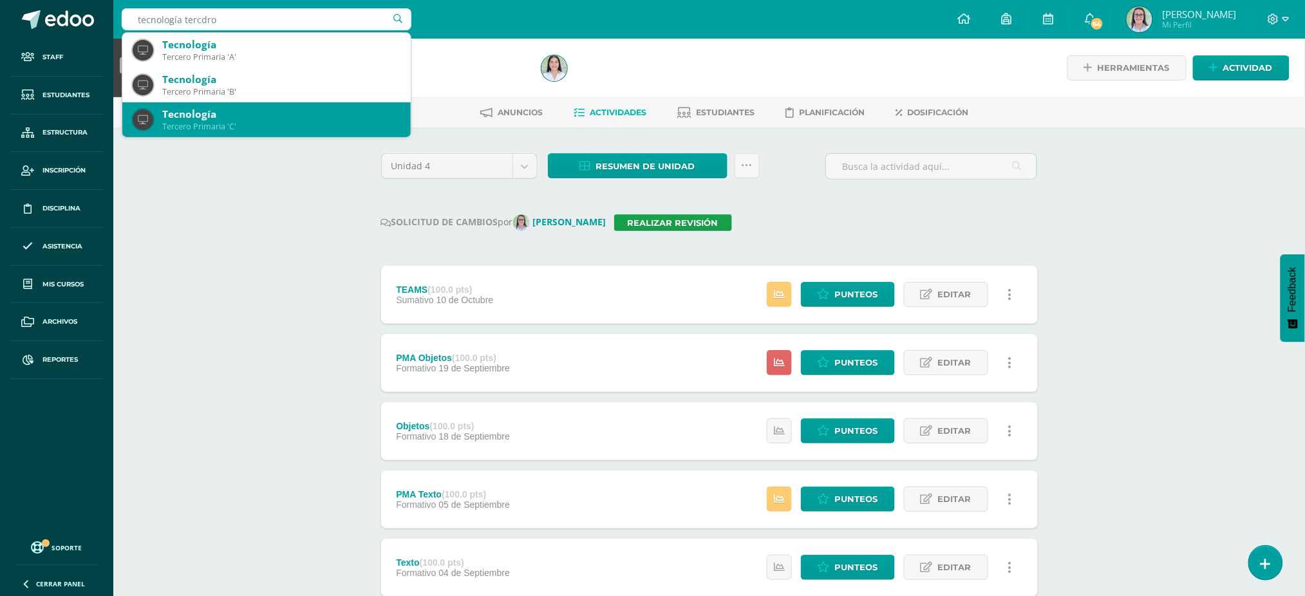
click at [279, 123] on div "Tercero Primaria 'C'" at bounding box center [281, 126] width 238 height 11
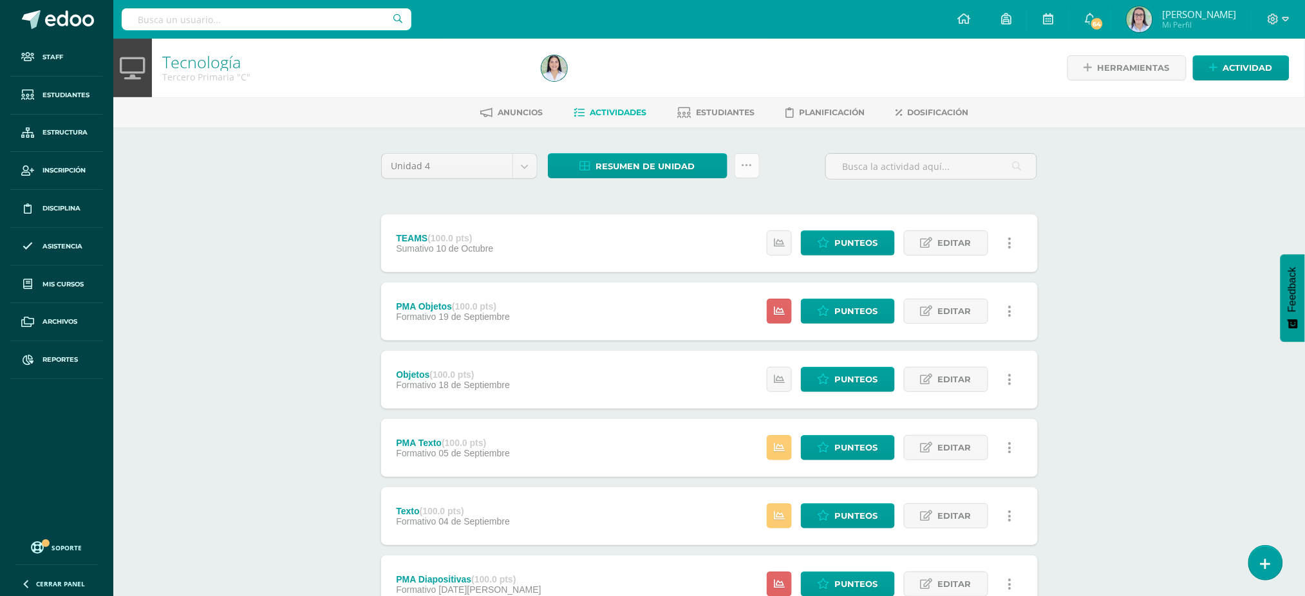
click at [746, 160] on icon at bounding box center [747, 165] width 11 height 11
click at [697, 235] on link "Enviar punteos a revision" at bounding box center [716, 236] width 142 height 31
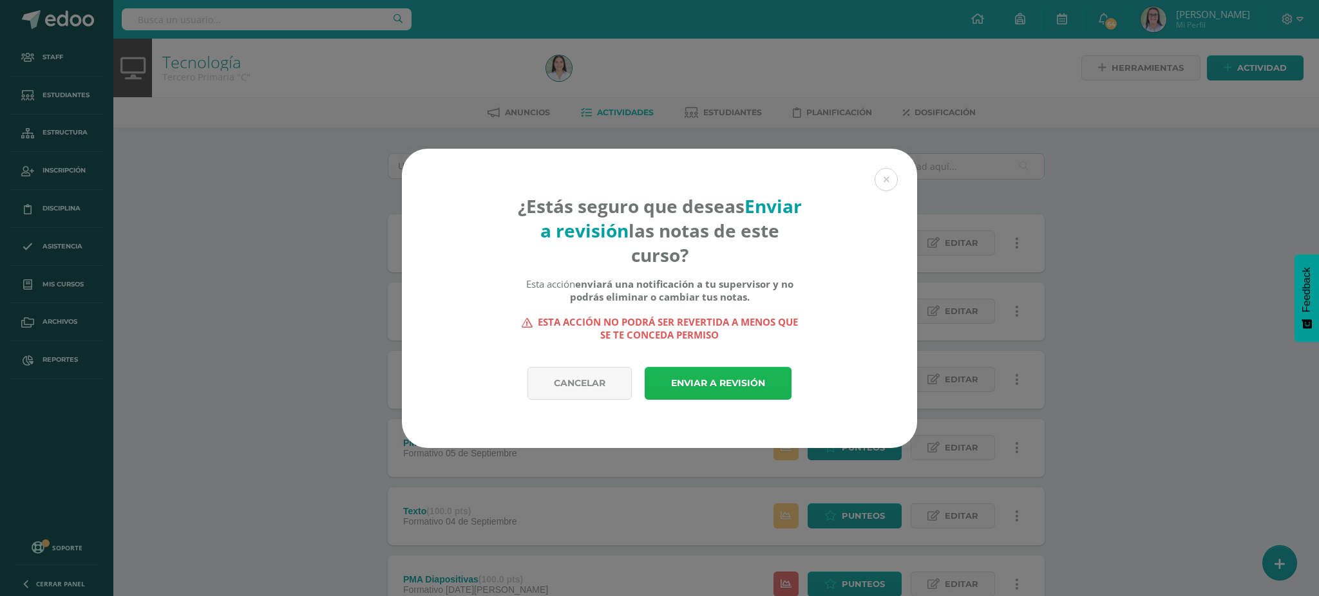
click at [695, 393] on link "Enviar a revisión" at bounding box center [718, 383] width 147 height 33
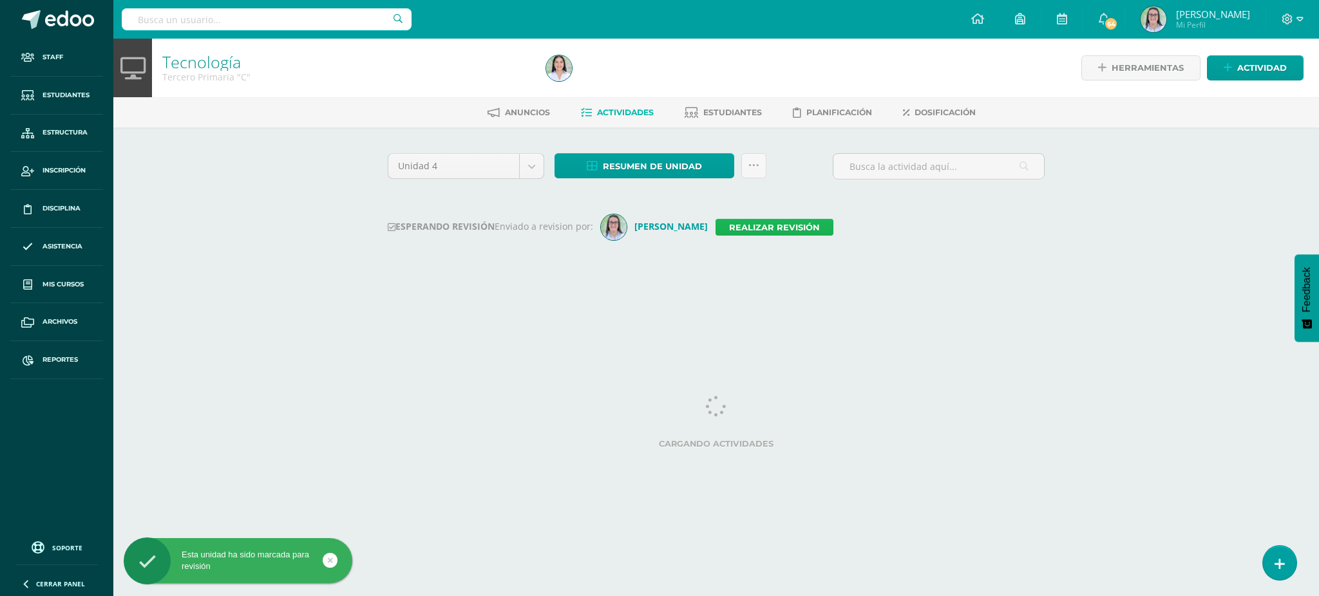
click at [787, 227] on link "Realizar revisión" at bounding box center [774, 227] width 118 height 17
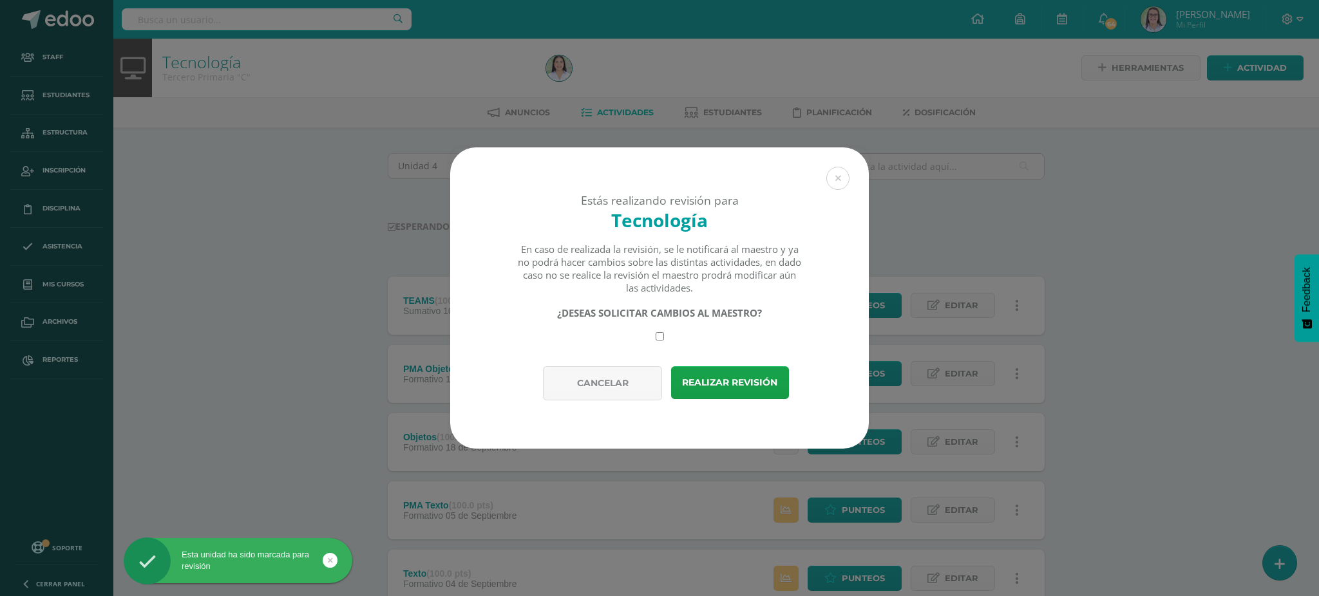
click at [664, 341] on div "Estás realizando revisión para Tecnología En caso de realizada la revisión, se …" at bounding box center [659, 256] width 419 height 219
click at [655, 339] on input "checkbox" at bounding box center [659, 336] width 8 height 8
checkbox input "true"
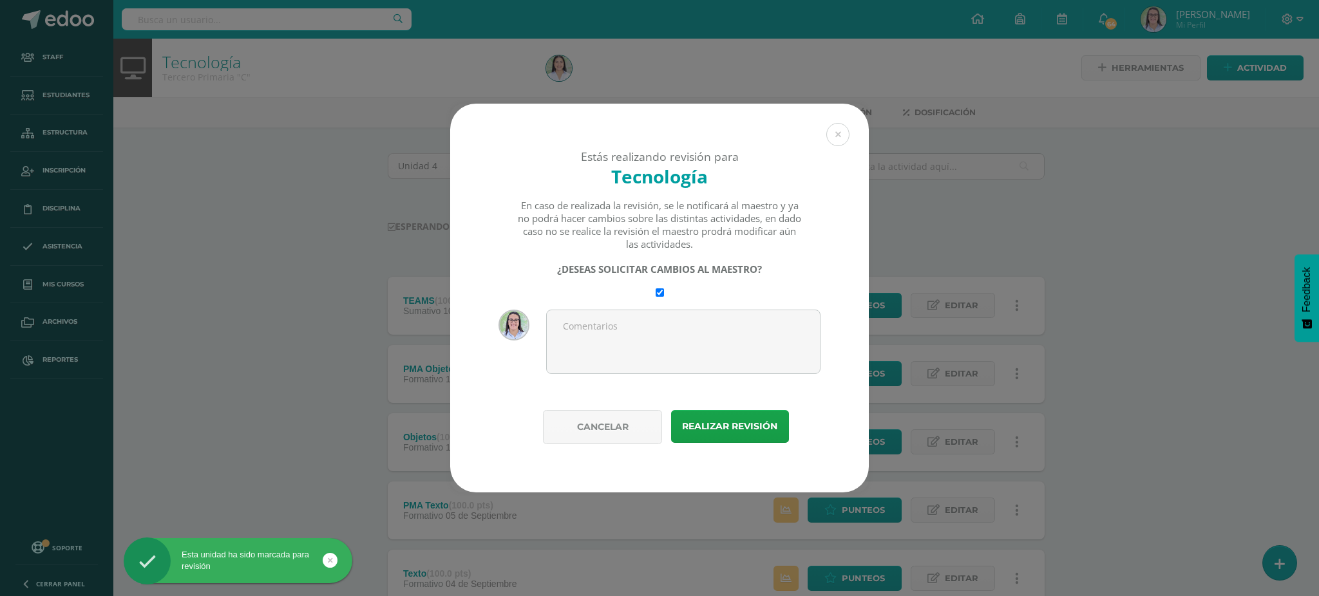
click at [724, 447] on div "Cancelar Realizar revisión" at bounding box center [659, 451] width 419 height 82
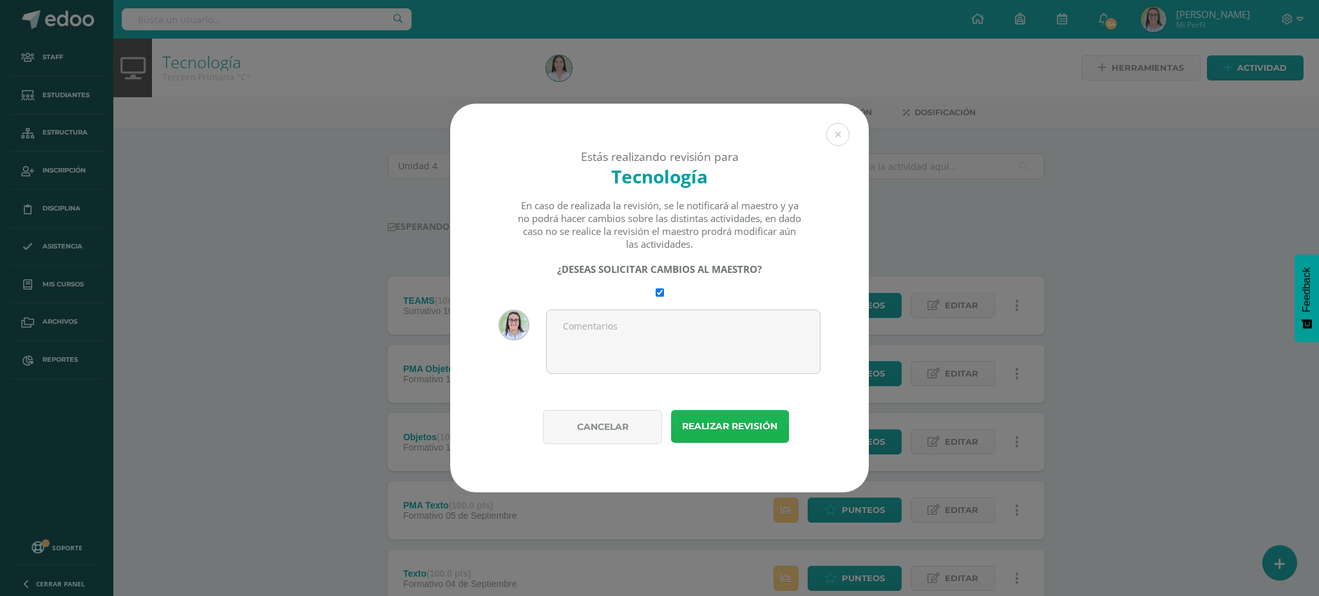
click at [733, 424] on button "Realizar revisión" at bounding box center [730, 426] width 118 height 33
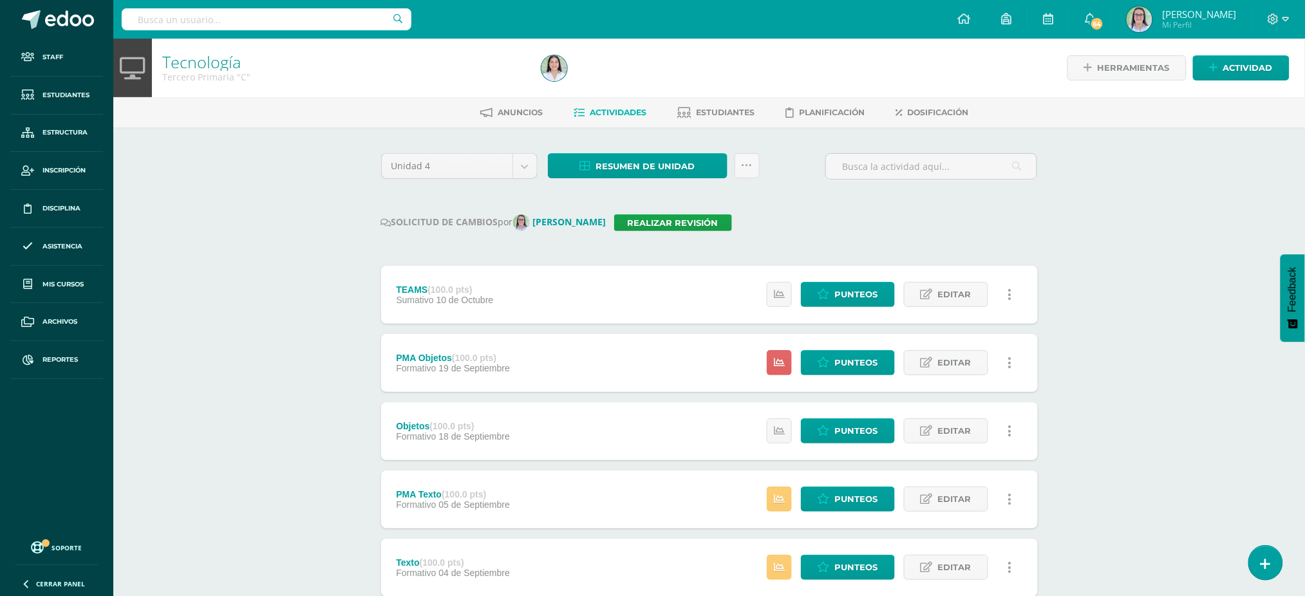
click at [206, 12] on input "text" at bounding box center [267, 19] width 290 height 22
type input "tecnología segundo"
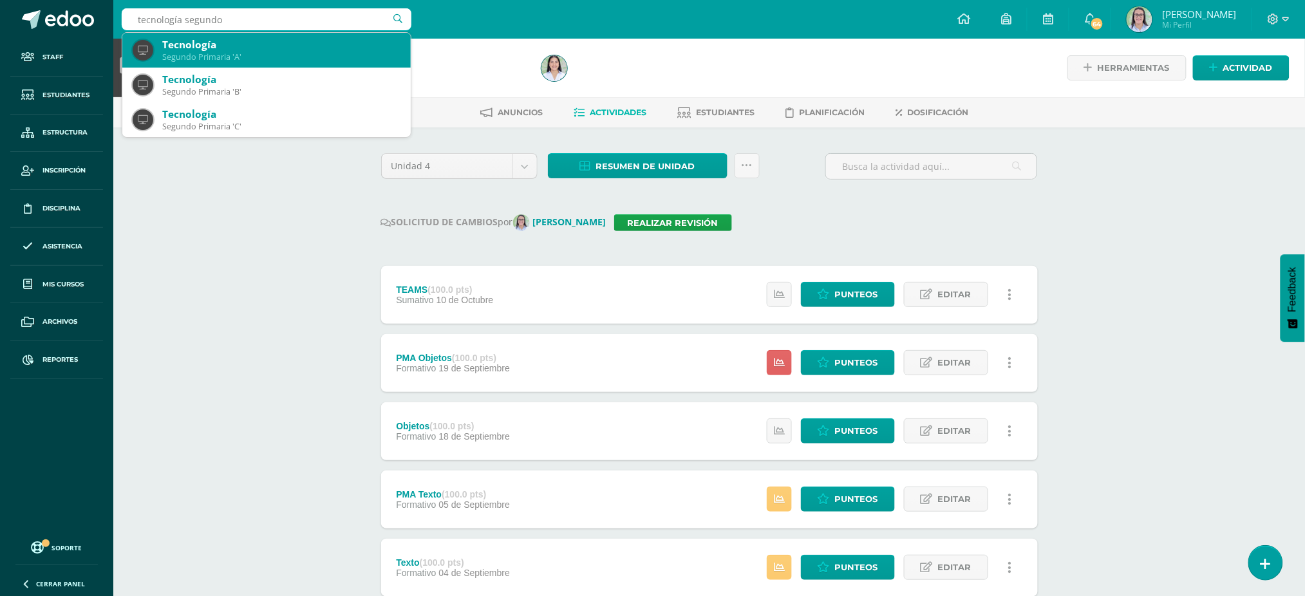
click at [217, 52] on div "Segundo Primaria 'A'" at bounding box center [281, 57] width 238 height 11
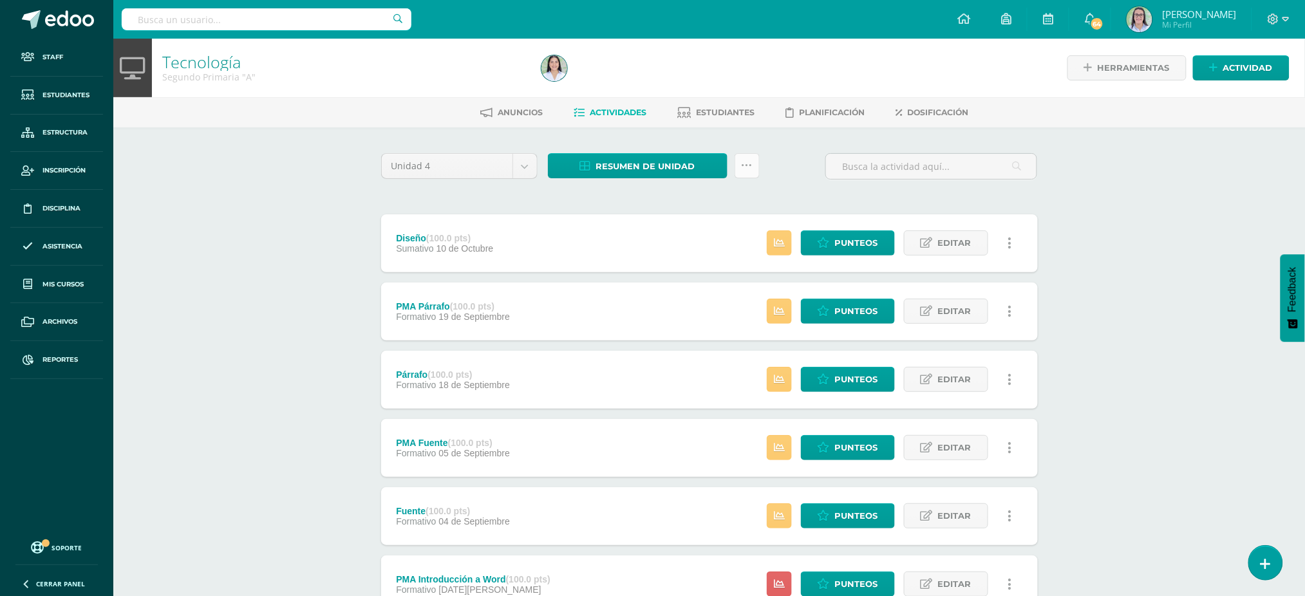
click at [750, 160] on icon at bounding box center [747, 165] width 11 height 11
click at [760, 234] on link "Enviar punteos a revision" at bounding box center [716, 236] width 142 height 31
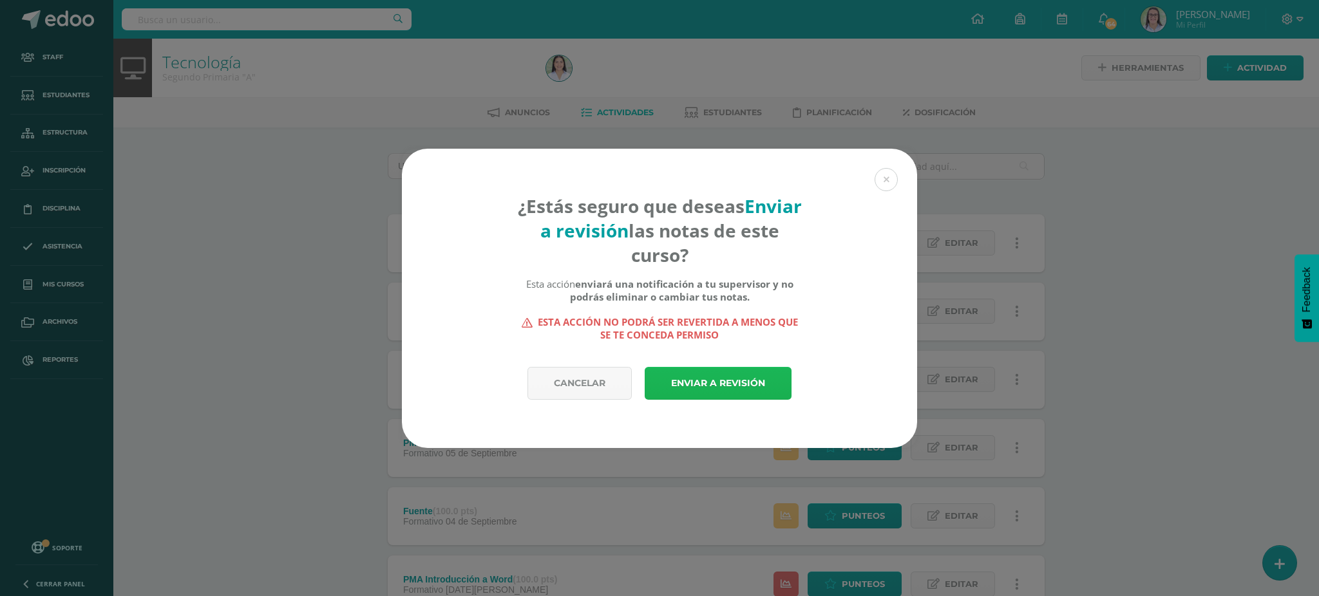
click at [702, 387] on link "Enviar a revisión" at bounding box center [718, 383] width 147 height 33
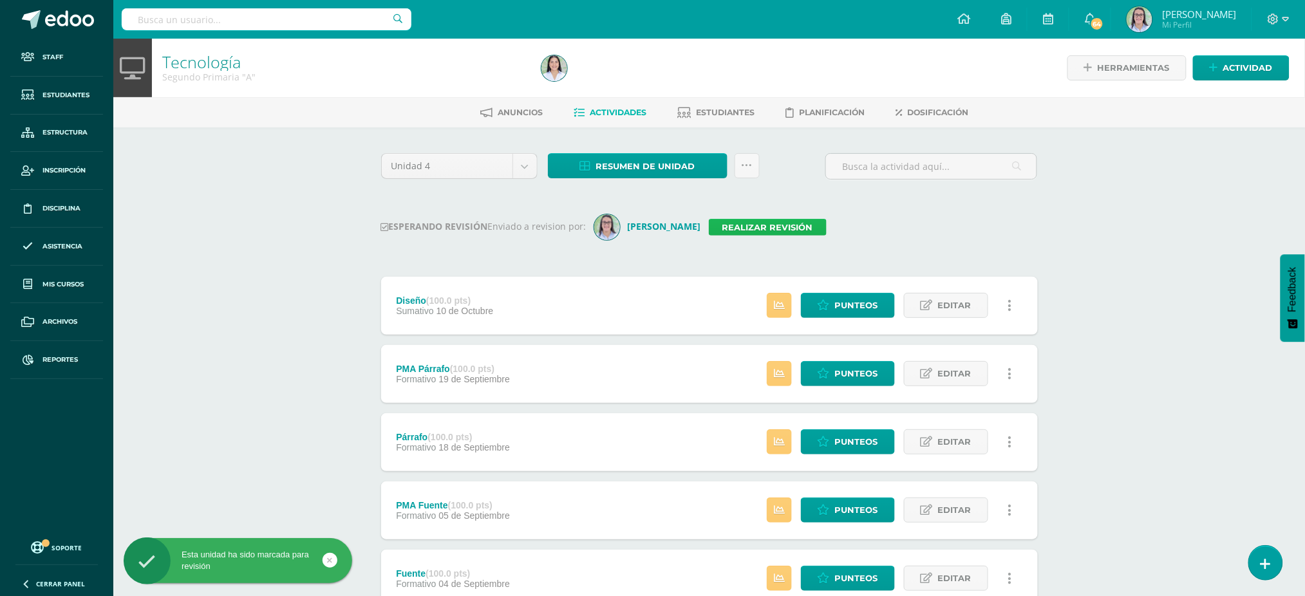
click at [760, 225] on link "Realizar revisión" at bounding box center [768, 227] width 118 height 17
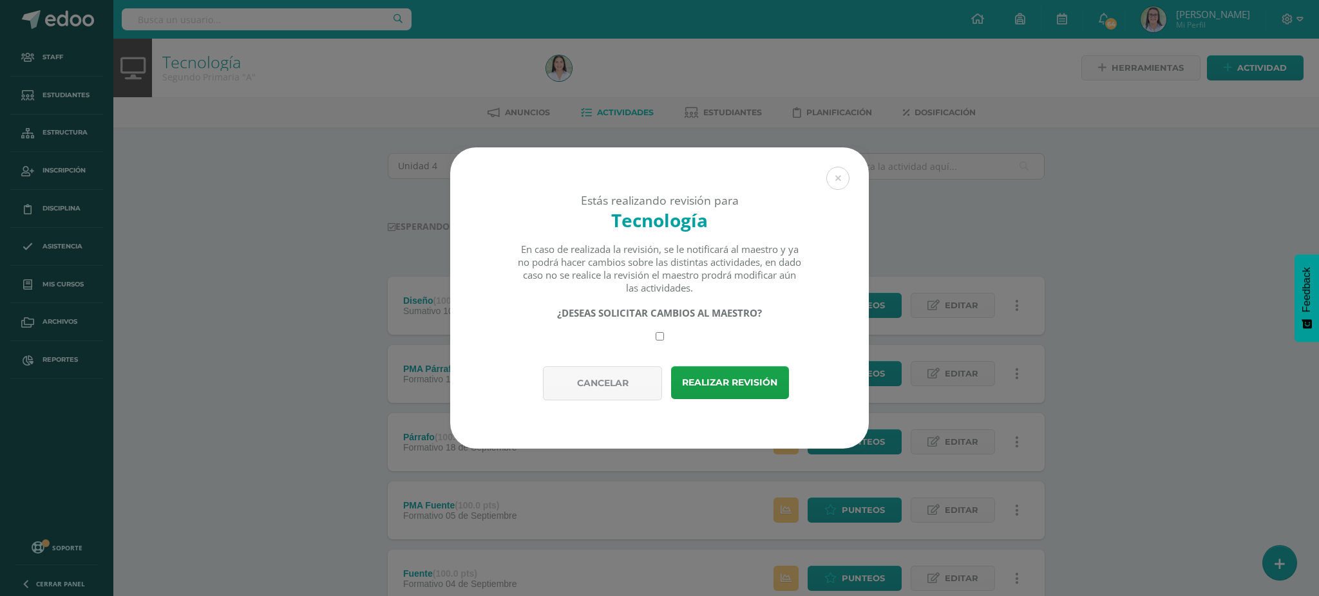
click at [657, 339] on input "checkbox" at bounding box center [659, 336] width 8 height 8
checkbox input "true"
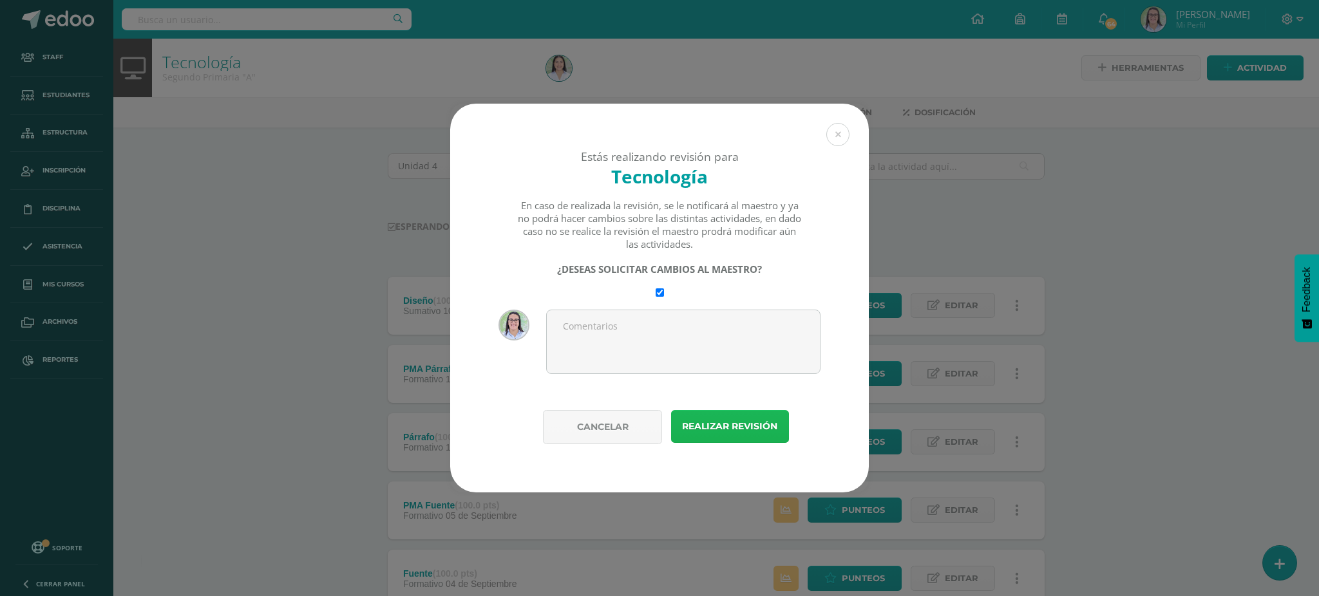
click at [718, 418] on button "Realizar revisión" at bounding box center [730, 426] width 118 height 33
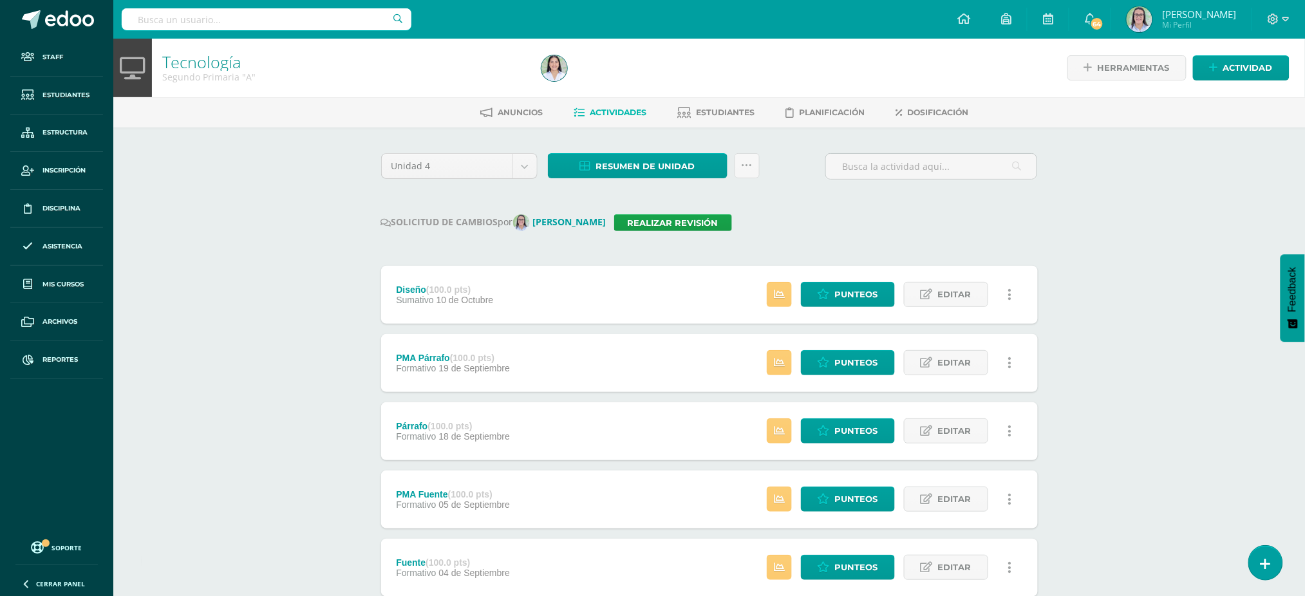
click at [252, 14] on input "text" at bounding box center [267, 19] width 290 height 22
type input "tecnología segundo"
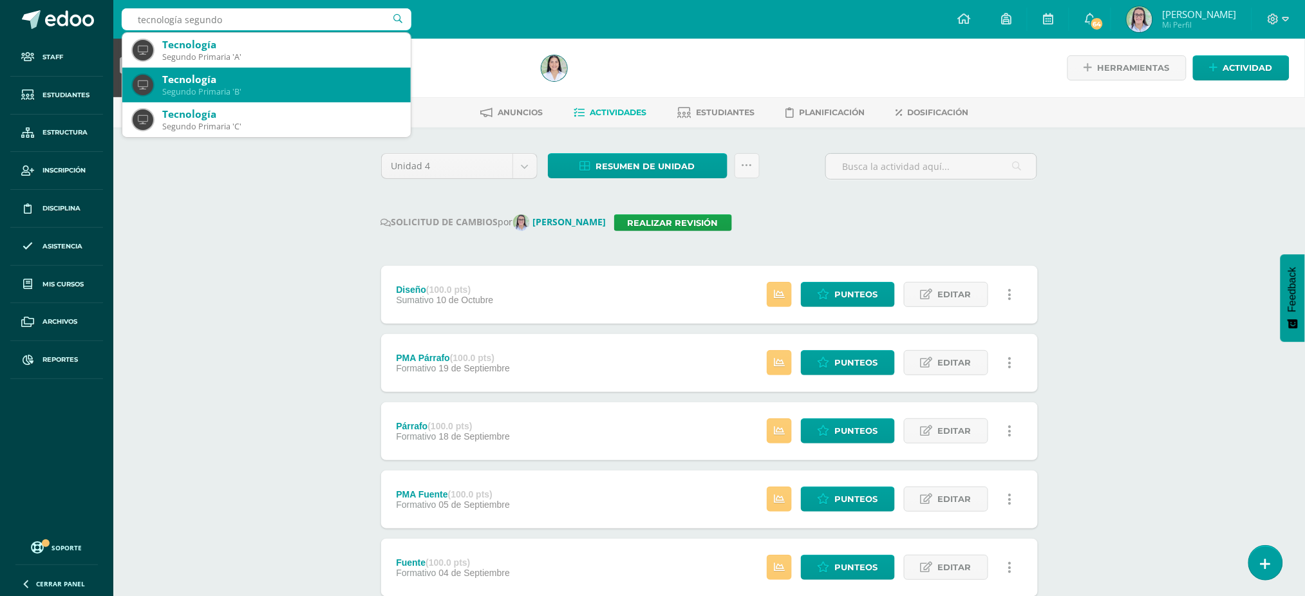
click at [194, 75] on div "Tecnología" at bounding box center [281, 80] width 238 height 14
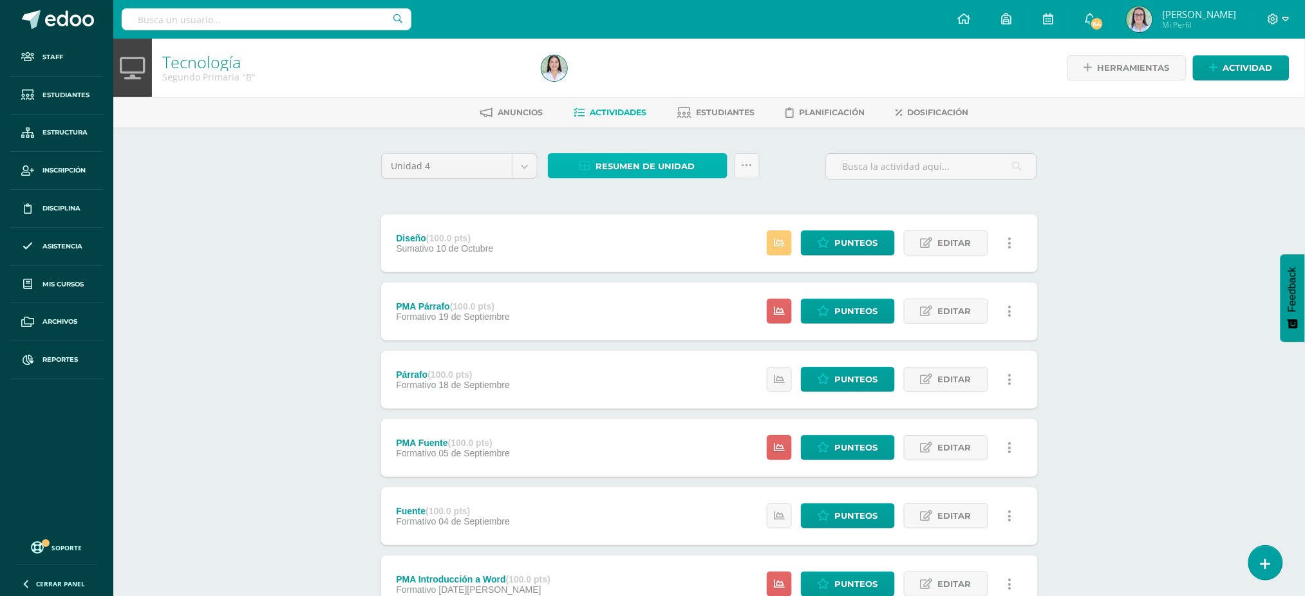
click at [594, 157] on link "Resumen de unidad" at bounding box center [638, 165] width 180 height 25
click at [437, 223] on div "Diseño (100.0 pts) [GEOGRAPHIC_DATA] [DATE]" at bounding box center [445, 243] width 128 height 58
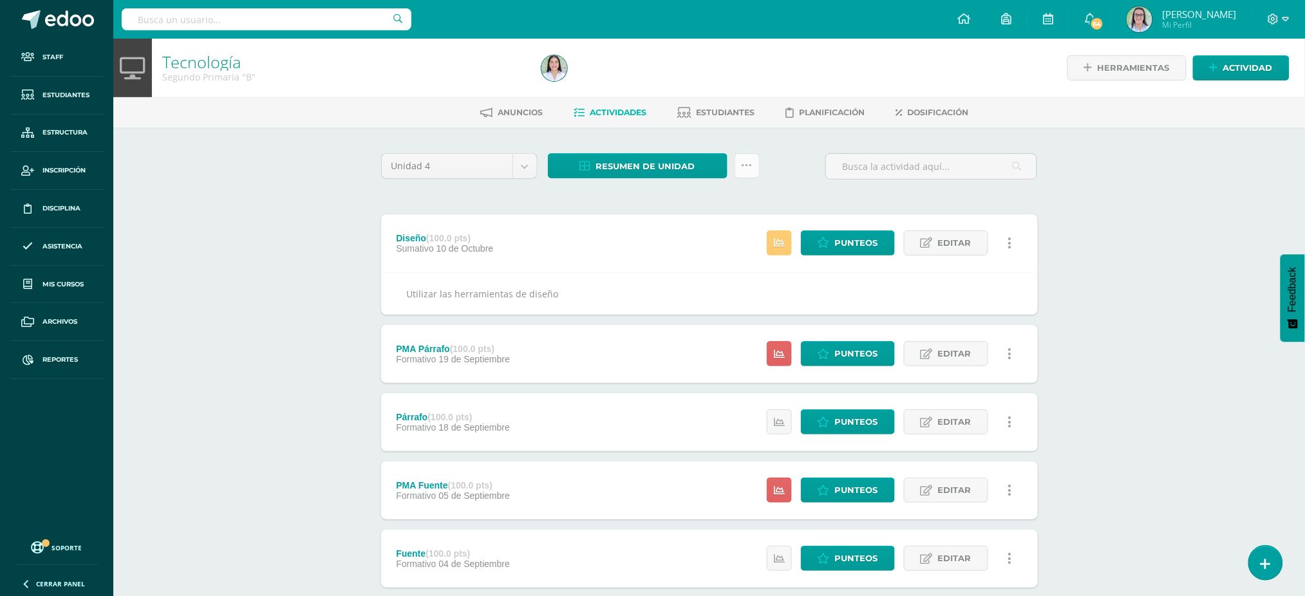
click at [755, 171] on link at bounding box center [747, 165] width 25 height 25
click at [753, 237] on link "Enviar punteos a revision" at bounding box center [716, 236] width 142 height 31
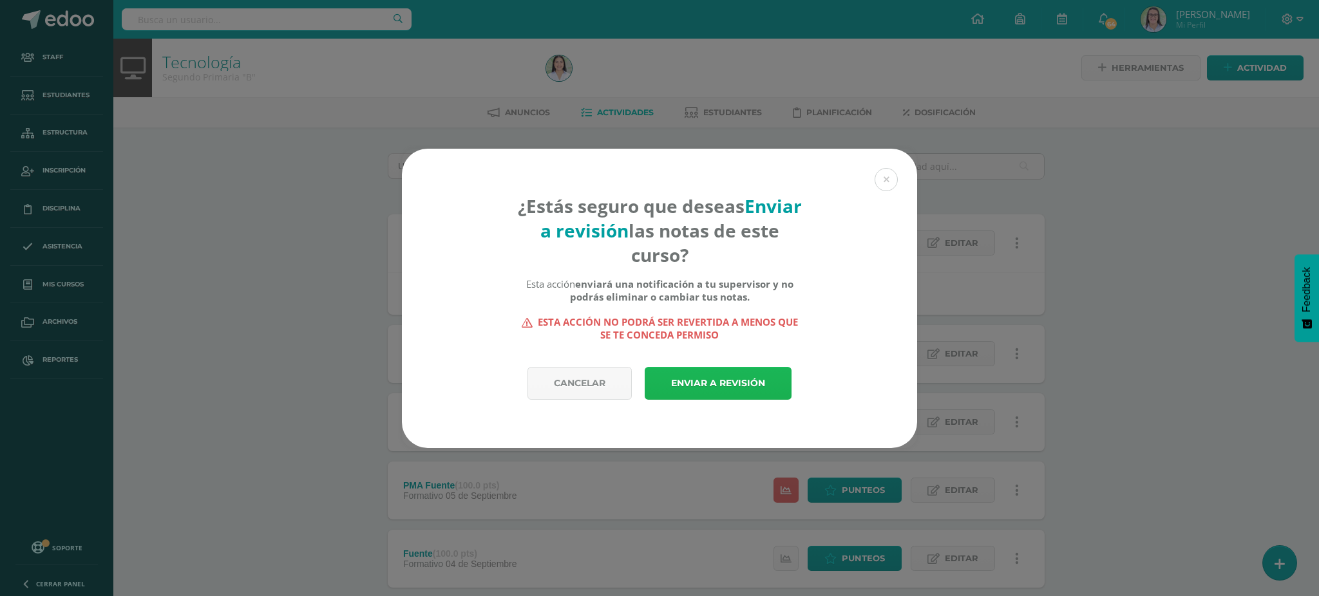
click at [701, 381] on link "Enviar a revisión" at bounding box center [718, 383] width 147 height 33
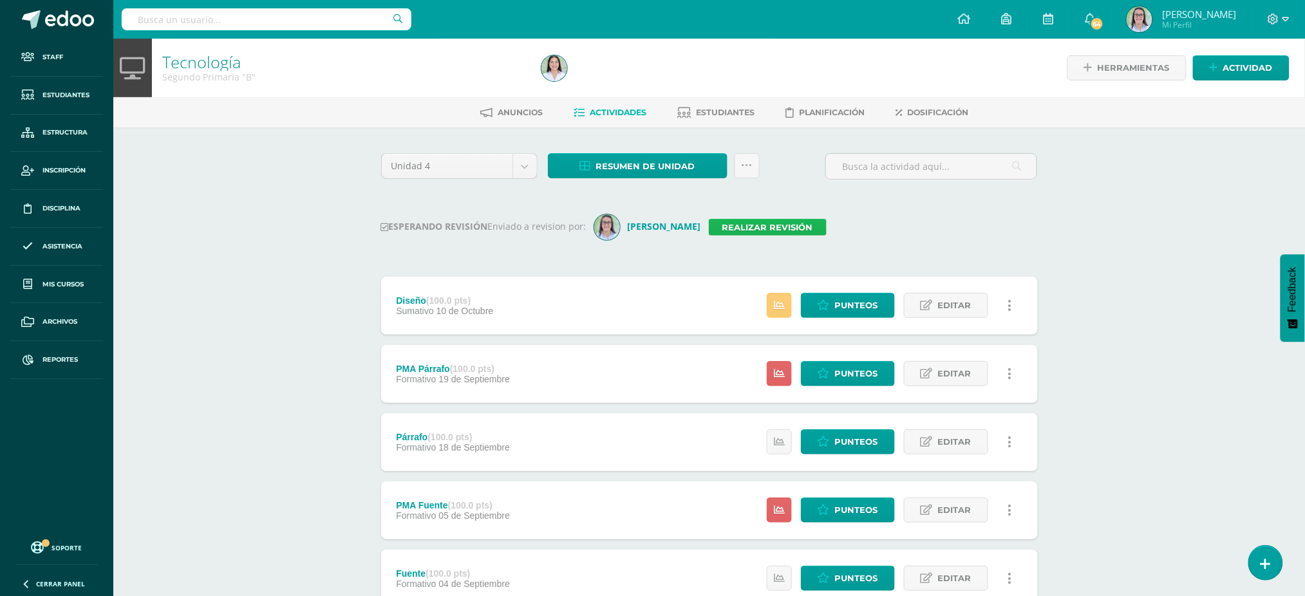
click at [744, 223] on link "Realizar revisión" at bounding box center [768, 227] width 118 height 17
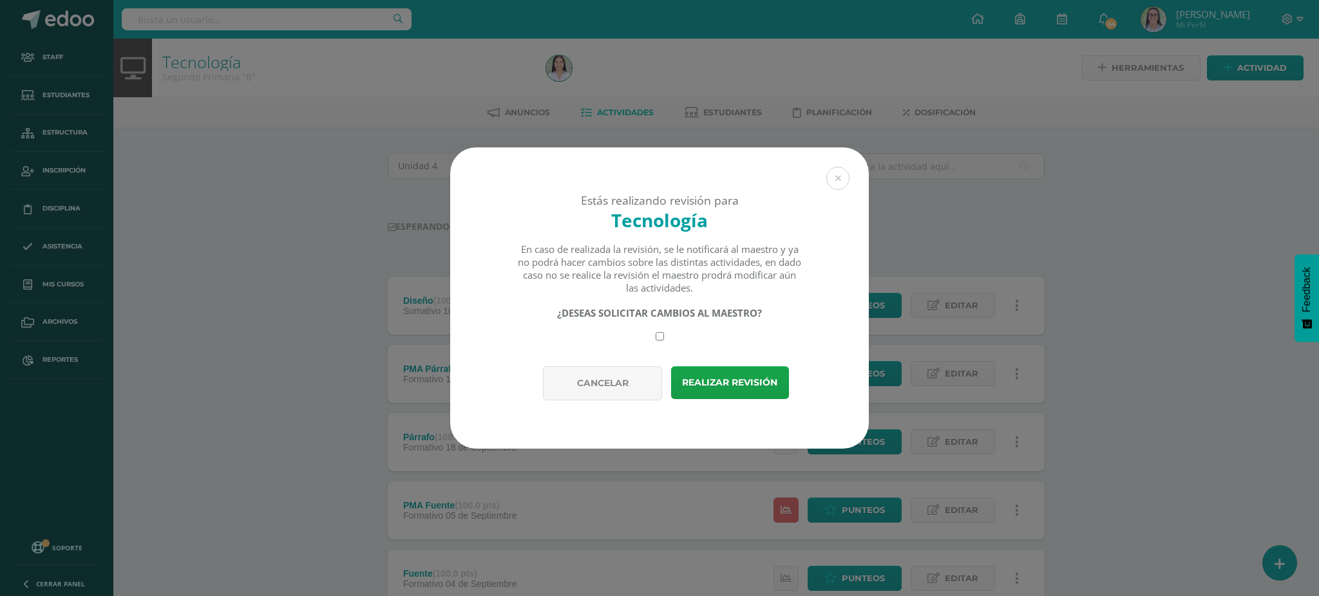
click at [659, 341] on div "Estás realizando revisión para Tecnología En caso de realizada la revisión, se …" at bounding box center [659, 256] width 419 height 219
click at [661, 336] on input "checkbox" at bounding box center [659, 336] width 8 height 8
checkbox input "true"
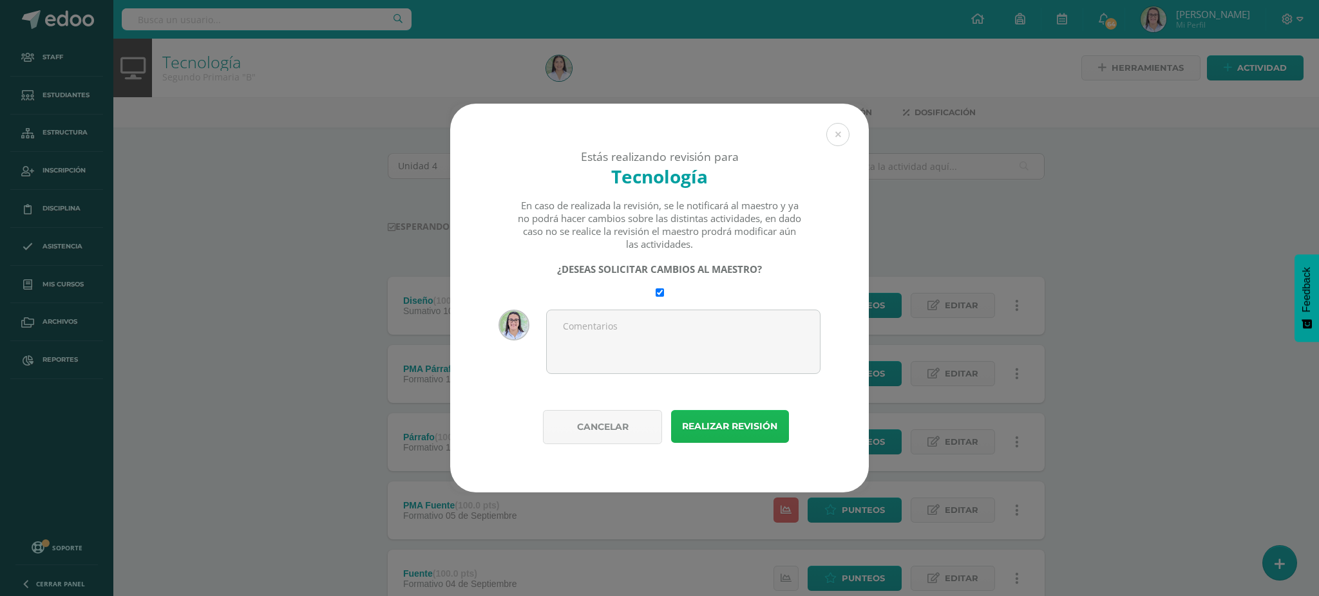
click at [717, 429] on button "Realizar revisión" at bounding box center [730, 426] width 118 height 33
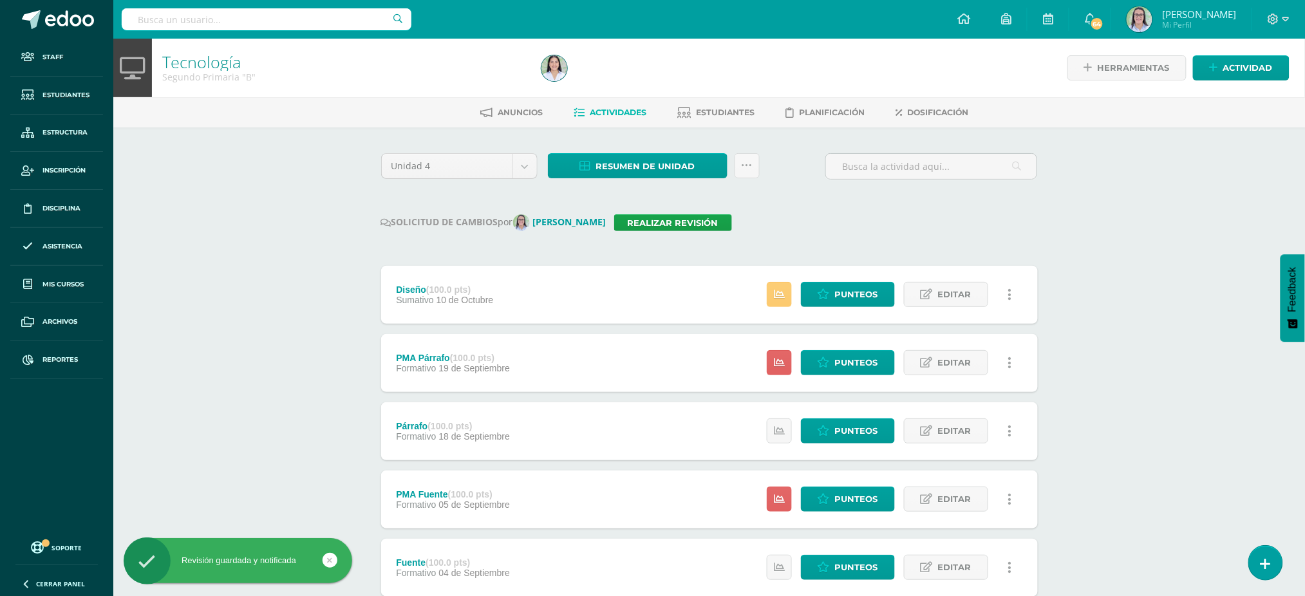
click at [236, 10] on input "text" at bounding box center [267, 19] width 290 height 22
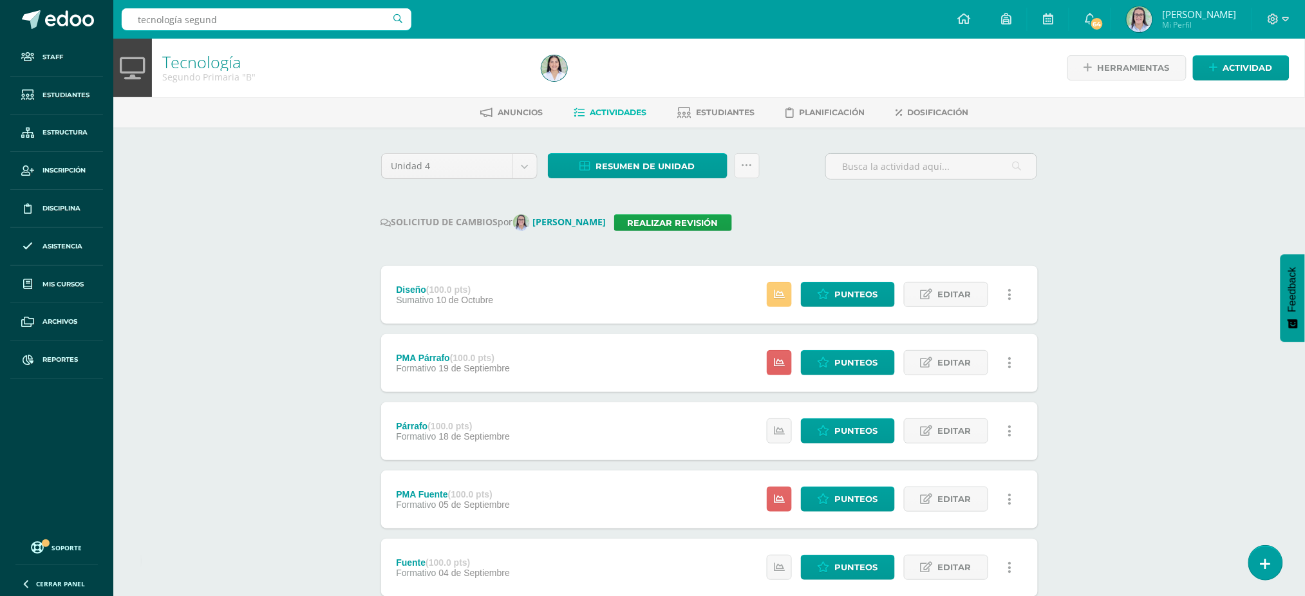
type input "tecnología segundo"
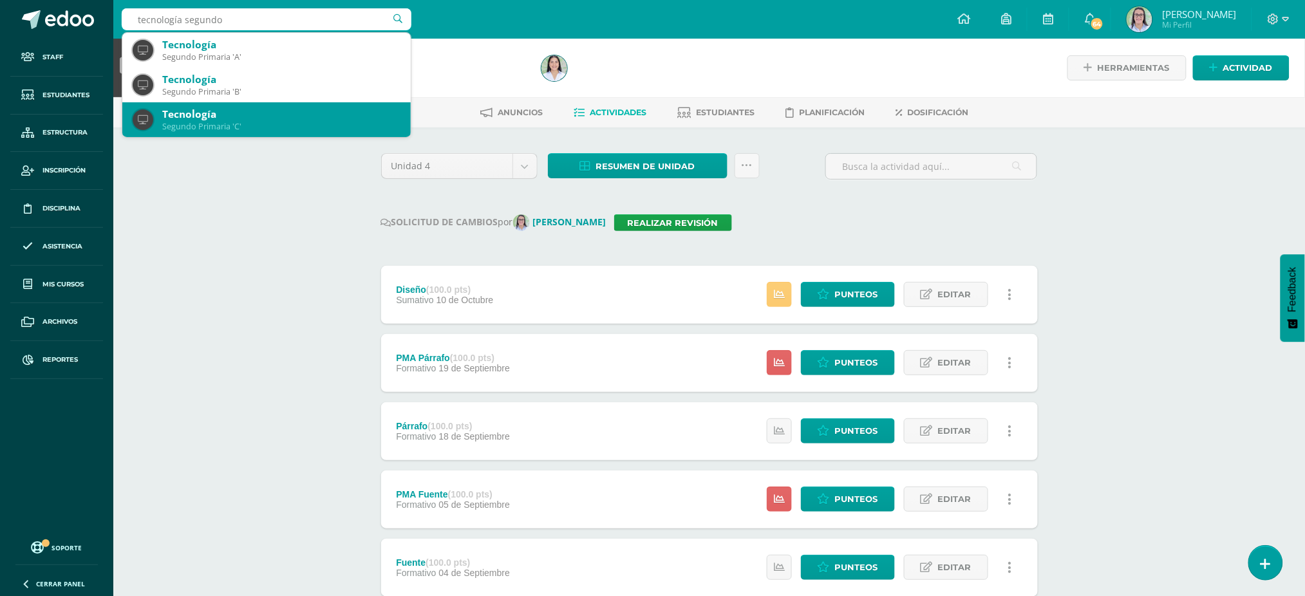
click at [184, 118] on div "Tecnología" at bounding box center [281, 115] width 238 height 14
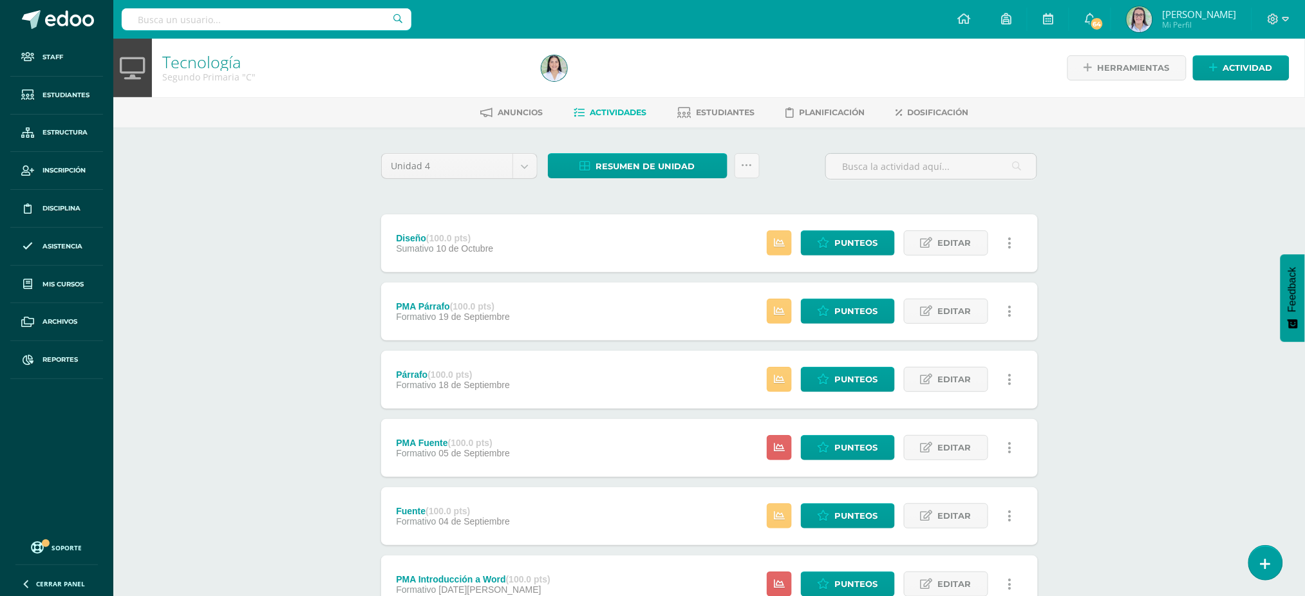
click at [337, 166] on div "Tecnología Segundo Primaria "C" Herramientas Detalle de asistencias Actividad A…" at bounding box center [709, 403] width 1192 height 729
click at [755, 169] on link at bounding box center [747, 165] width 25 height 25
click at [742, 240] on link "Enviar punteos a revision" at bounding box center [716, 236] width 142 height 31
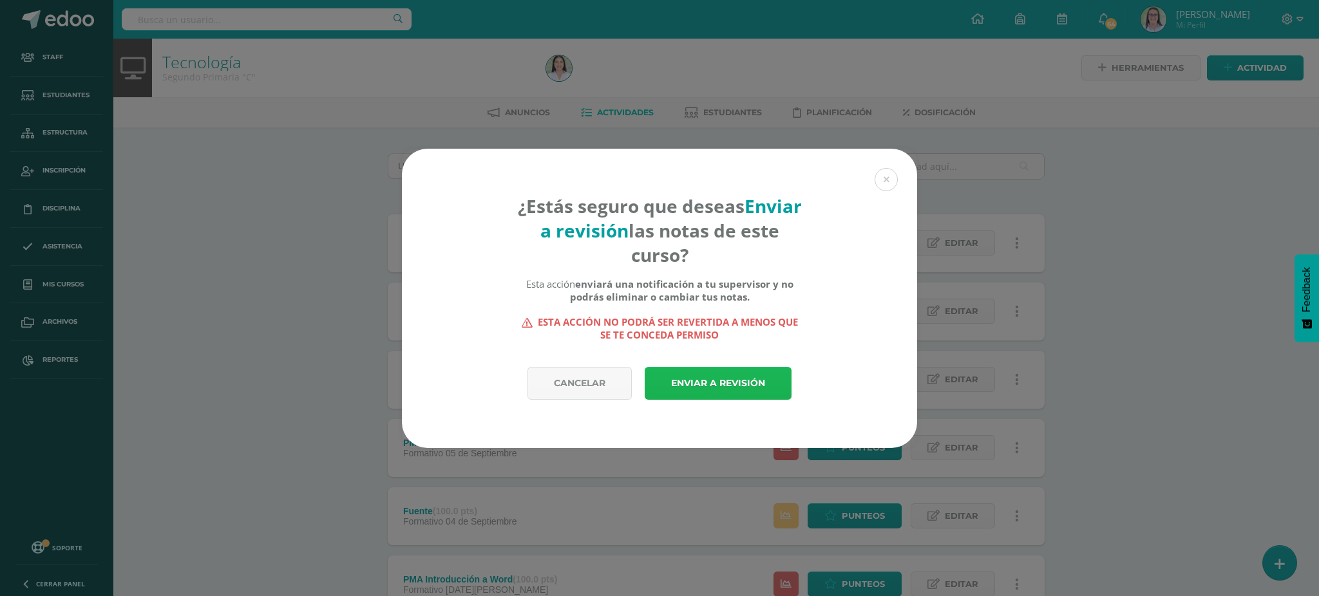
click at [699, 381] on link "Enviar a revisión" at bounding box center [718, 383] width 147 height 33
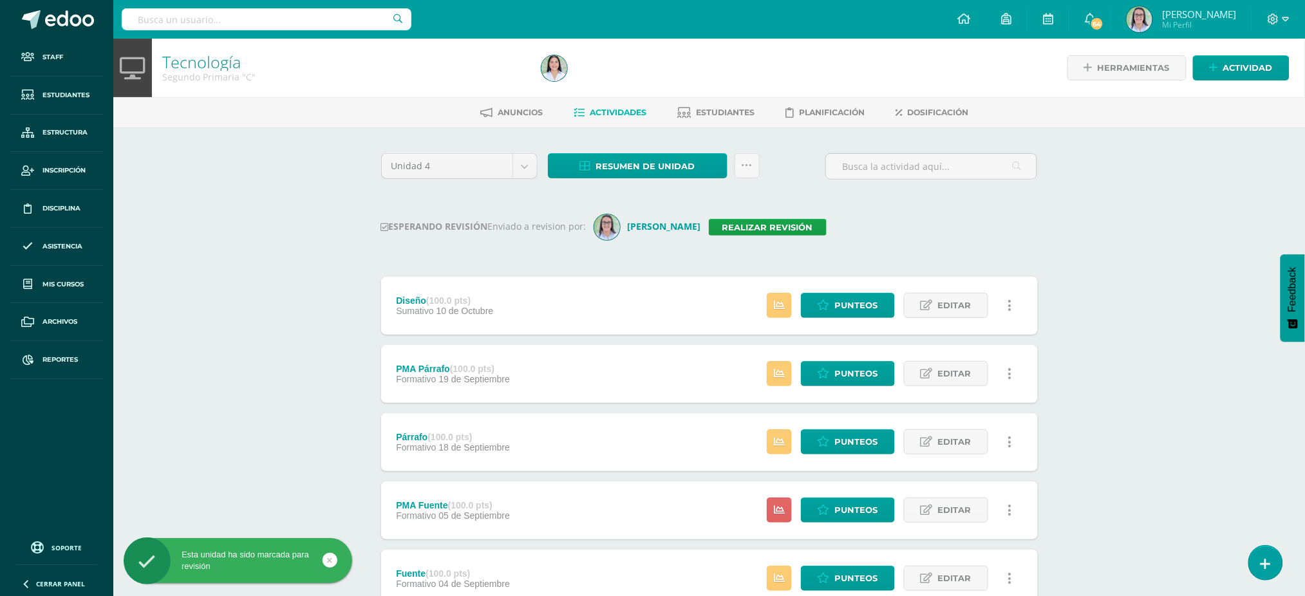
click at [280, 24] on input "text" at bounding box center [267, 19] width 290 height 22
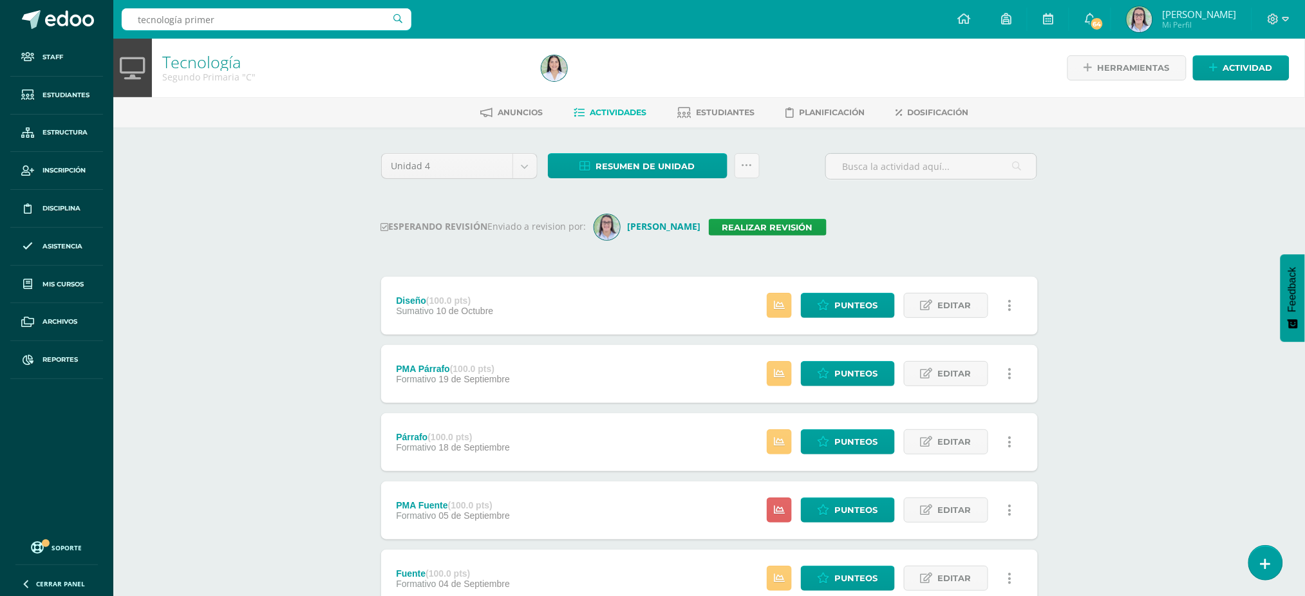
type input "tecnología primero"
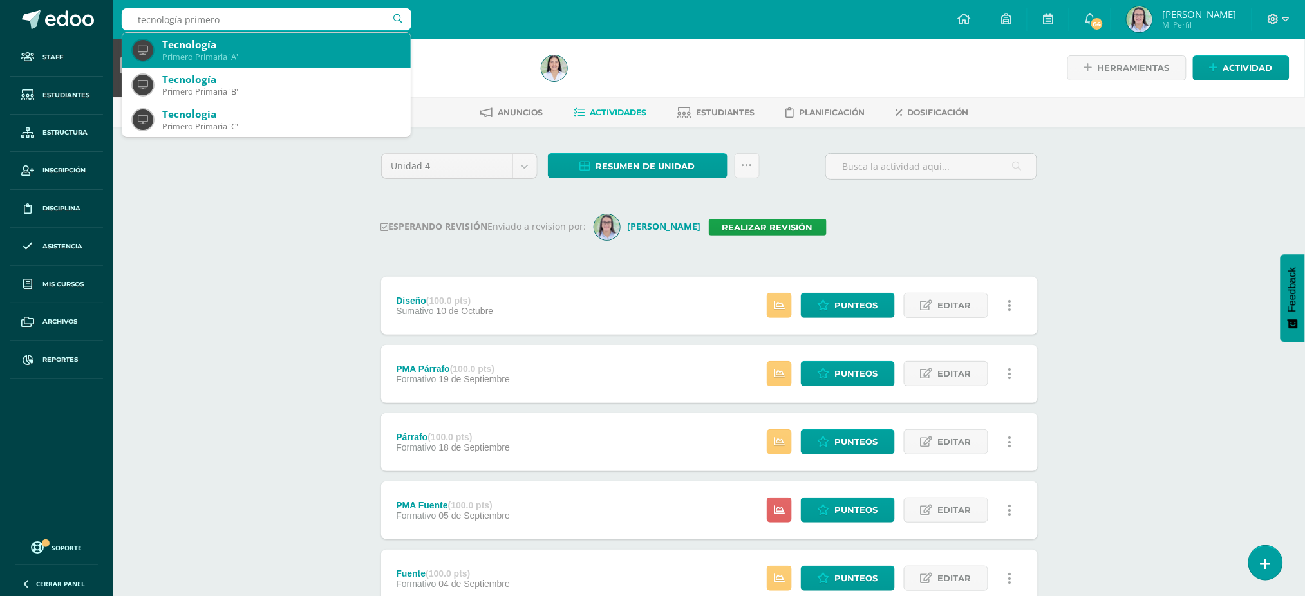
click at [340, 50] on div "Tecnología" at bounding box center [281, 45] width 238 height 14
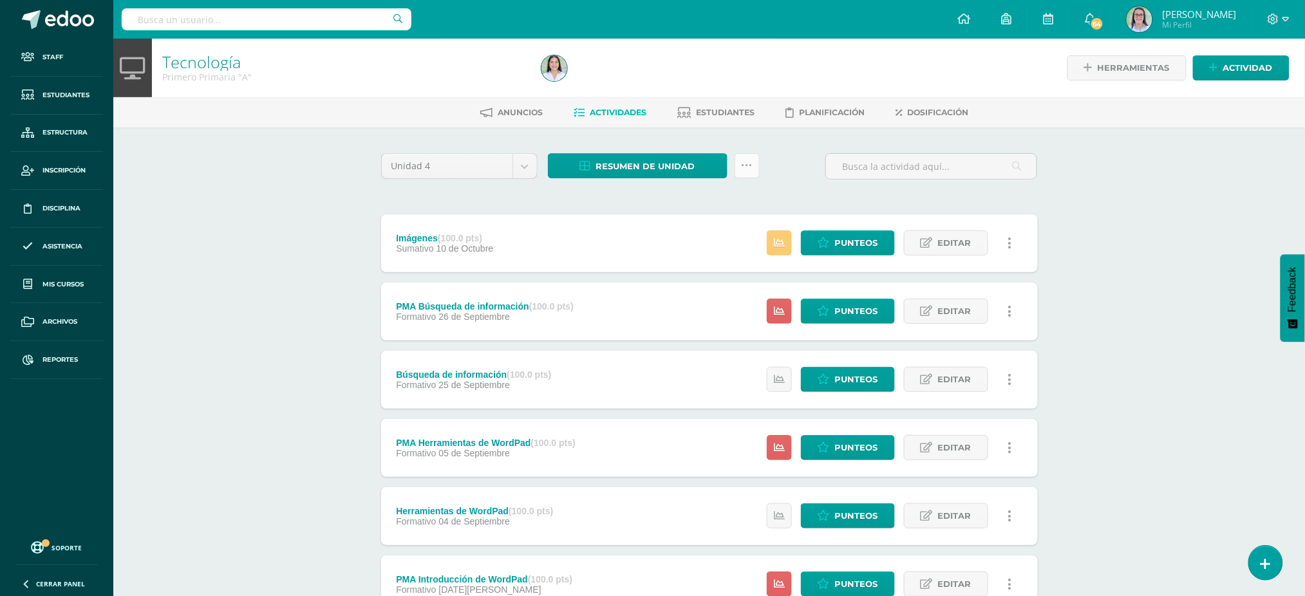
click at [748, 165] on icon at bounding box center [747, 165] width 11 height 11
click at [749, 242] on link "Enviar punteos a revision" at bounding box center [716, 236] width 142 height 31
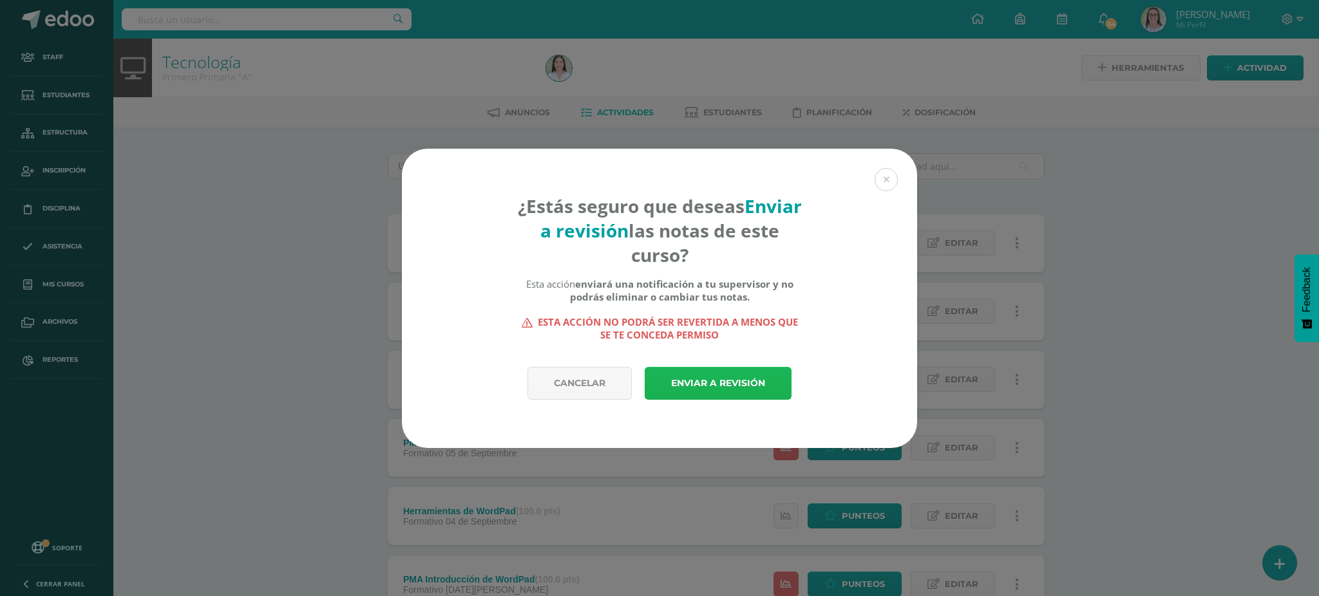
click at [726, 378] on link "Enviar a revisión" at bounding box center [718, 383] width 147 height 33
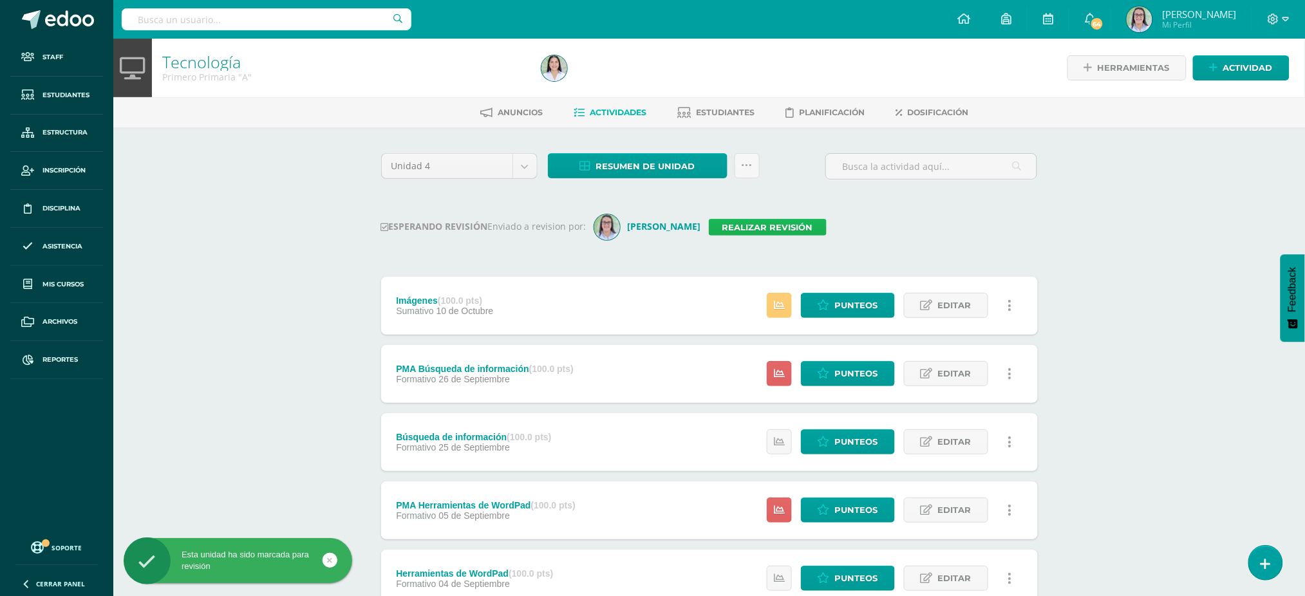
click at [786, 220] on link "Realizar revisión" at bounding box center [768, 227] width 118 height 17
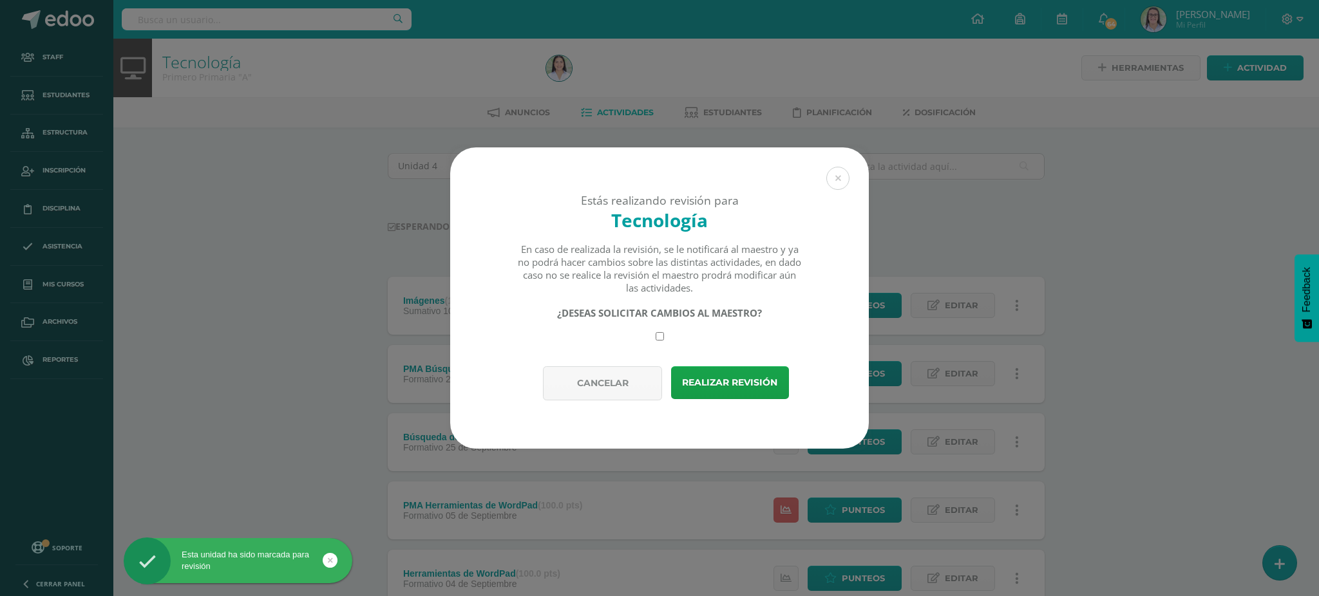
click at [661, 335] on input "checkbox" at bounding box center [659, 336] width 8 height 8
checkbox input "true"
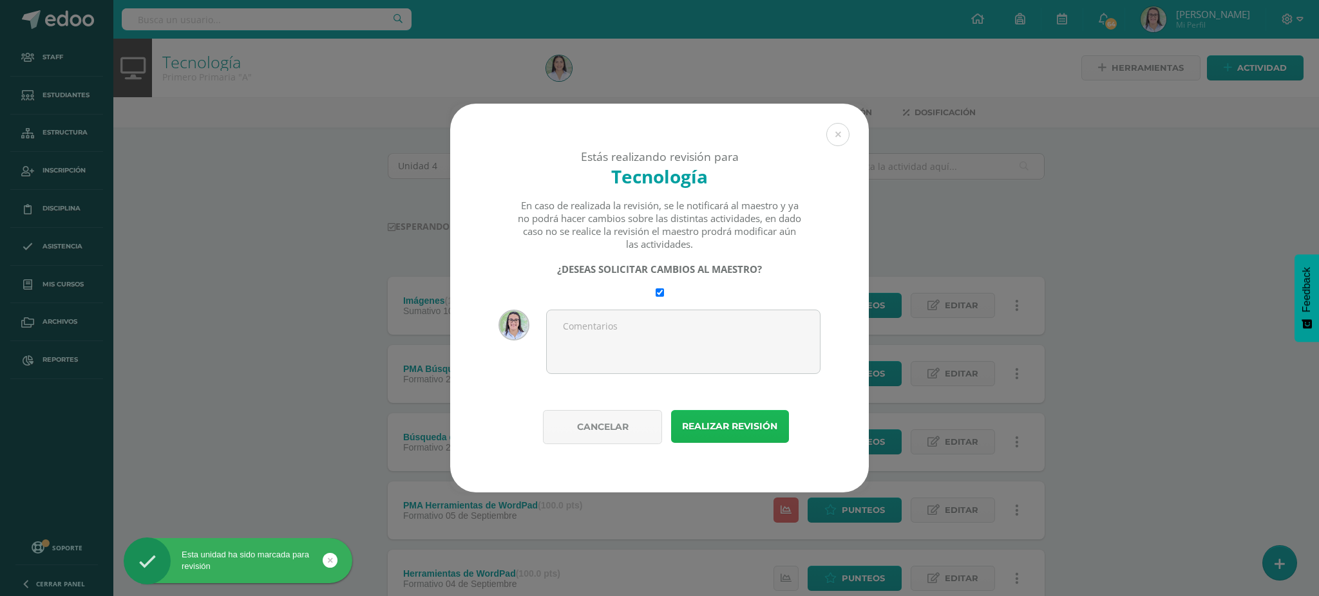
click at [740, 422] on button "Realizar revisión" at bounding box center [730, 426] width 118 height 33
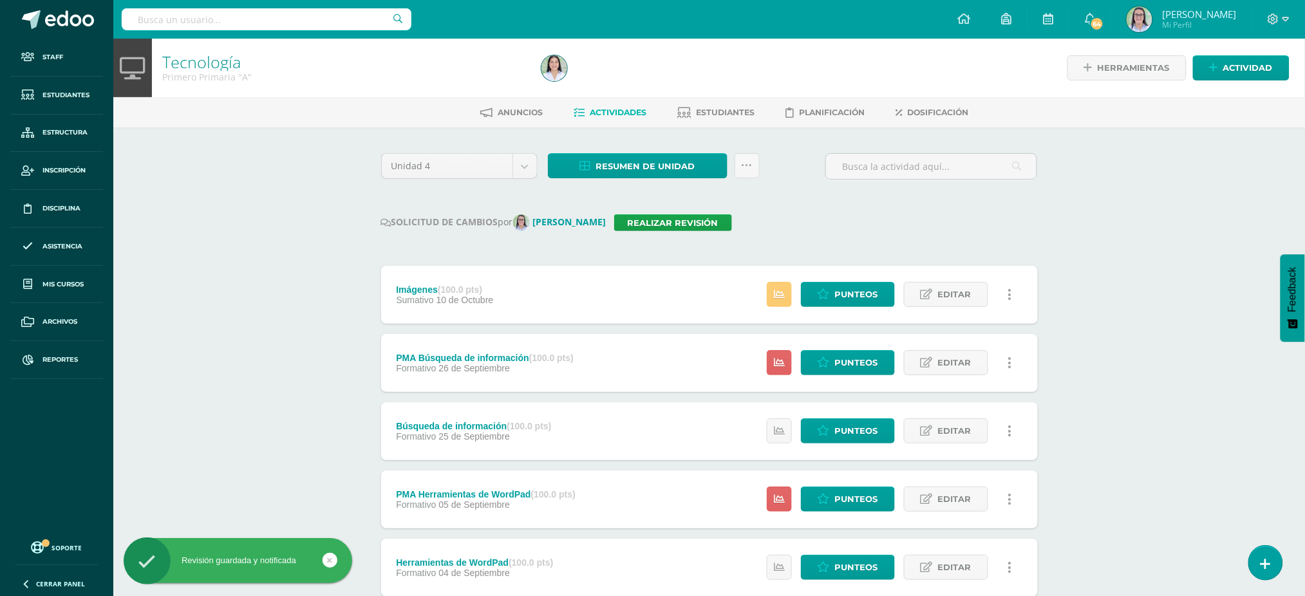
click at [228, 23] on input "text" at bounding box center [267, 19] width 290 height 22
type input "tecnología primero"
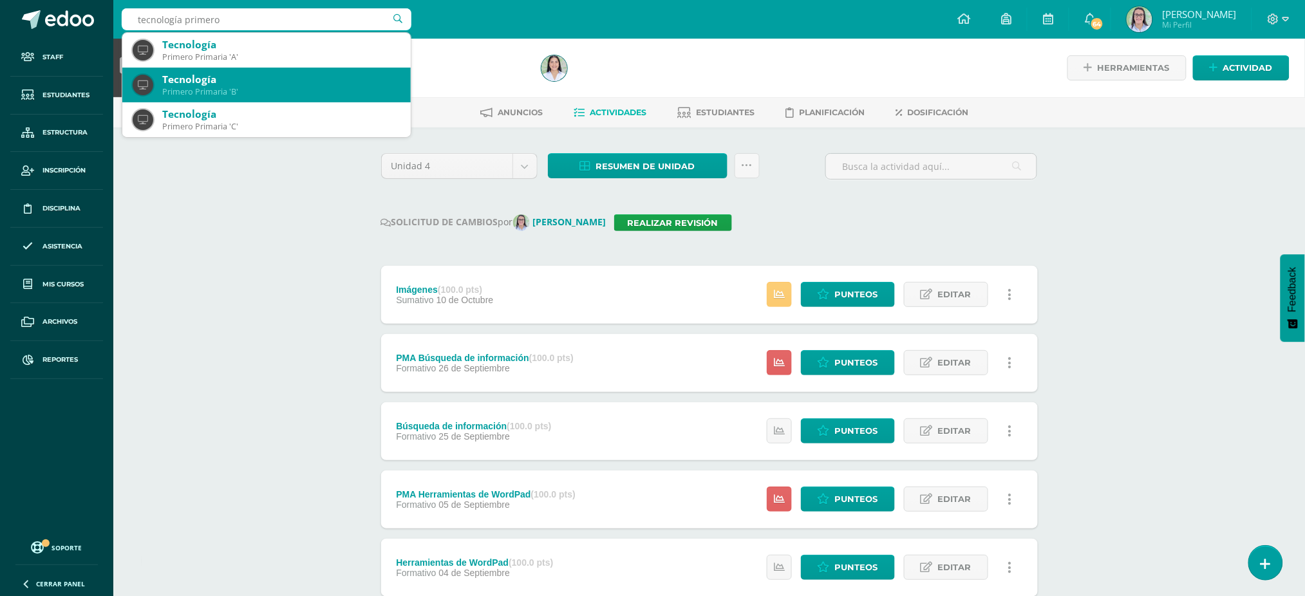
click at [225, 83] on div "Tecnología" at bounding box center [281, 80] width 238 height 14
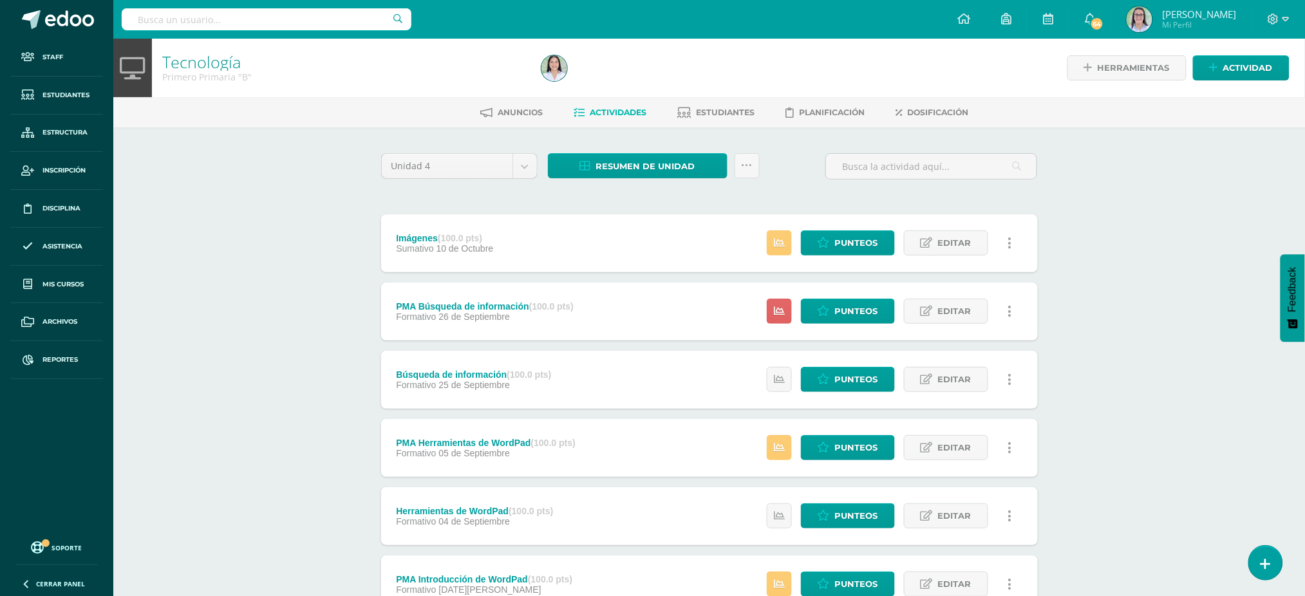
click at [761, 176] on div "Resumen de unidad Descargar como HTML Descargar como PDF Descargar como XLS Sub…" at bounding box center [654, 171] width 222 height 37
click at [756, 169] on link at bounding box center [747, 165] width 25 height 25
click at [732, 236] on link "Enviar punteos a revision" at bounding box center [716, 236] width 142 height 31
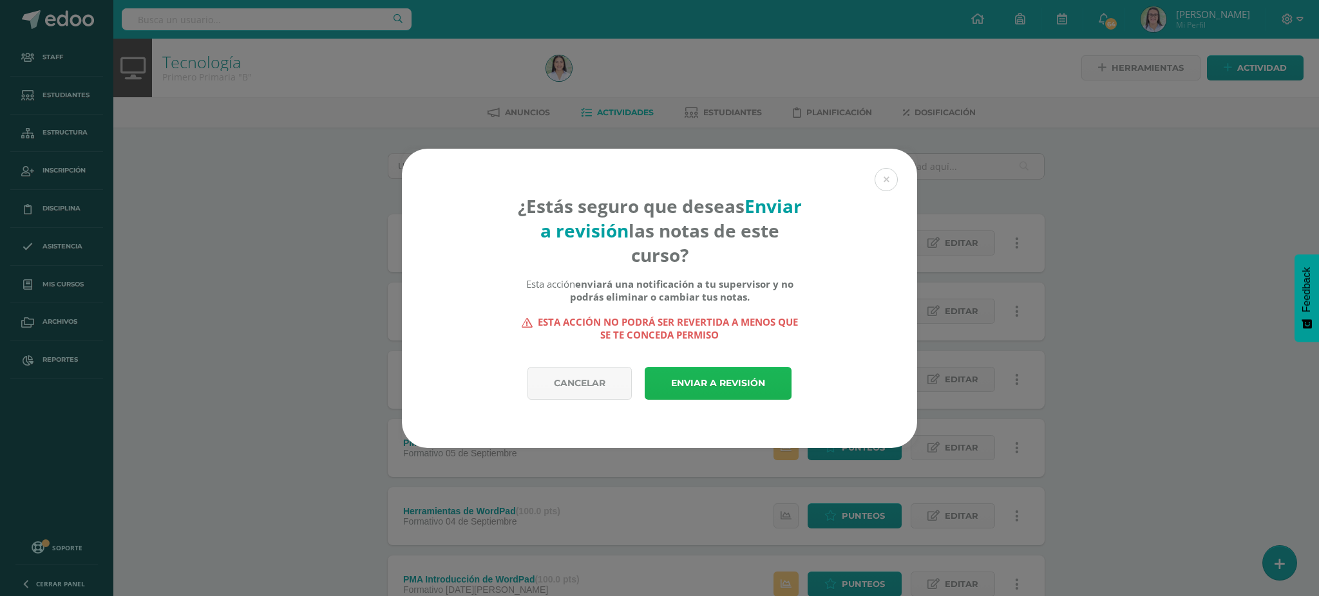
click at [668, 380] on link "Enviar a revisión" at bounding box center [718, 383] width 147 height 33
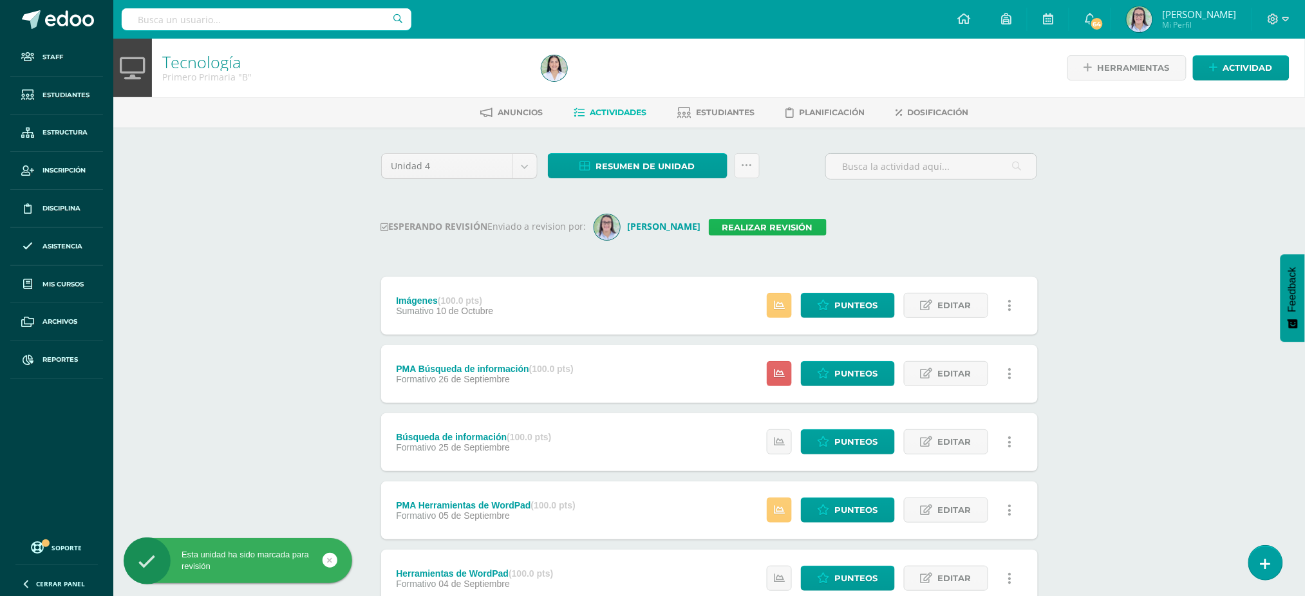
click at [768, 231] on link "Realizar revisión" at bounding box center [768, 227] width 118 height 17
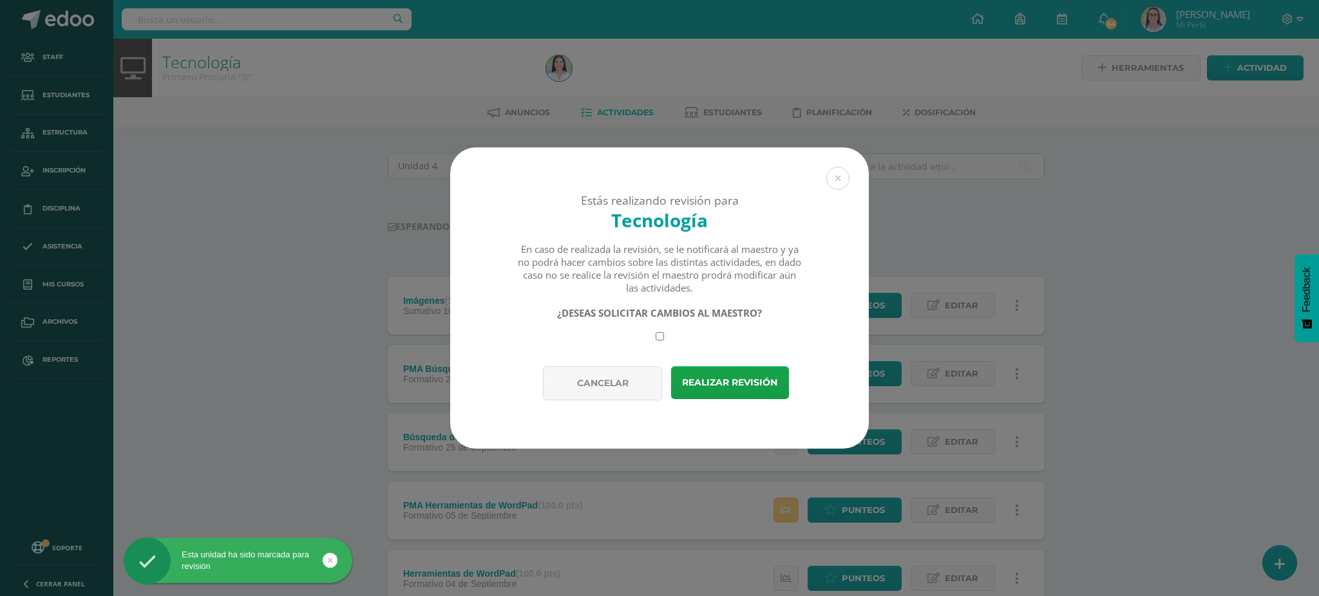
click at [654, 333] on div "¿DESEAS SOLICITAR CAMBIOS AL MAESTRO?" at bounding box center [659, 323] width 285 height 34
click at [658, 341] on input "checkbox" at bounding box center [659, 336] width 8 height 8
checkbox input "true"
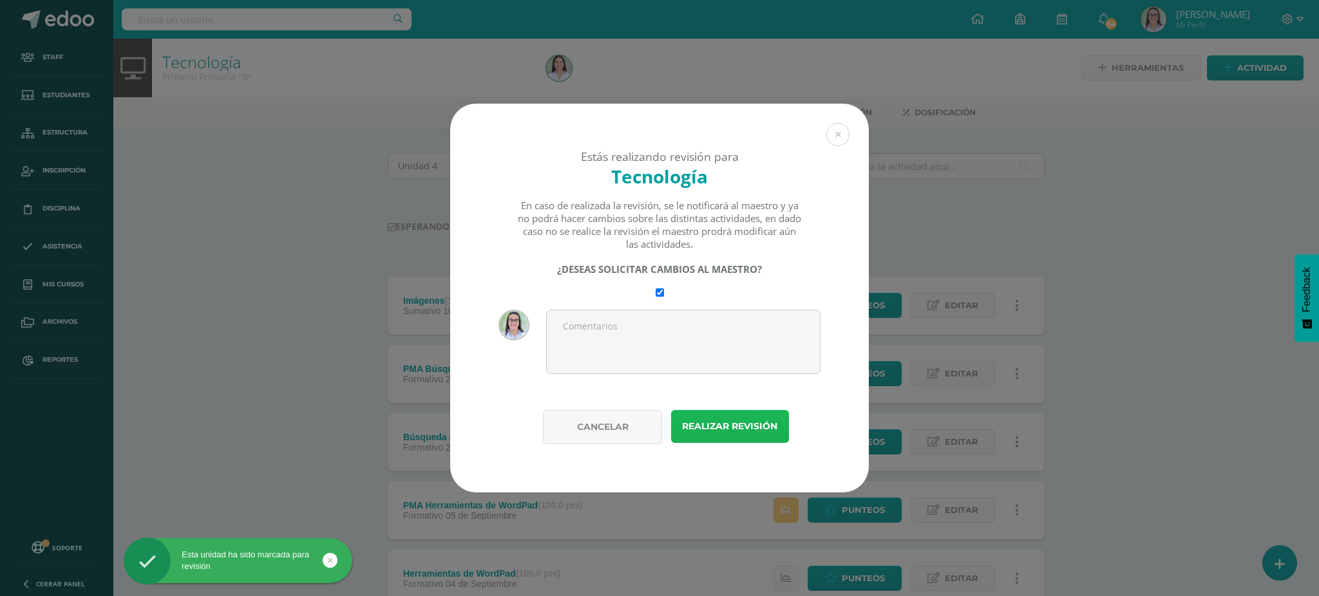
click at [735, 417] on button "Realizar revisión" at bounding box center [730, 426] width 118 height 33
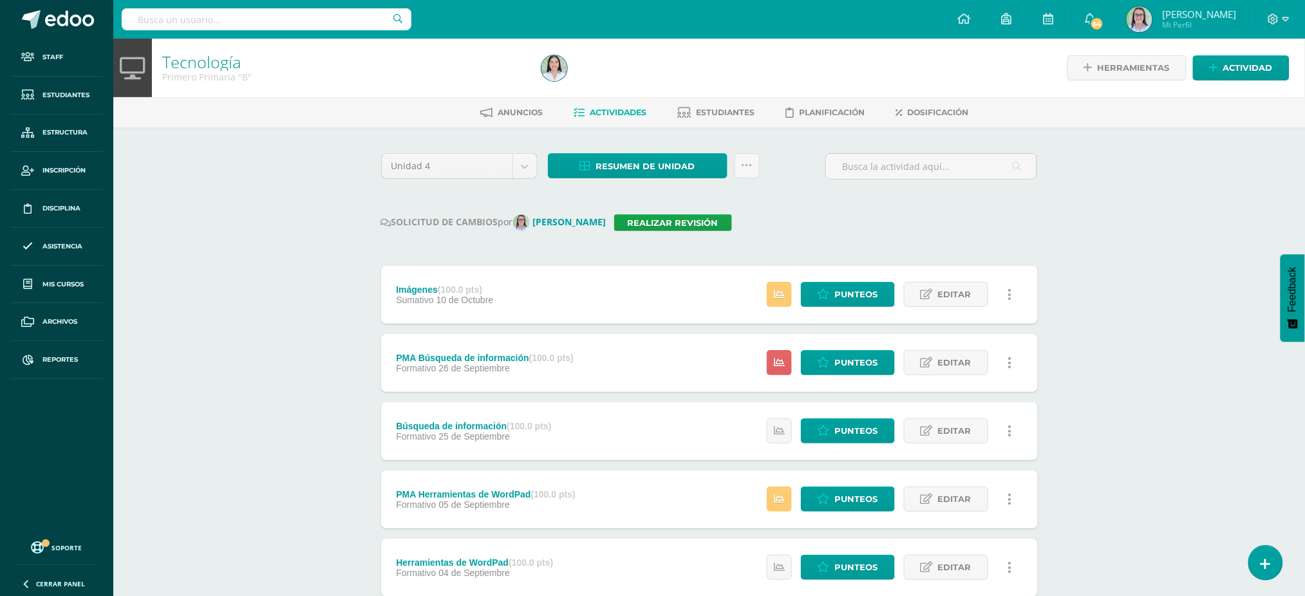
click at [328, 25] on input "text" at bounding box center [267, 19] width 290 height 22
type input "tecnología primero"
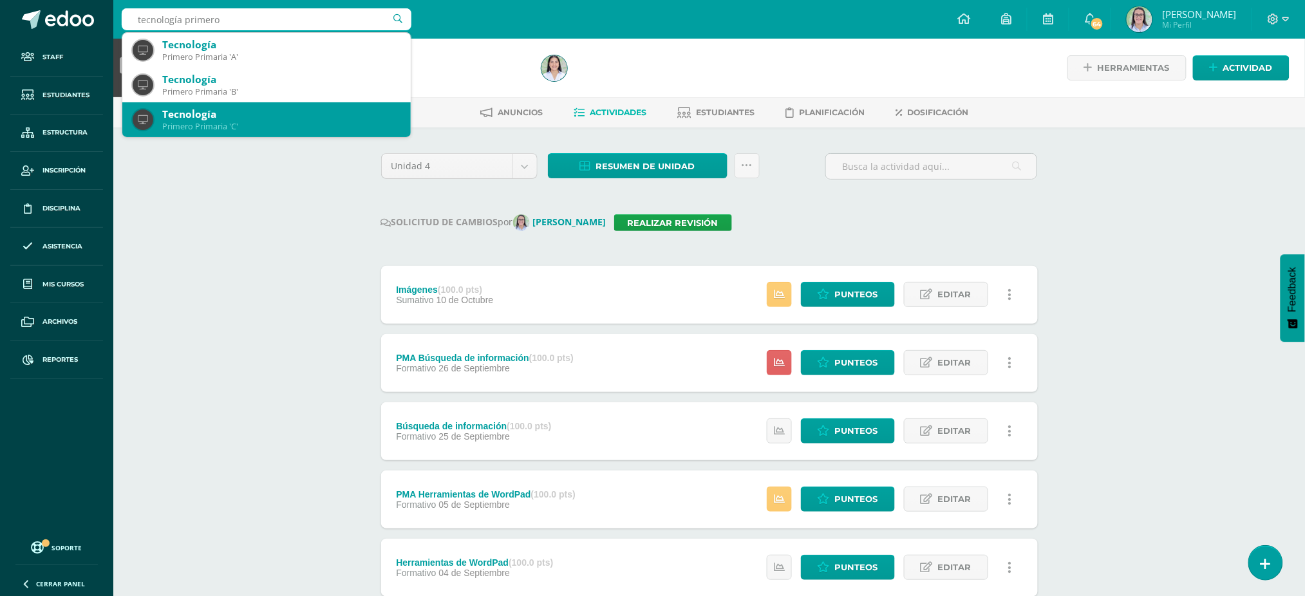
click at [316, 117] on div "Tecnología" at bounding box center [281, 115] width 238 height 14
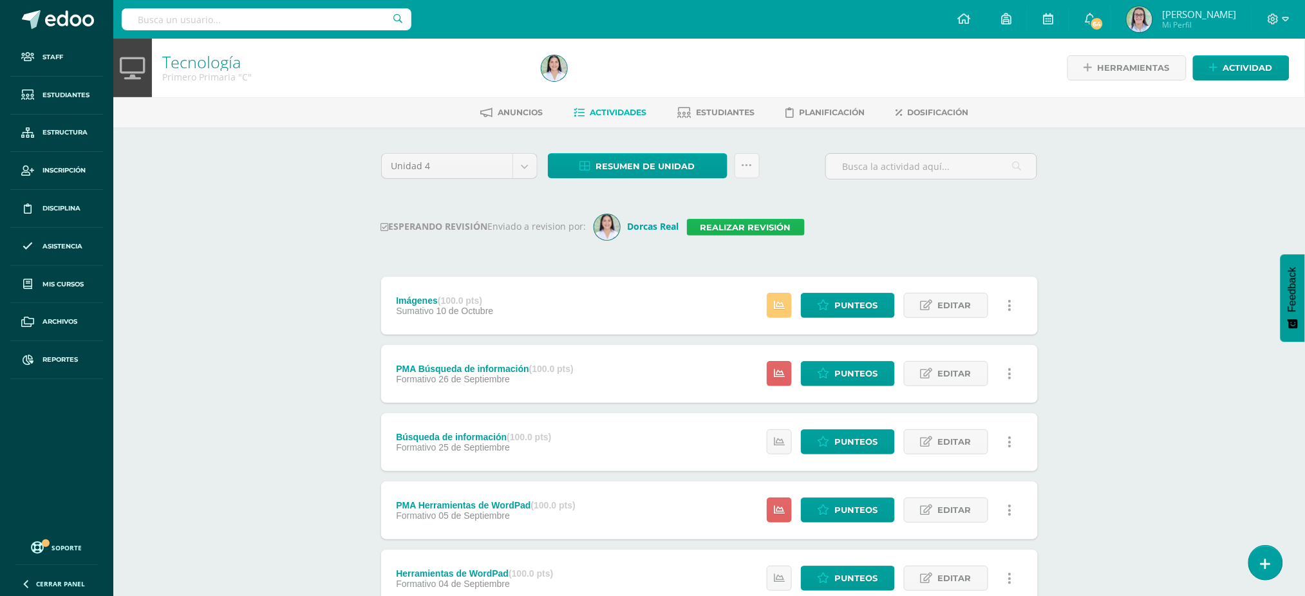
click at [762, 229] on link "Realizar revisión" at bounding box center [746, 227] width 118 height 17
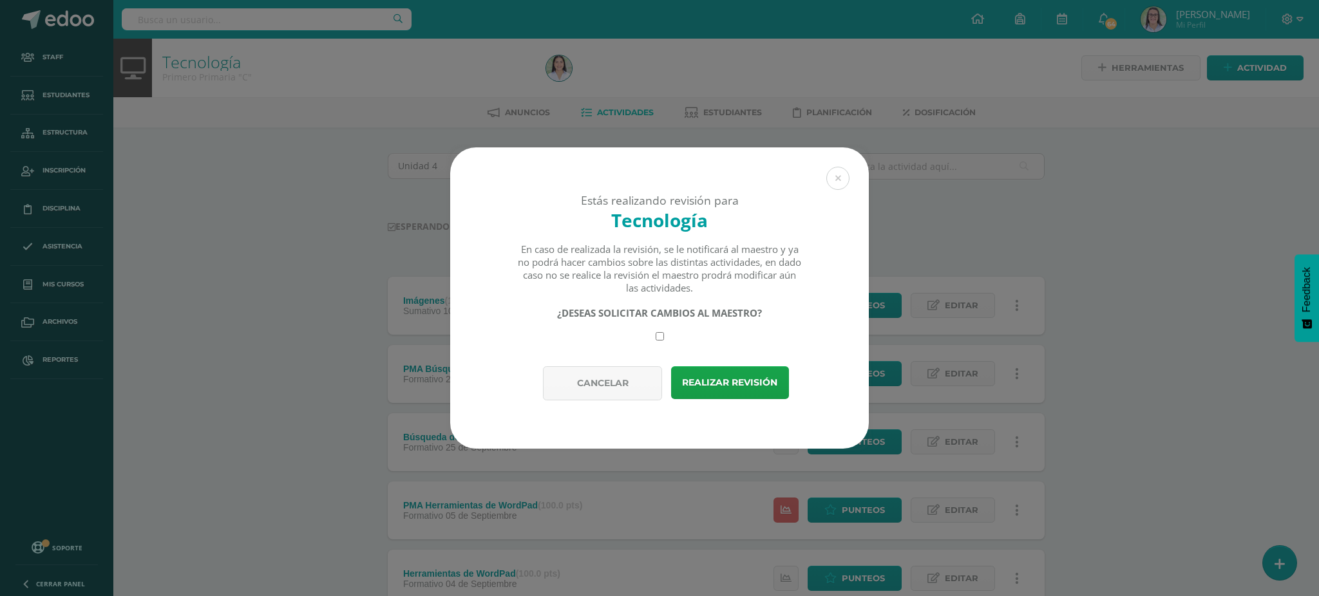
click at [658, 339] on input "checkbox" at bounding box center [659, 336] width 8 height 8
checkbox input "true"
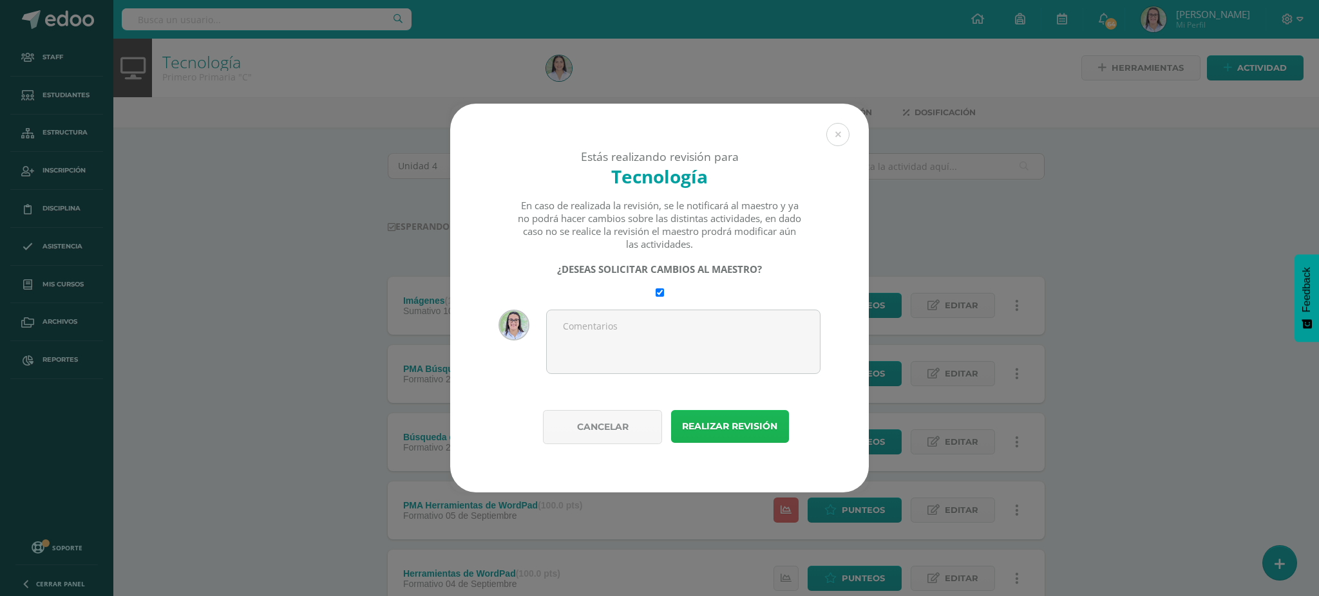
click at [726, 417] on button "Realizar revisión" at bounding box center [730, 426] width 118 height 33
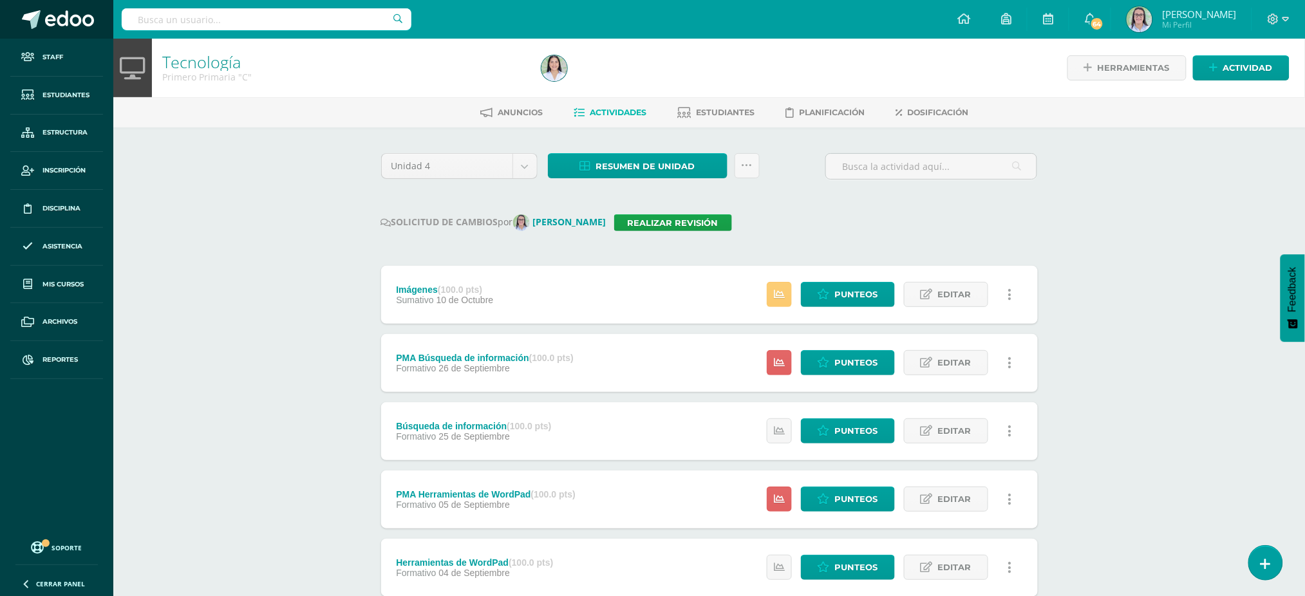
click at [39, 11] on span at bounding box center [31, 19] width 19 height 19
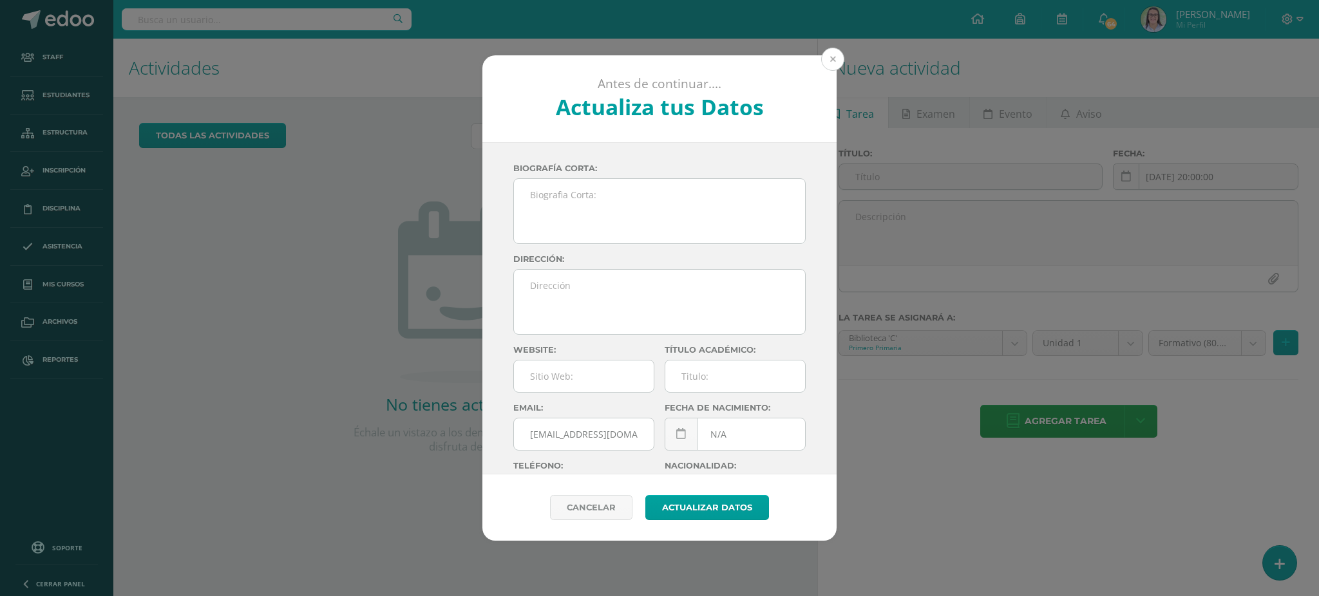
click at [822, 61] on button at bounding box center [832, 59] width 23 height 23
